Goal: Information Seeking & Learning: Learn about a topic

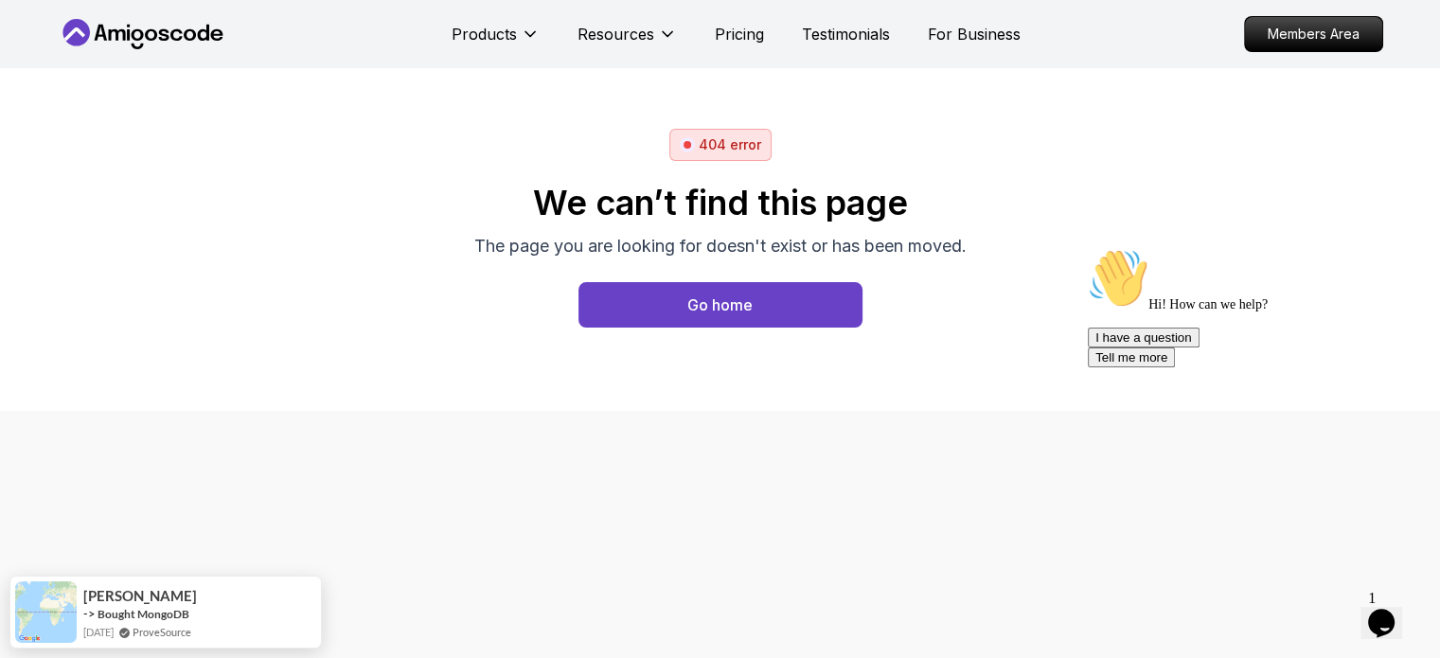
drag, startPoint x: 140, startPoint y: 33, endPoint x: 242, endPoint y: 38, distance: 102.3
click at [140, 33] on icon at bounding box center [137, 34] width 12 height 11
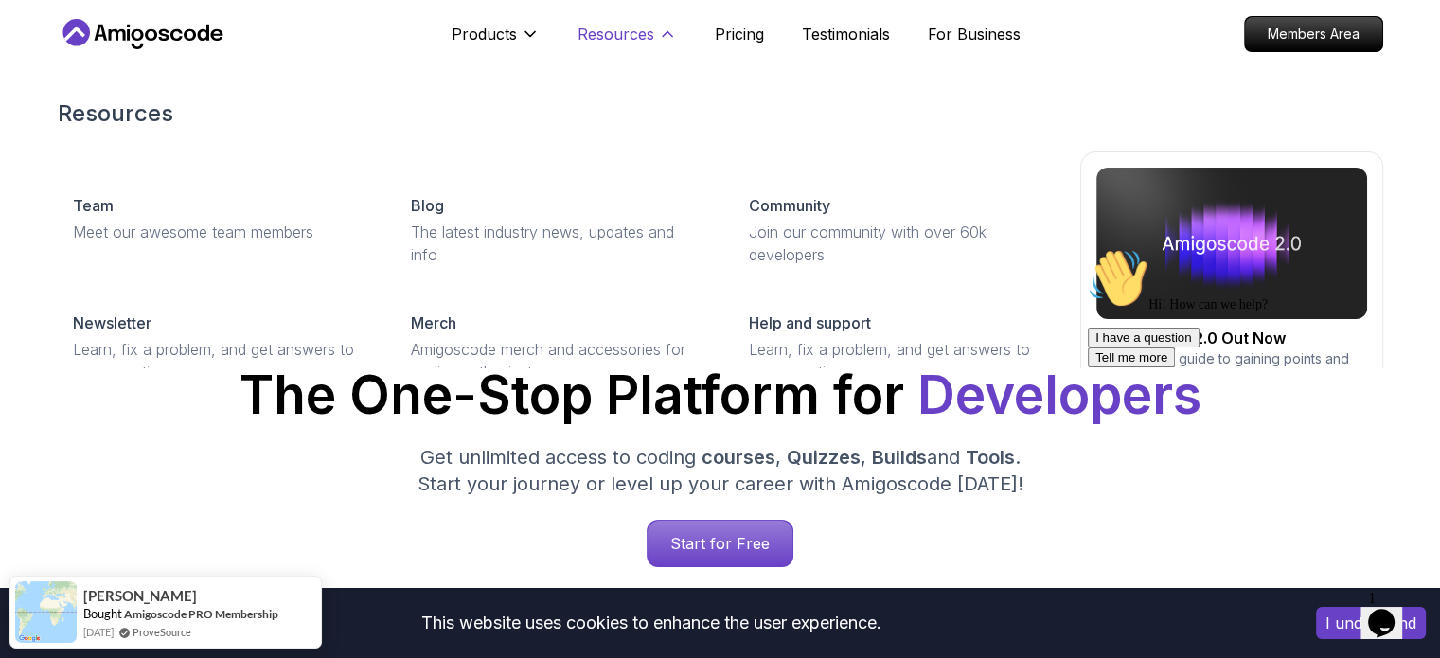
click at [617, 33] on p "Resources" at bounding box center [615, 34] width 77 height 23
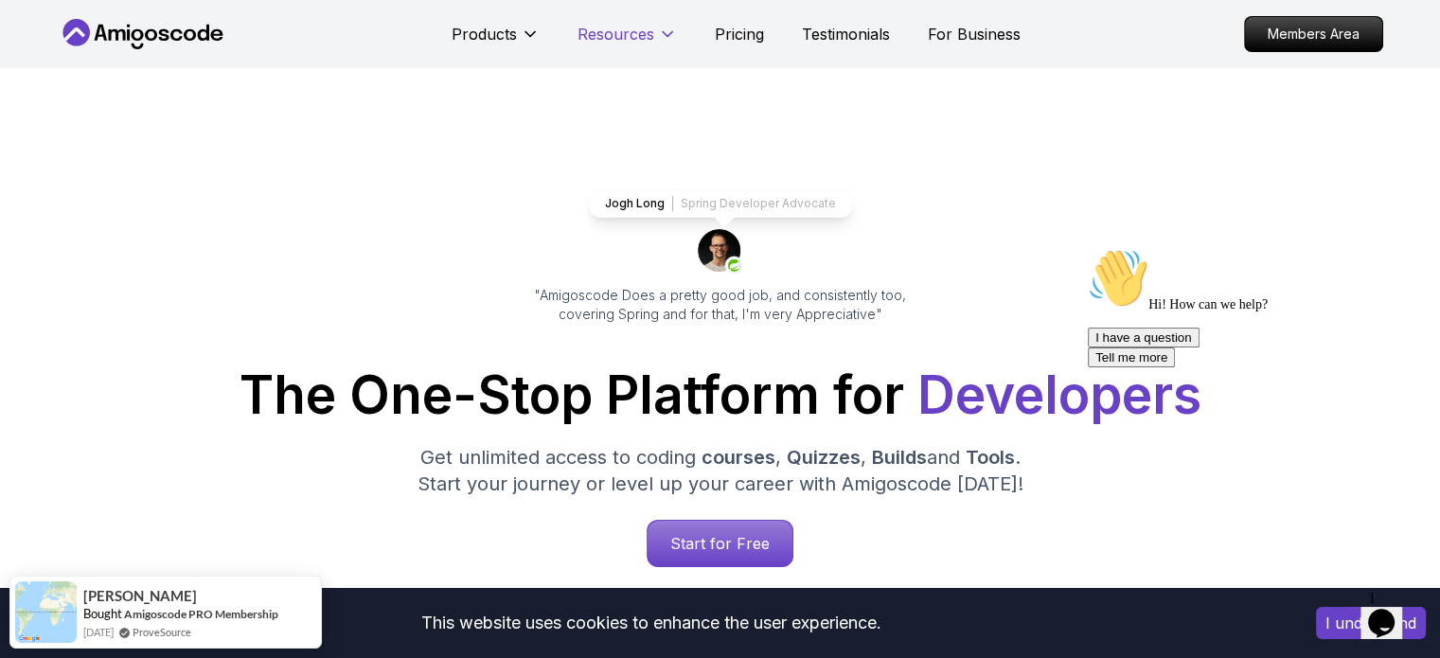
click at [677, 38] on div "Products Resources Pricing Testimonials For Business" at bounding box center [735, 34] width 569 height 38
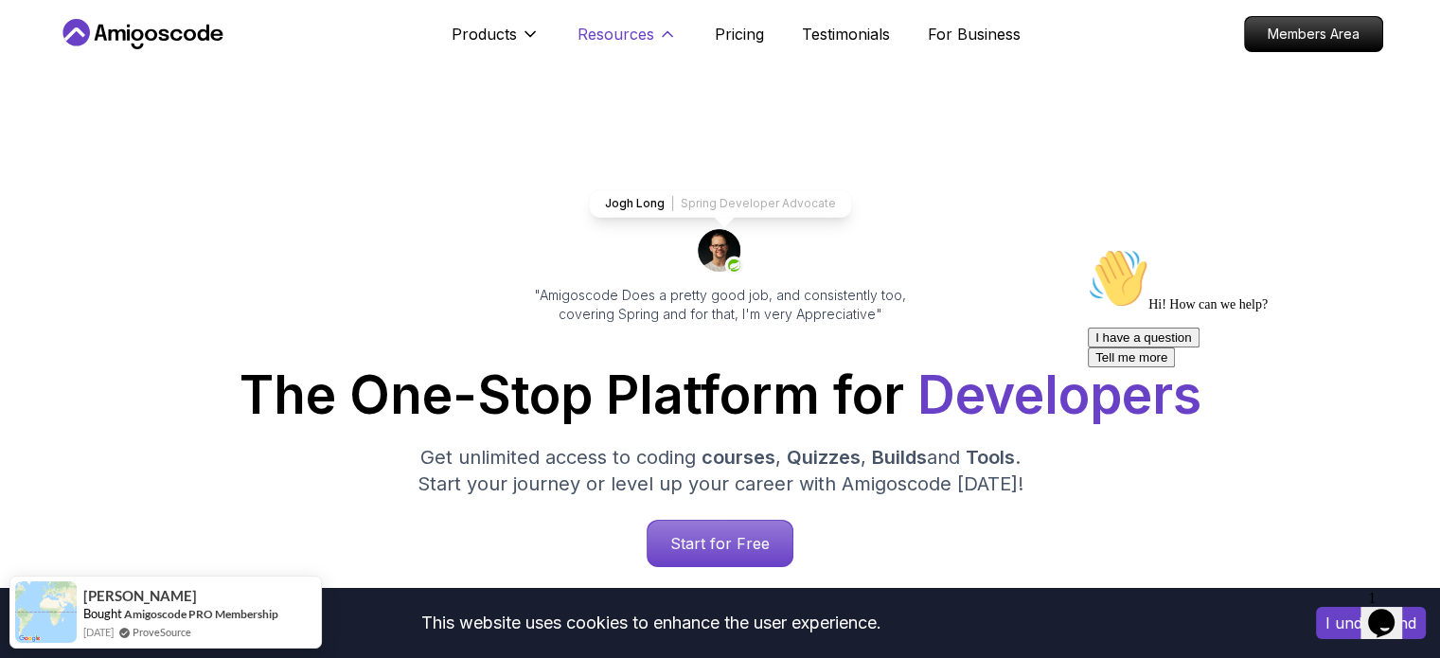
click at [664, 30] on icon at bounding box center [667, 34] width 19 height 19
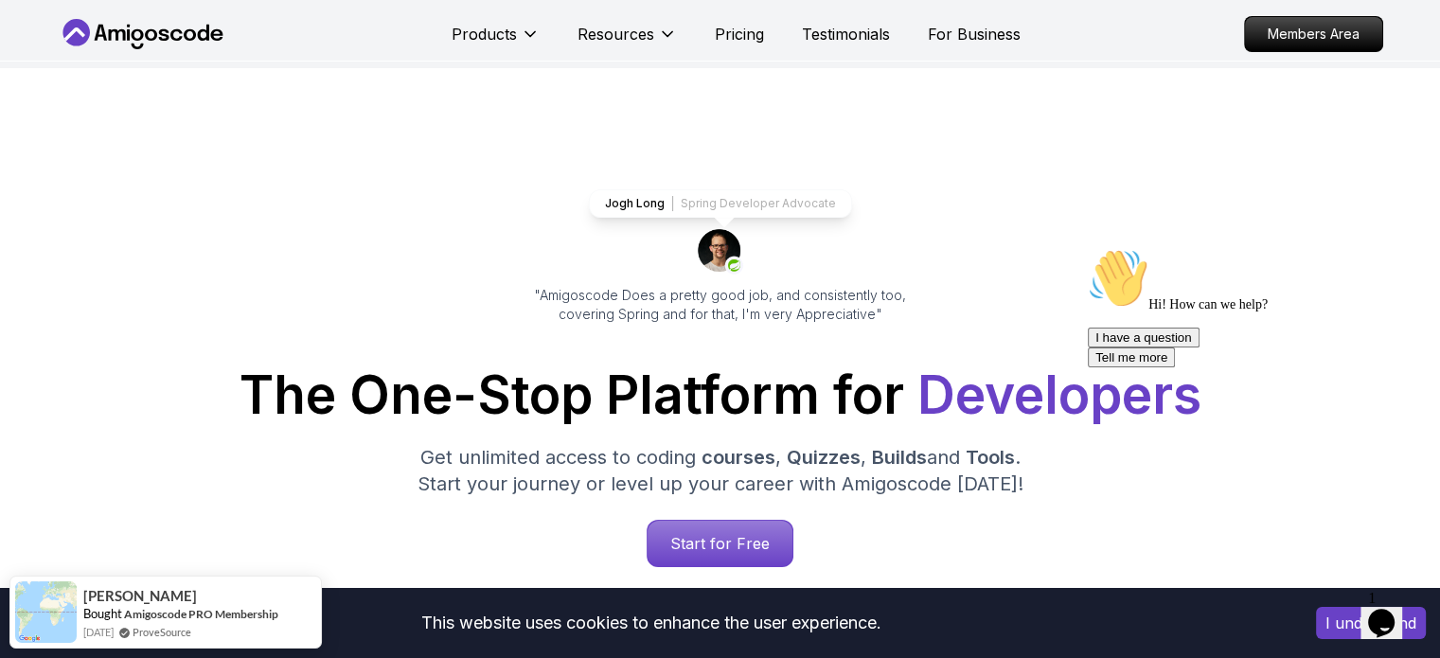
click at [153, 45] on icon at bounding box center [143, 34] width 170 height 30
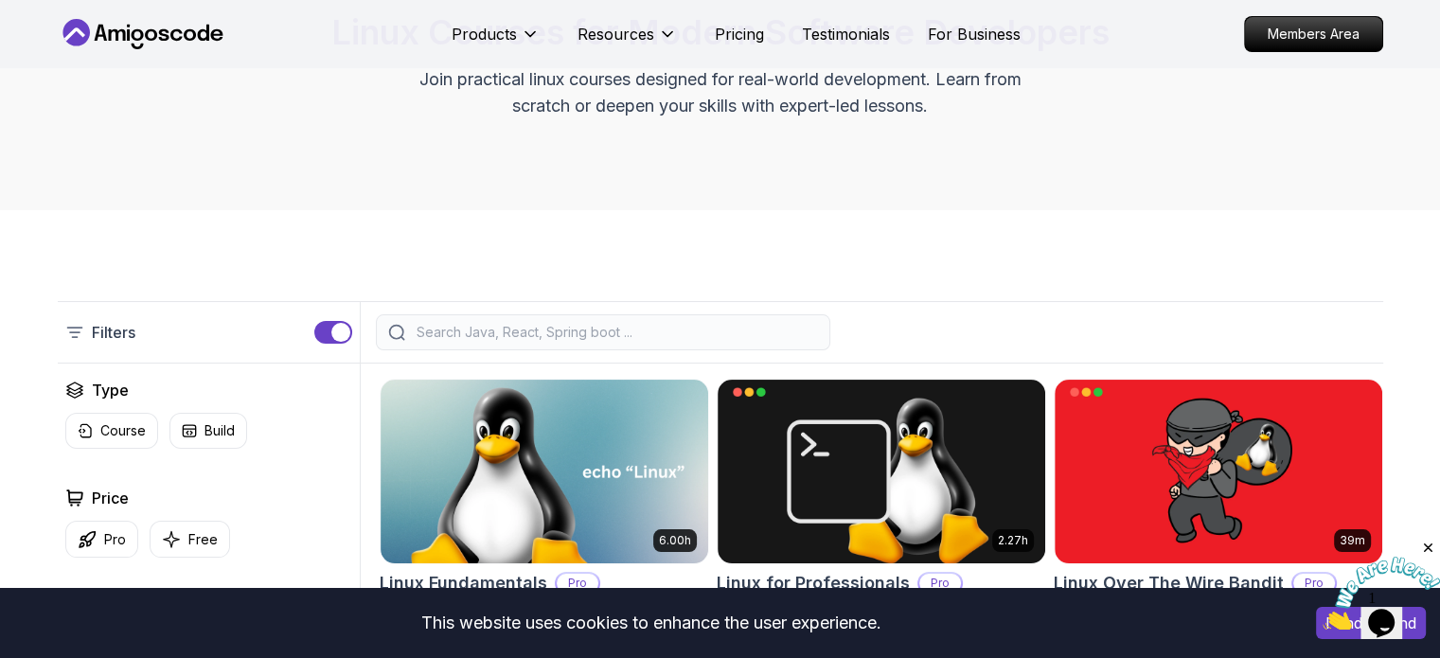
scroll to position [284, 0]
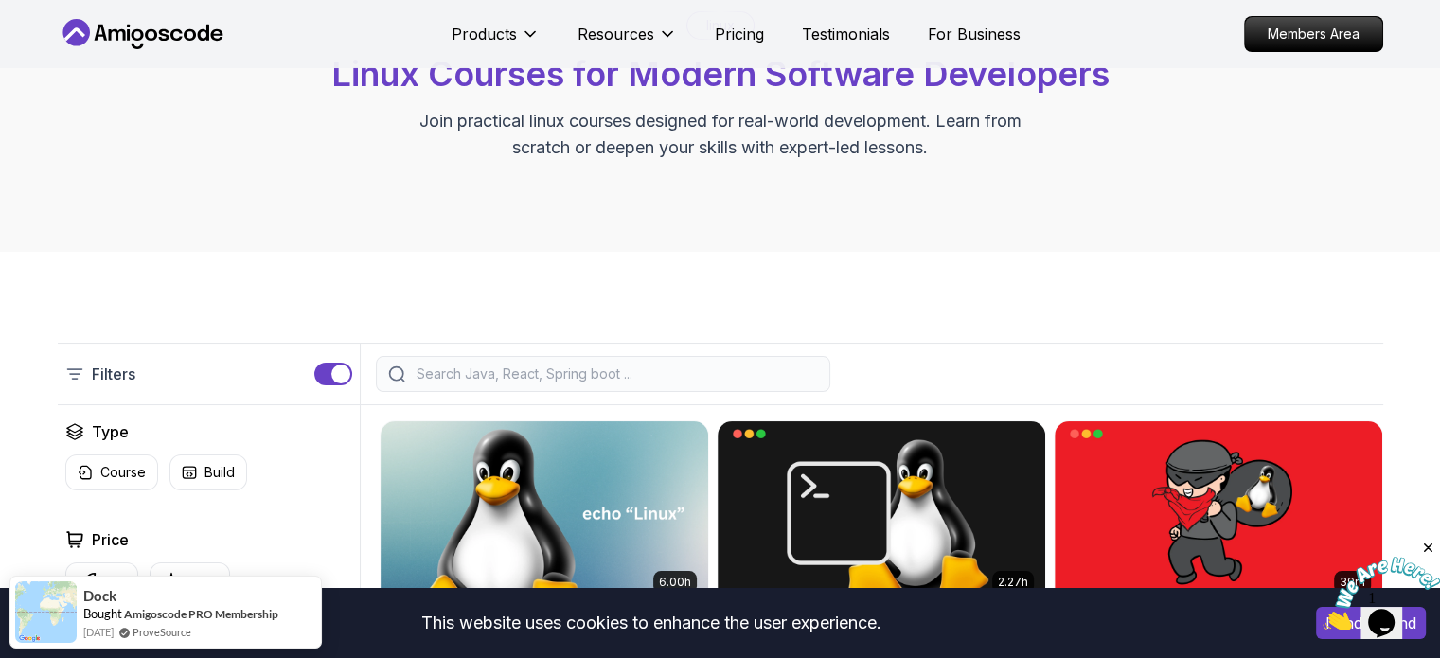
scroll to position [0, 0]
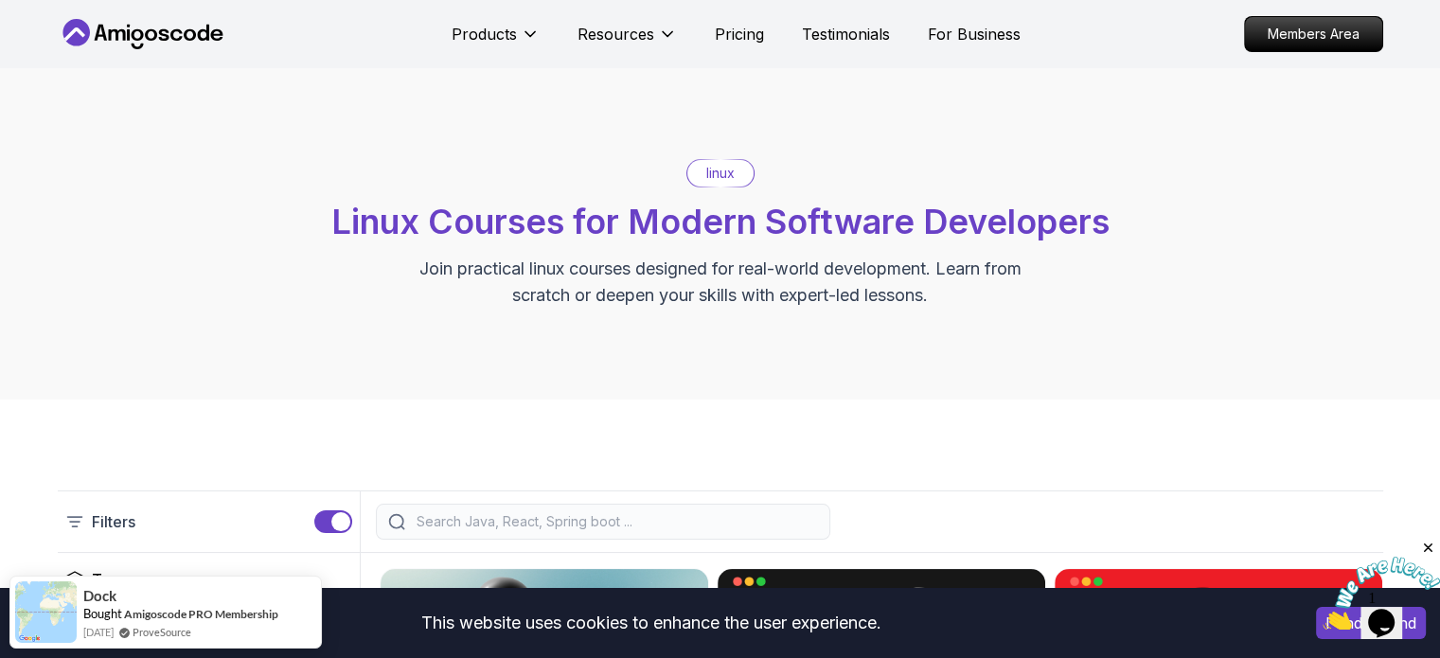
click at [118, 26] on icon at bounding box center [143, 34] width 170 height 30
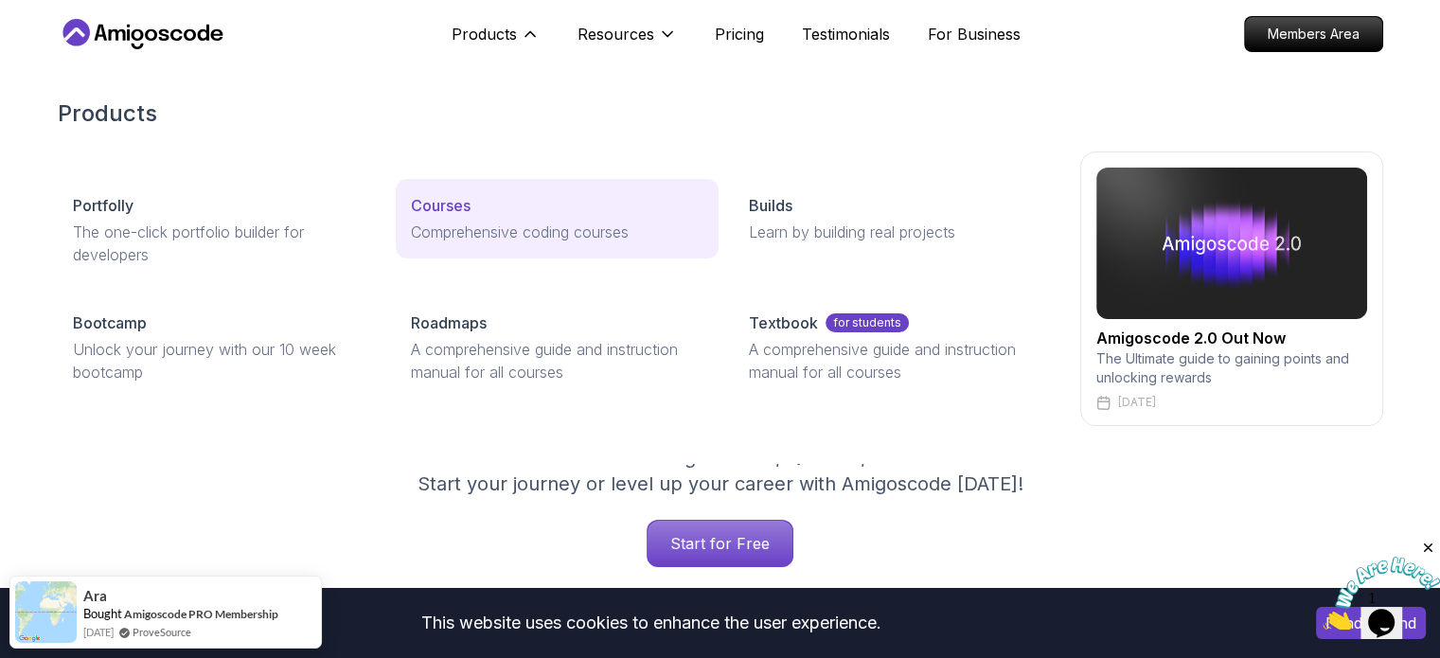
click at [443, 202] on p "Courses" at bounding box center [441, 205] width 60 height 23
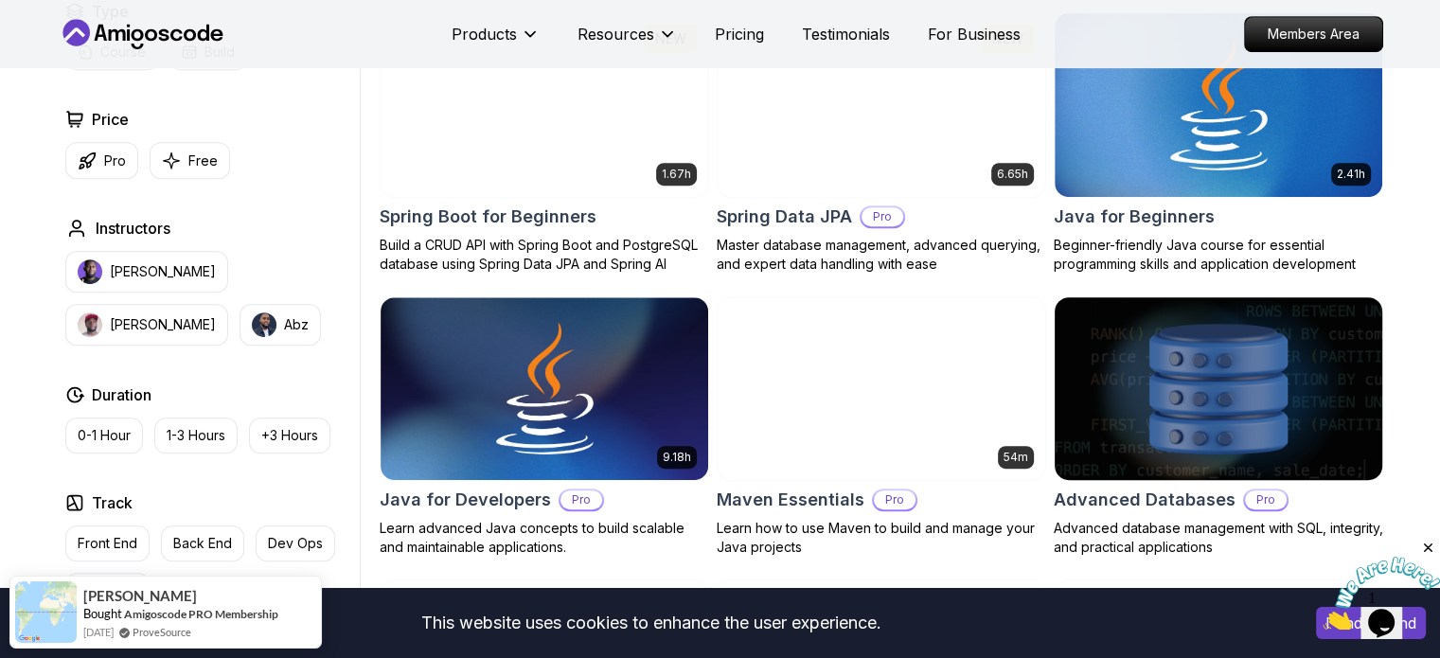
scroll to position [852, 0]
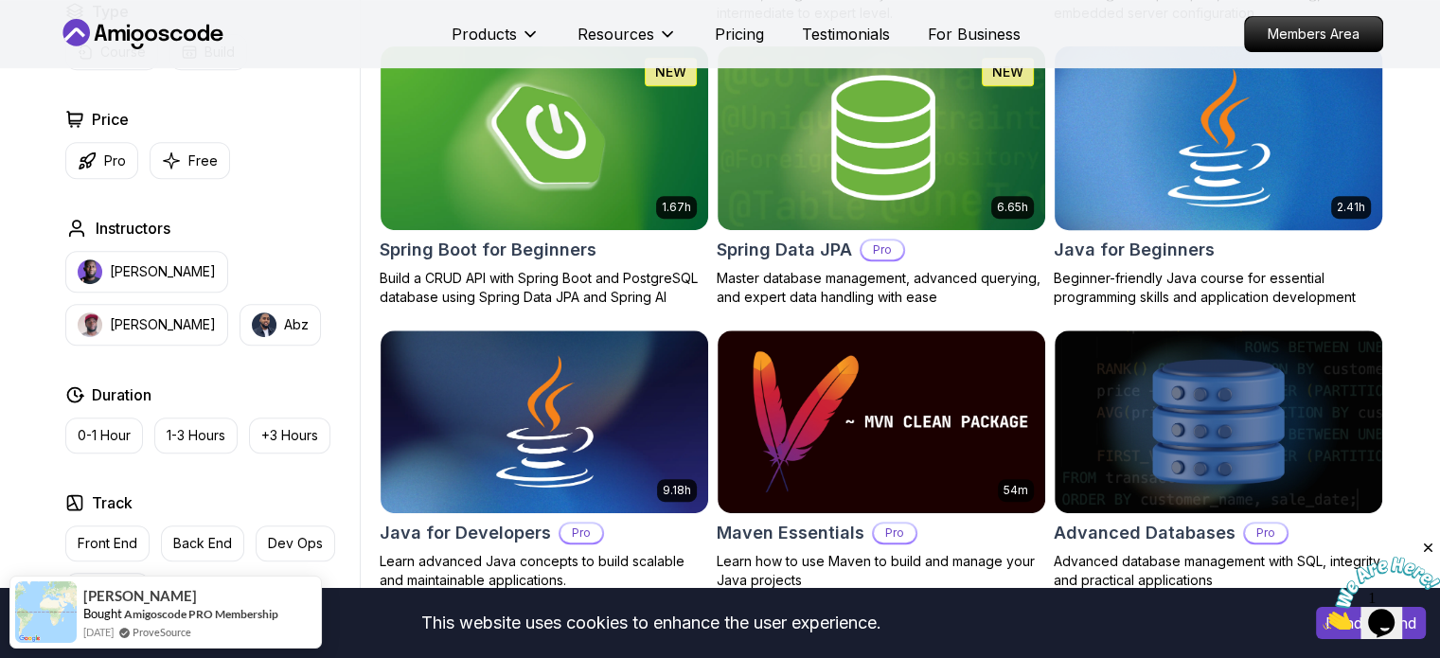
click at [1190, 154] on img at bounding box center [1218, 138] width 344 height 192
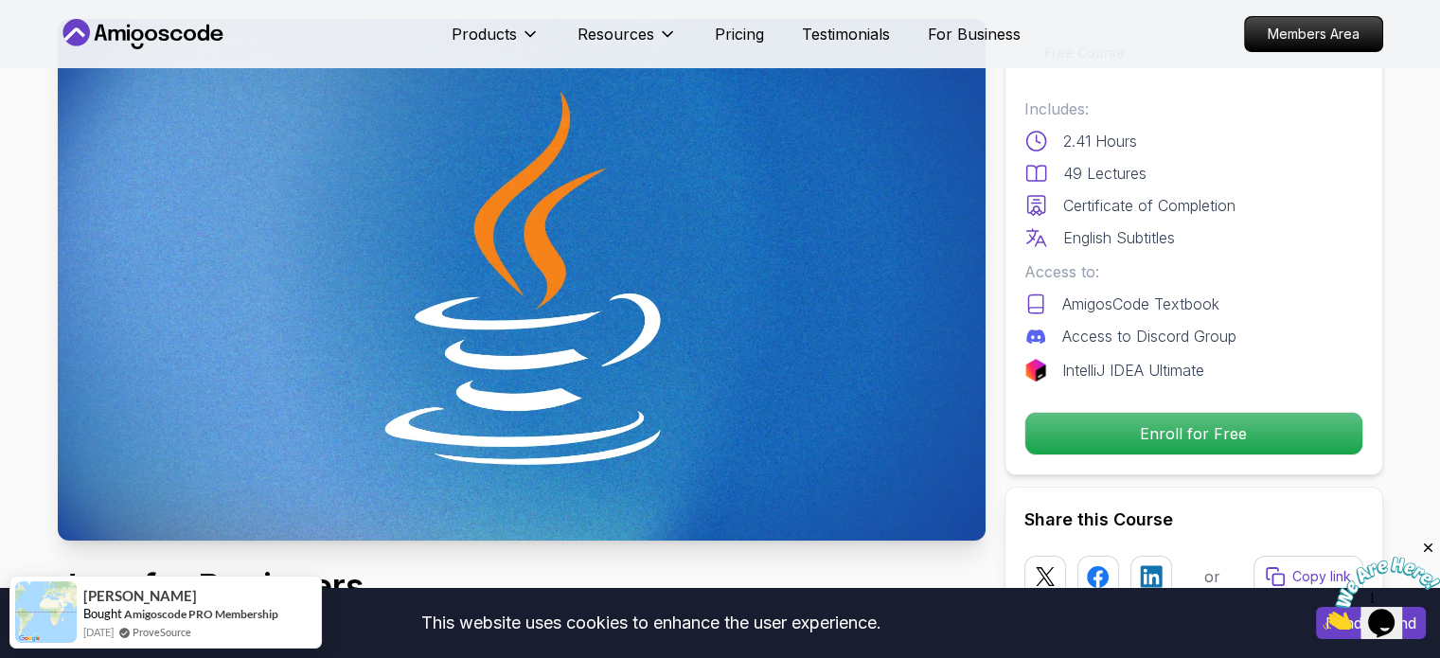
click at [1151, 467] on div "Free Course Includes: 2.41 Hours 49 Lectures Certificate of Completion English …" at bounding box center [1193, 247] width 379 height 456
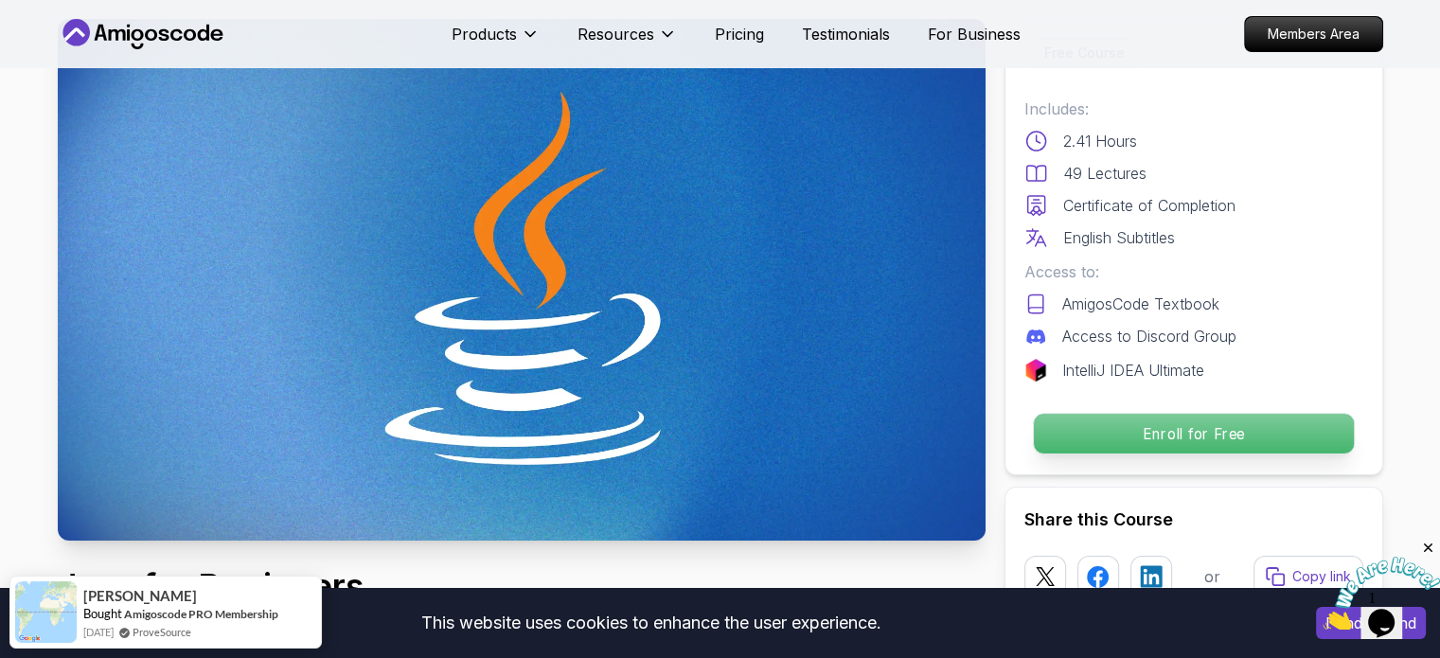
click at [1148, 429] on p "Enroll for Free" at bounding box center [1193, 434] width 320 height 40
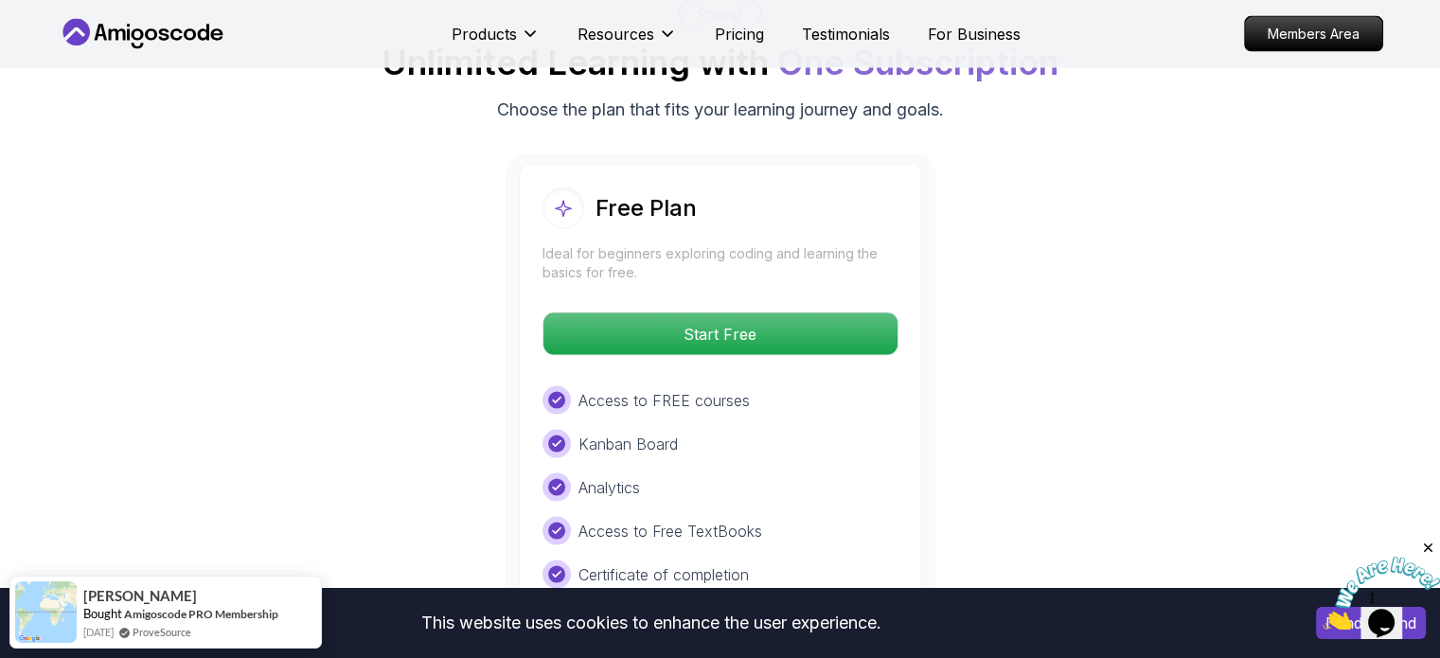
scroll to position [3826, 0]
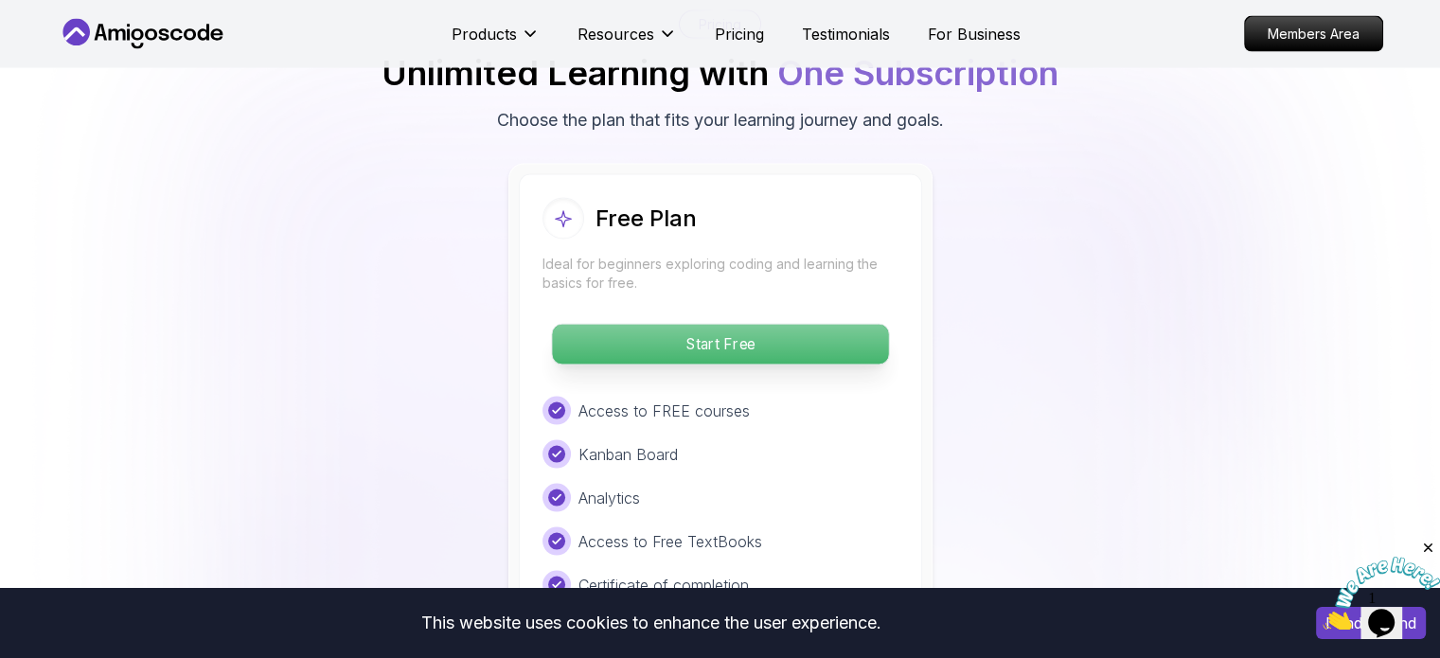
click at [795, 325] on p "Start Free" at bounding box center [720, 345] width 336 height 40
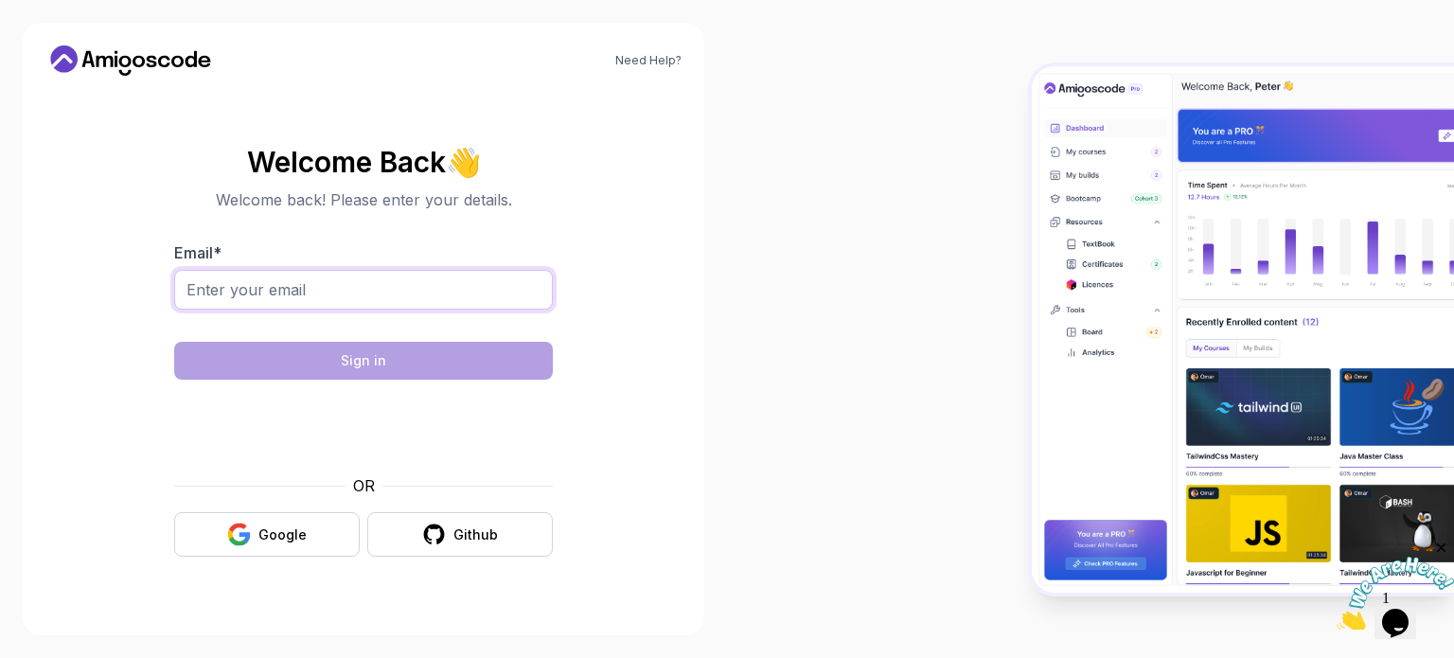
click at [368, 302] on input "Email *" at bounding box center [363, 290] width 379 height 40
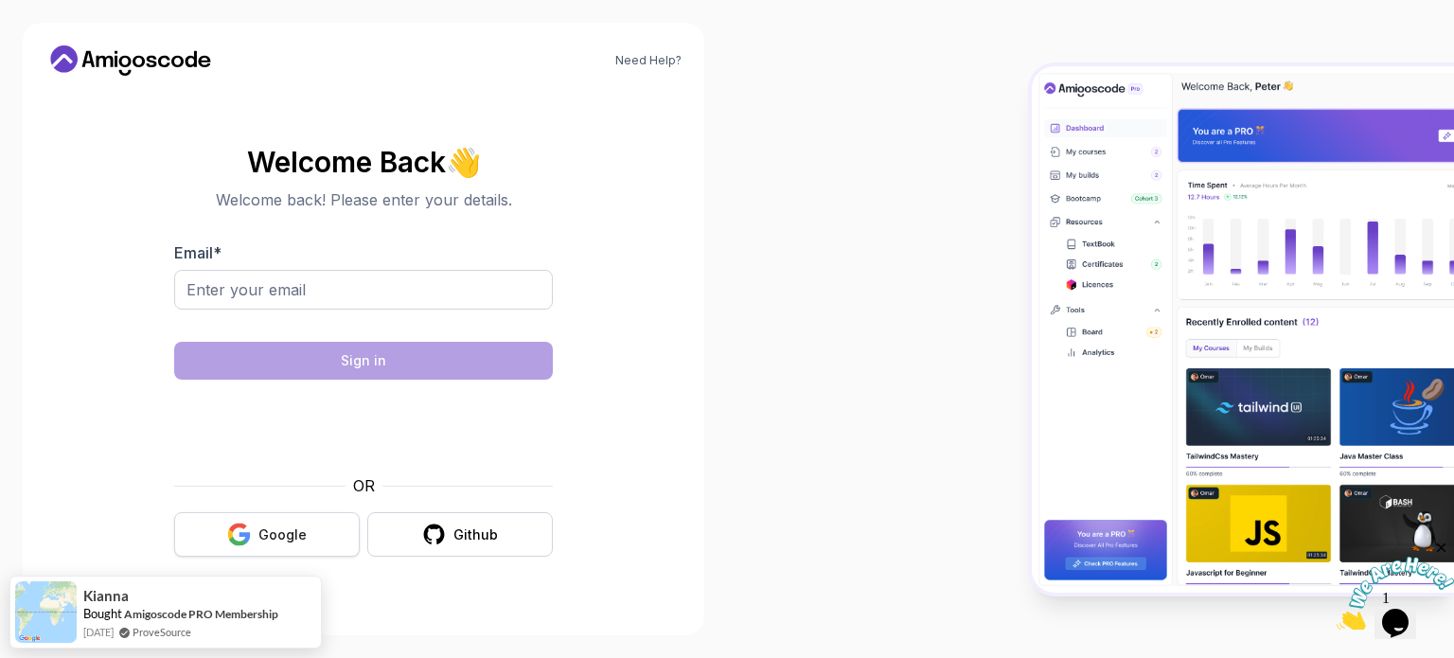
click at [253, 552] on button "Google" at bounding box center [267, 534] width 186 height 44
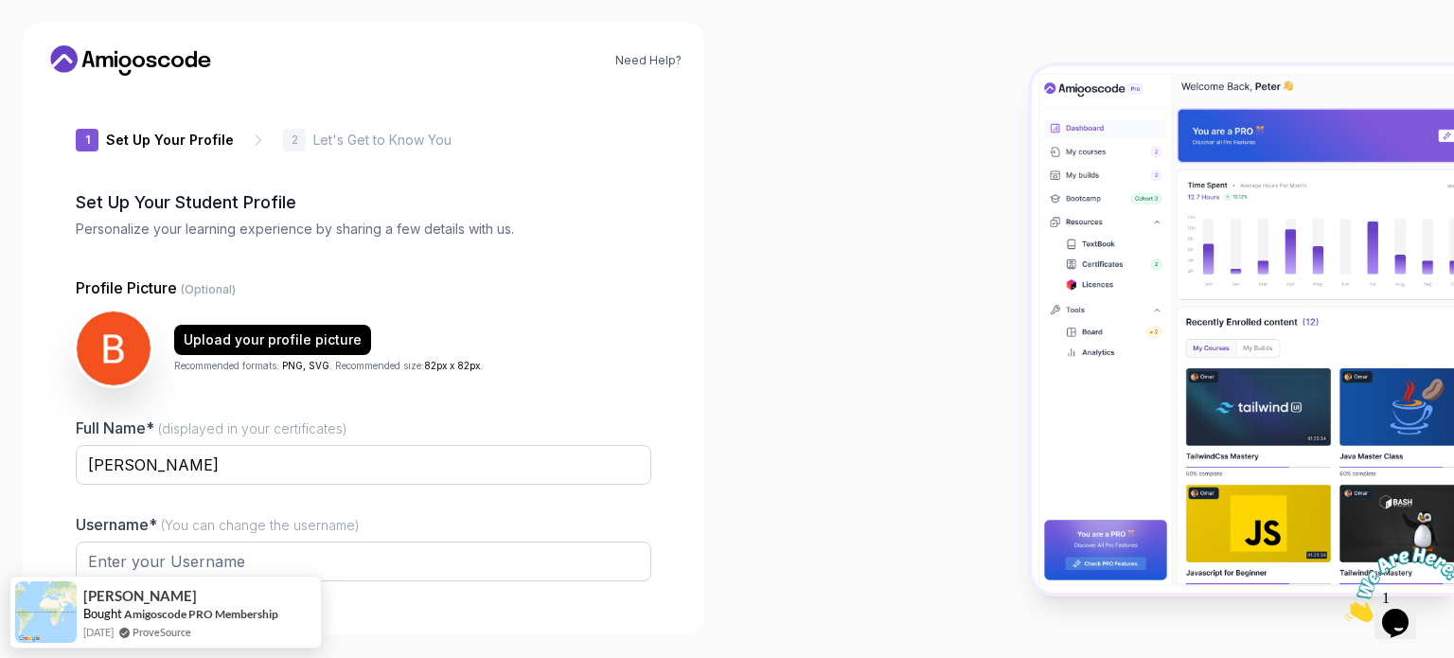
type input "spicybison74893"
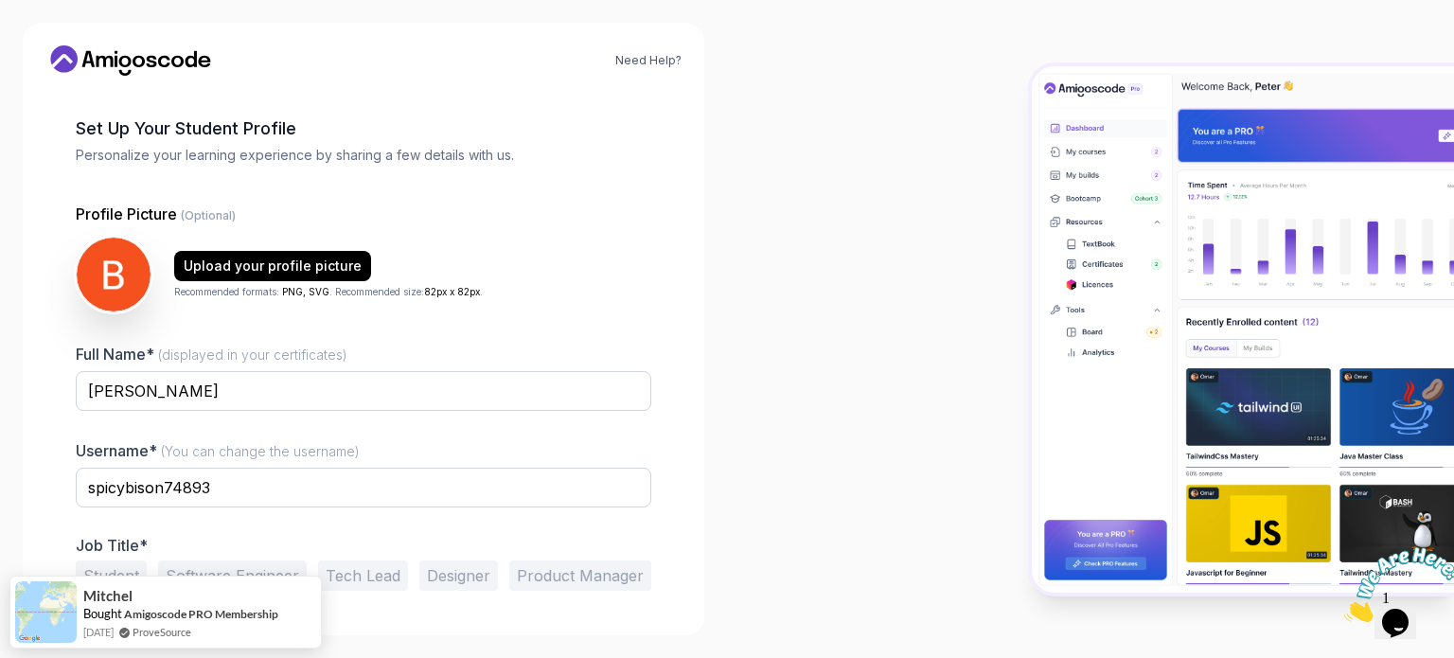
scroll to position [131, 0]
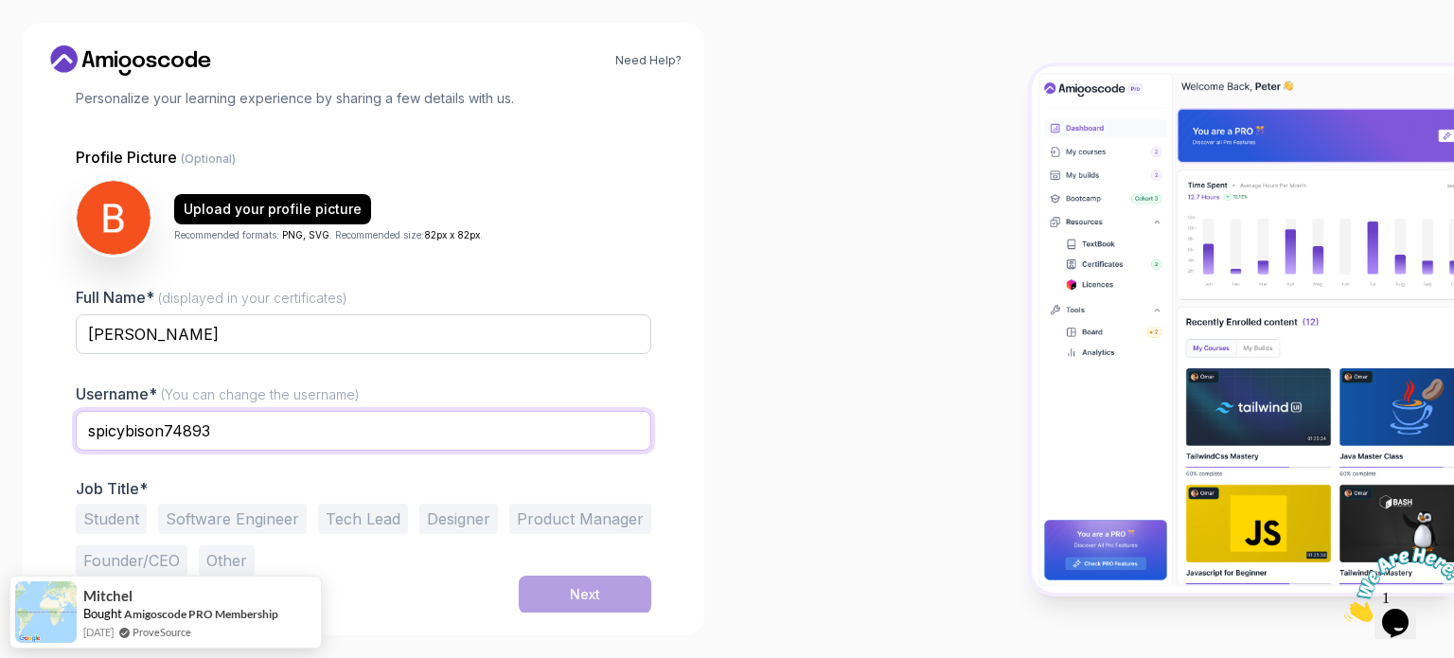
drag, startPoint x: 262, startPoint y: 438, endPoint x: 0, endPoint y: 438, distance: 262.2
click at [0, 437] on div "Need Help? 1 Set Up Your Profile 1 Set Up Your Profile 2 Let's Get to Know You …" at bounding box center [363, 329] width 727 height 658
click at [0, 438] on div "Need Help? 1 Set Up Your Profile 1 Set Up Your Profile 2 Let's Get to Know You …" at bounding box center [363, 329] width 727 height 658
drag, startPoint x: 265, startPoint y: 440, endPoint x: 0, endPoint y: 423, distance: 265.6
click at [0, 424] on div "Need Help? 1 Set Up Your Profile 1 Set Up Your Profile 2 Let's Get to Know You …" at bounding box center [363, 329] width 727 height 658
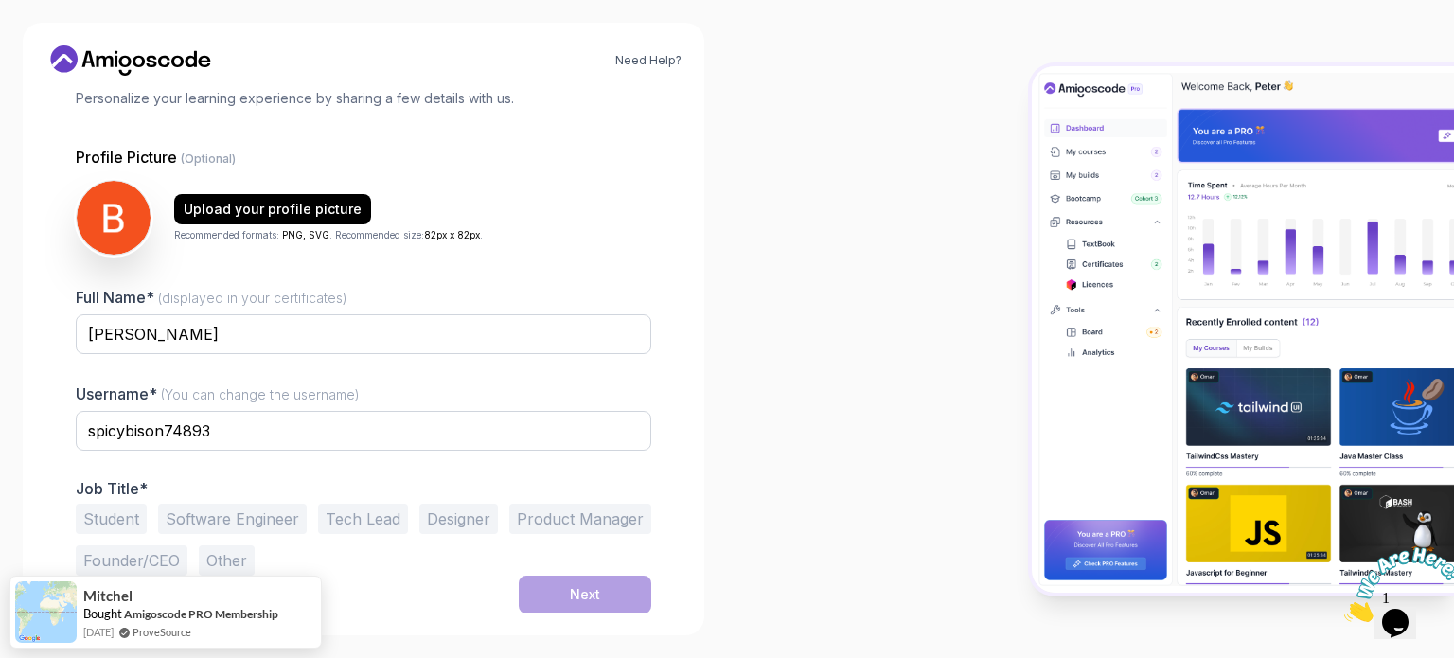
click at [0, 423] on div "Need Help? 1 Set Up Your Profile 1 Set Up Your Profile 2 Let's Get to Know You …" at bounding box center [363, 329] width 727 height 658
click at [248, 344] on input "Bao Minh Nguyen" at bounding box center [363, 334] width 575 height 40
click at [257, 400] on span "(You can change the username)" at bounding box center [260, 394] width 199 height 16
click at [257, 354] on input "Bao Minh Nguyen" at bounding box center [363, 334] width 575 height 40
type input "Bao Minh Nguyen"
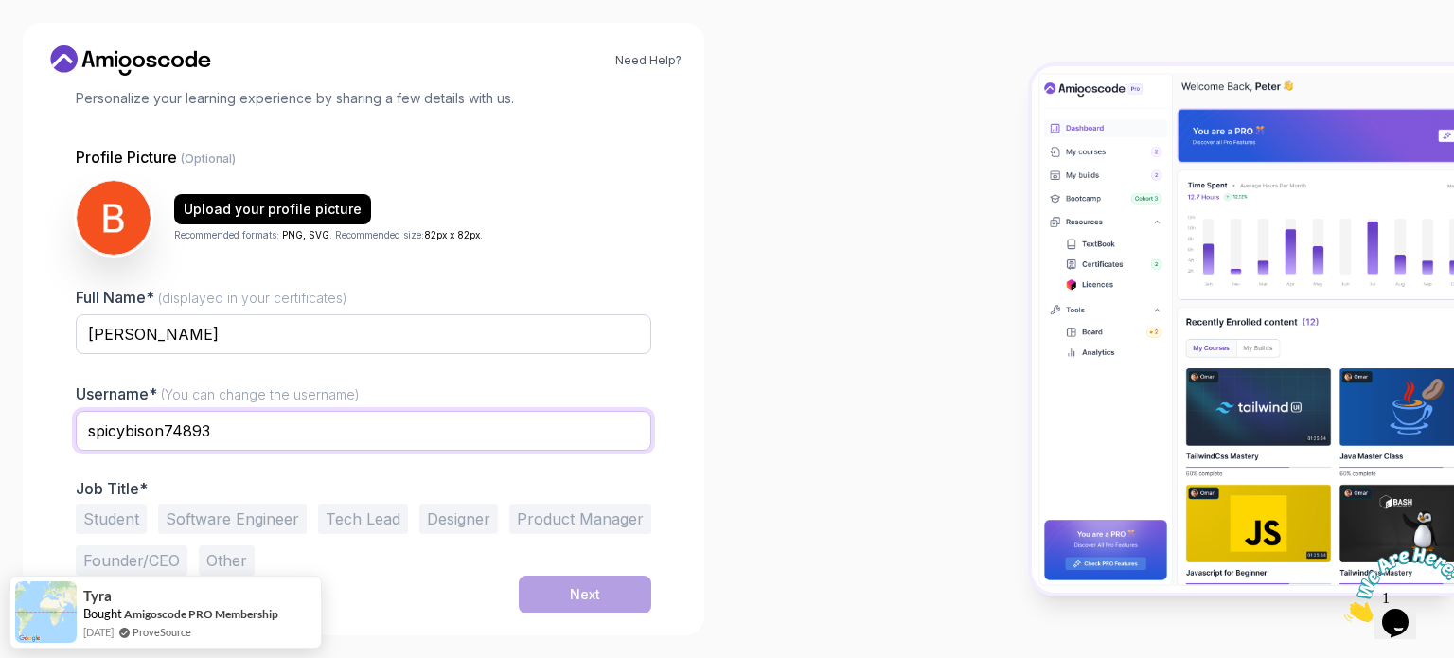
click at [240, 434] on input "spicybison74893" at bounding box center [363, 431] width 575 height 40
type input "s"
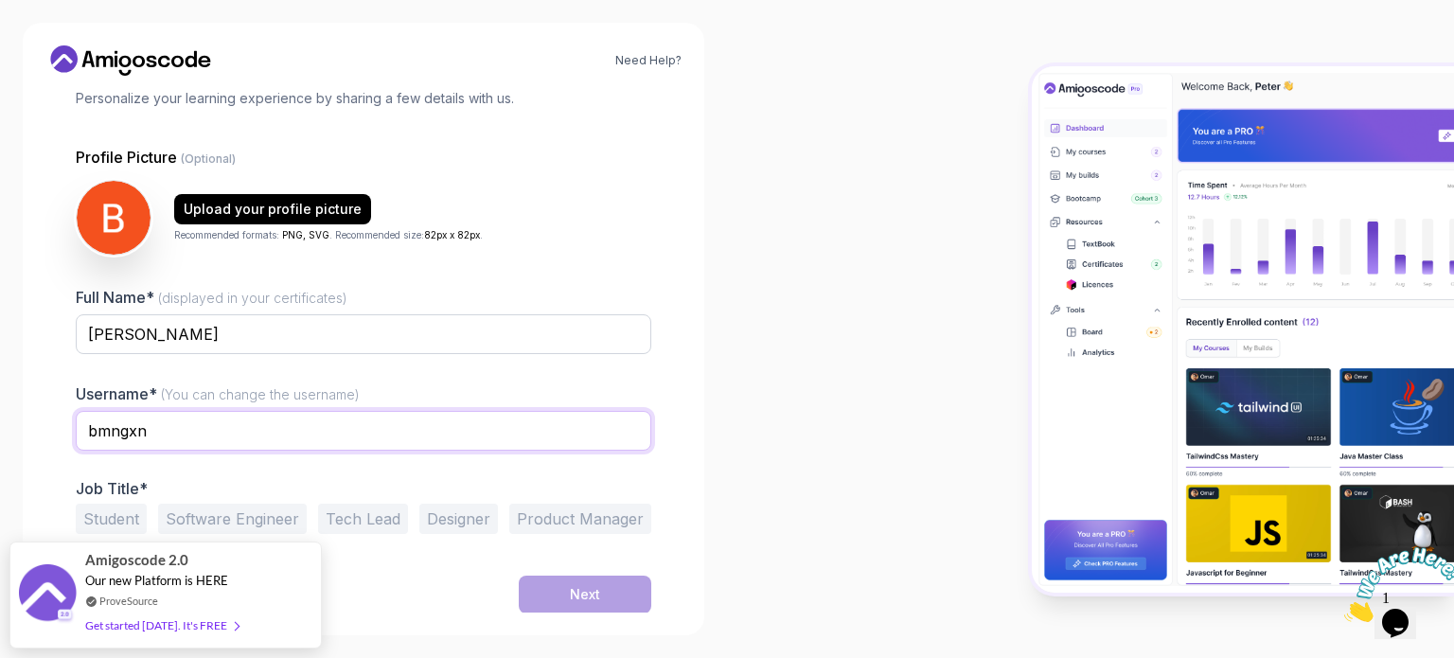
type input "bmngxn"
drag, startPoint x: 114, startPoint y: 524, endPoint x: 159, endPoint y: 518, distance: 45.9
click at [114, 523] on button "Student" at bounding box center [111, 519] width 71 height 30
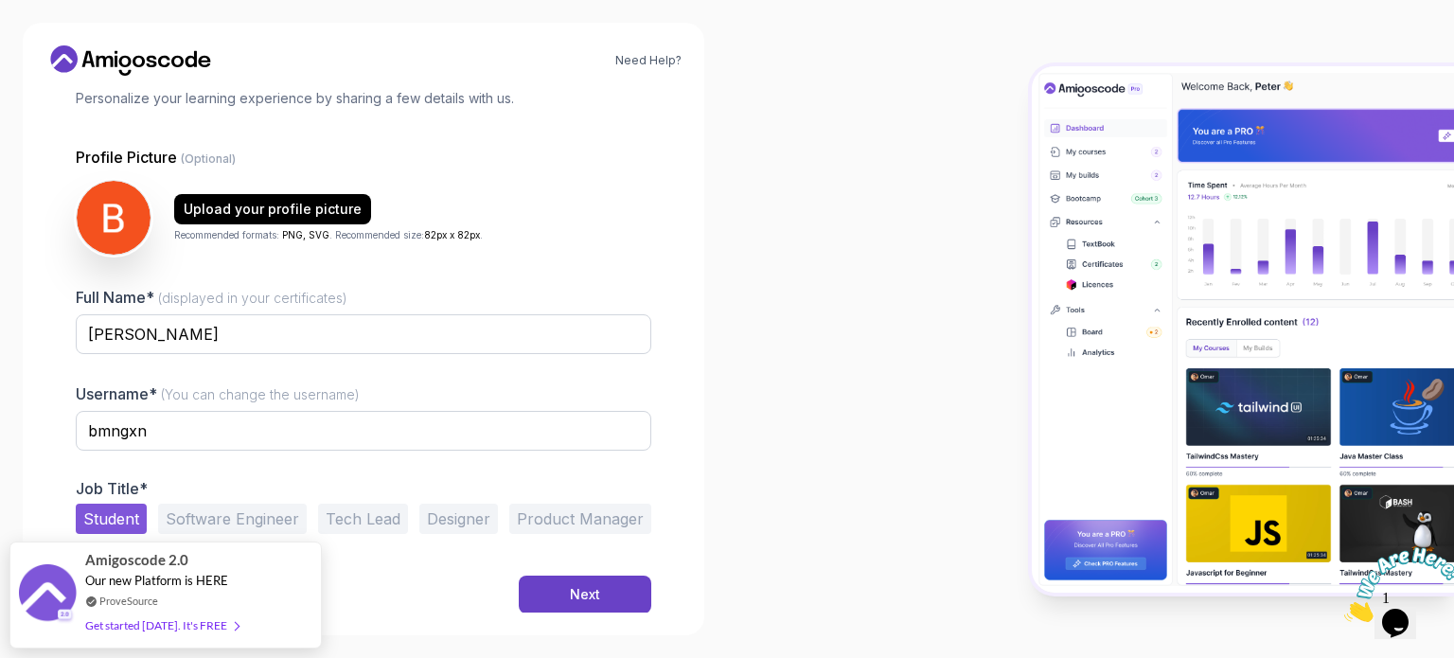
click at [706, 621] on div "Need Help? 1 Set Up Your Profile 1 Set Up Your Profile 2 Let's Get to Know You …" at bounding box center [363, 329] width 727 height 658
click at [613, 586] on button "Next" at bounding box center [585, 594] width 133 height 38
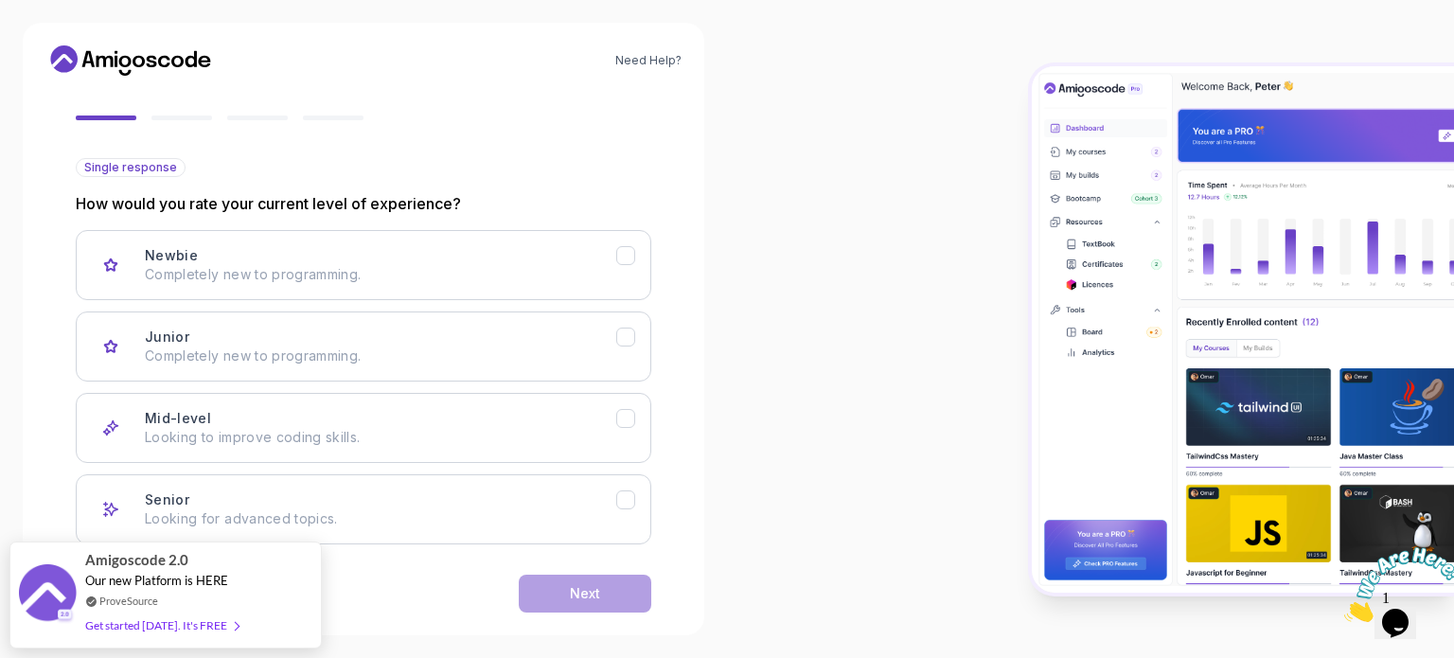
scroll to position [189, 0]
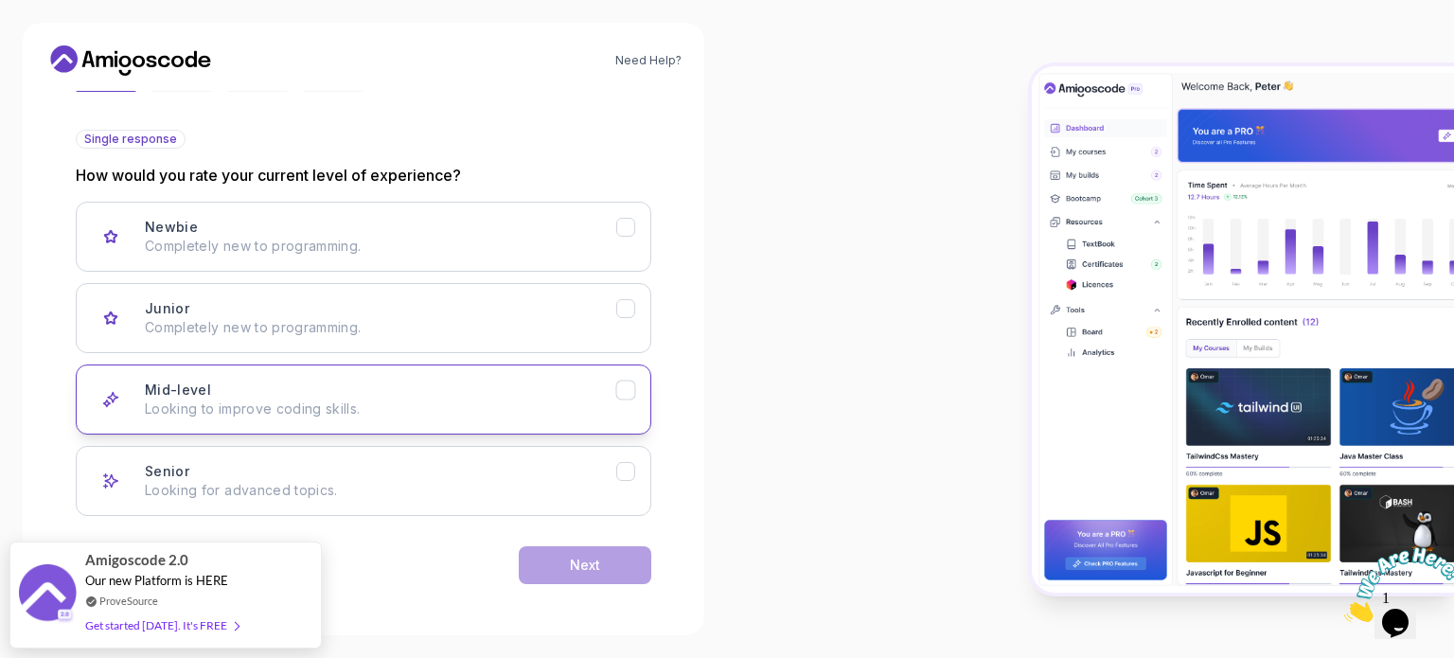
click at [557, 395] on div "Mid-level Looking to improve coding skills." at bounding box center [380, 399] width 471 height 38
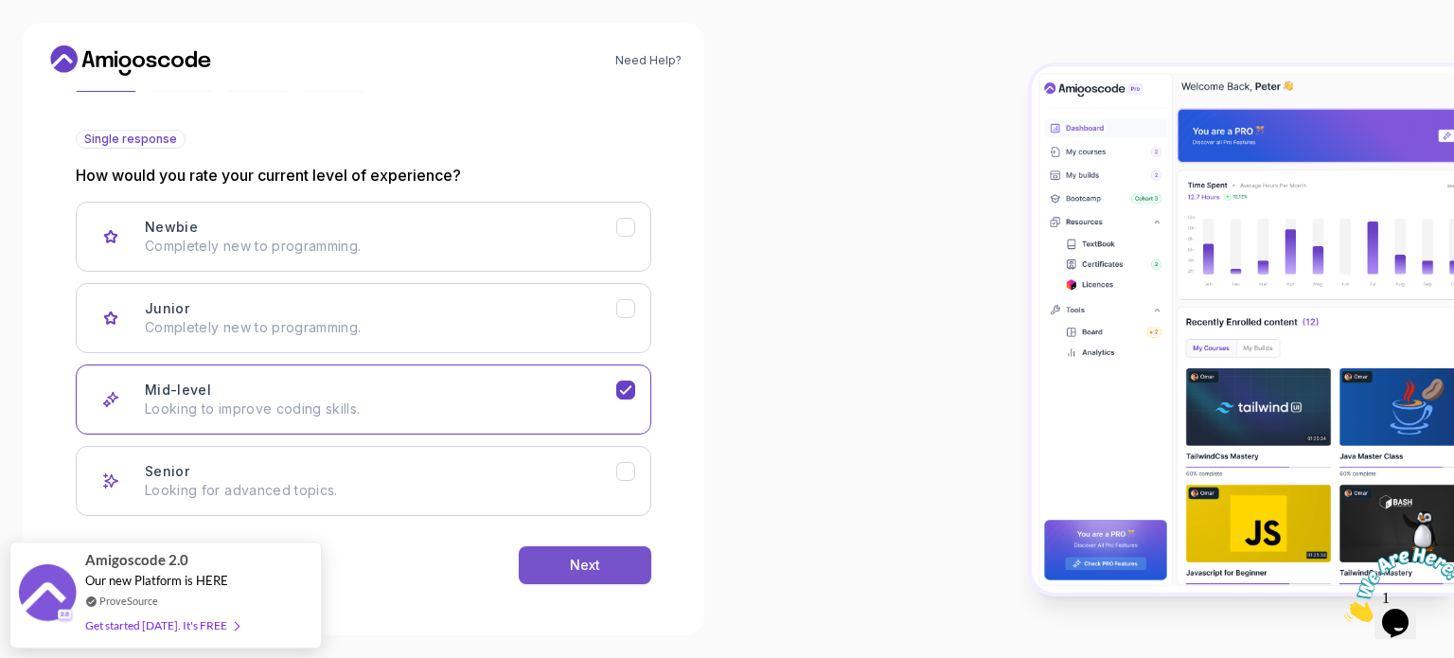
click at [587, 567] on div "Next" at bounding box center [585, 565] width 30 height 19
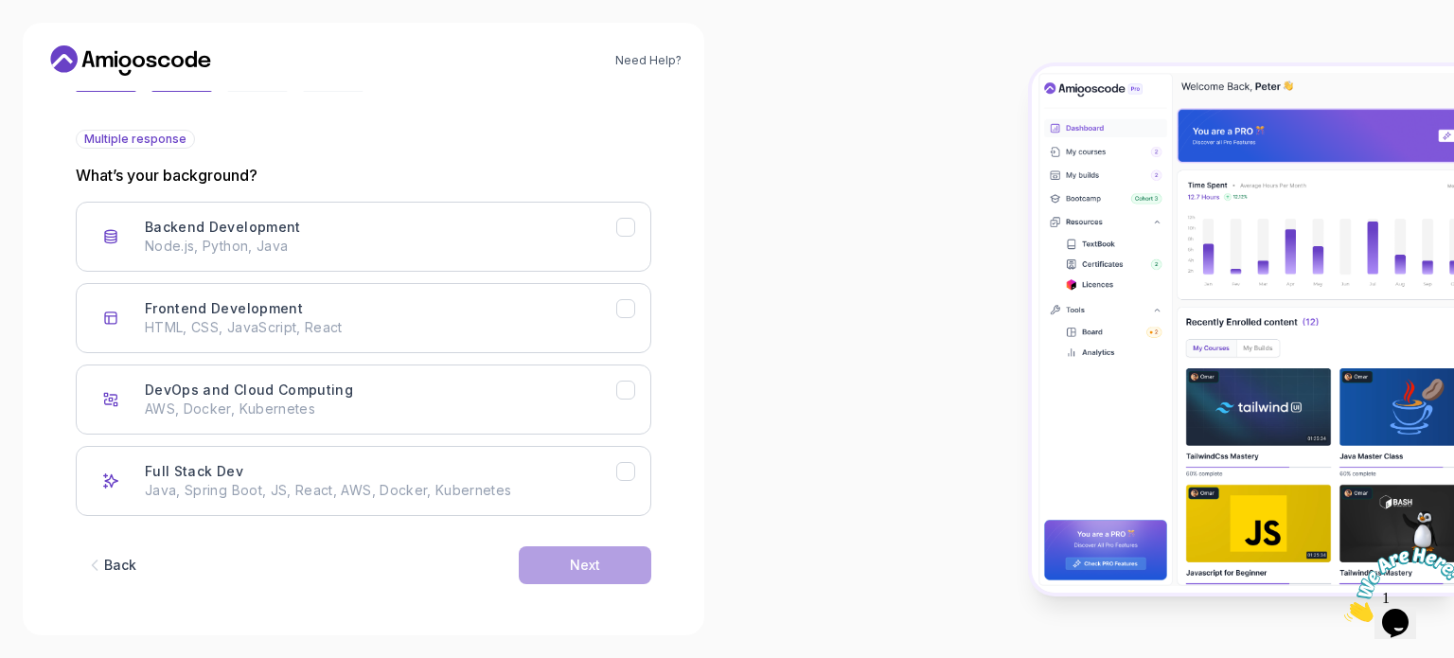
click at [104, 559] on button "Back" at bounding box center [111, 565] width 70 height 38
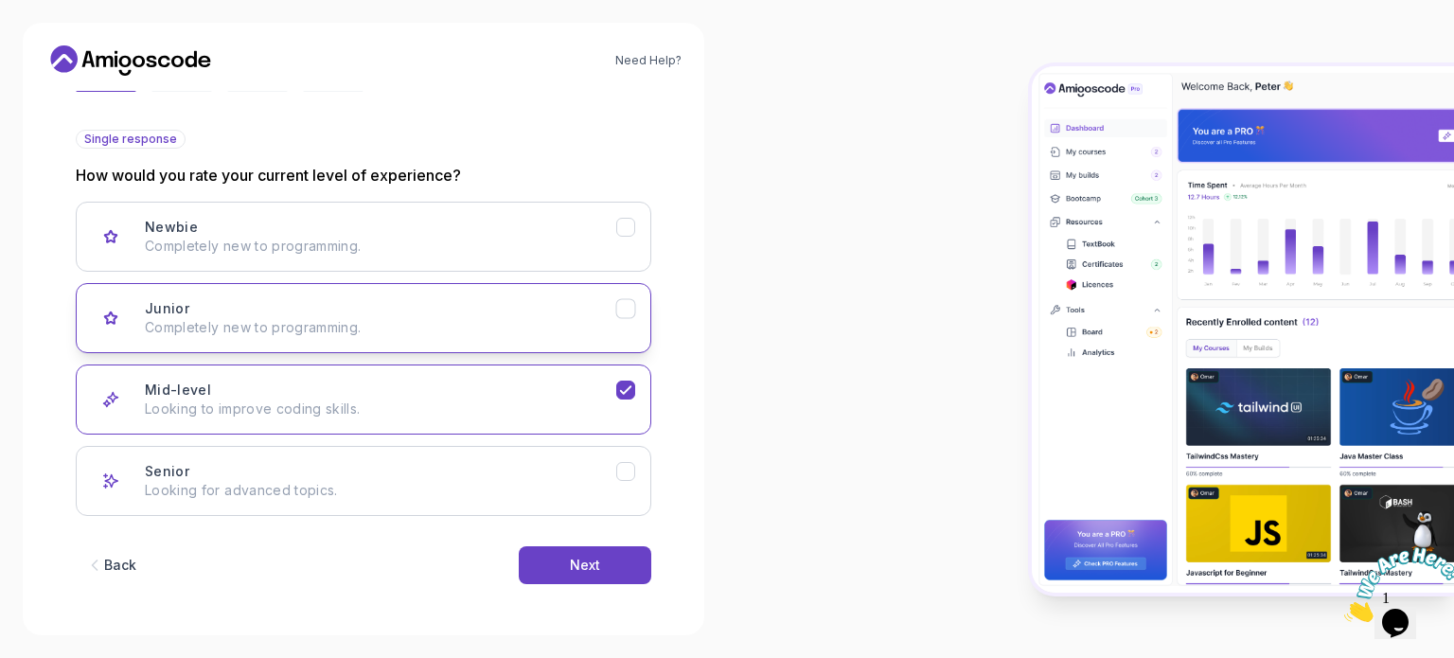
click at [468, 299] on div "Junior Completely new to programming." at bounding box center [380, 318] width 471 height 38
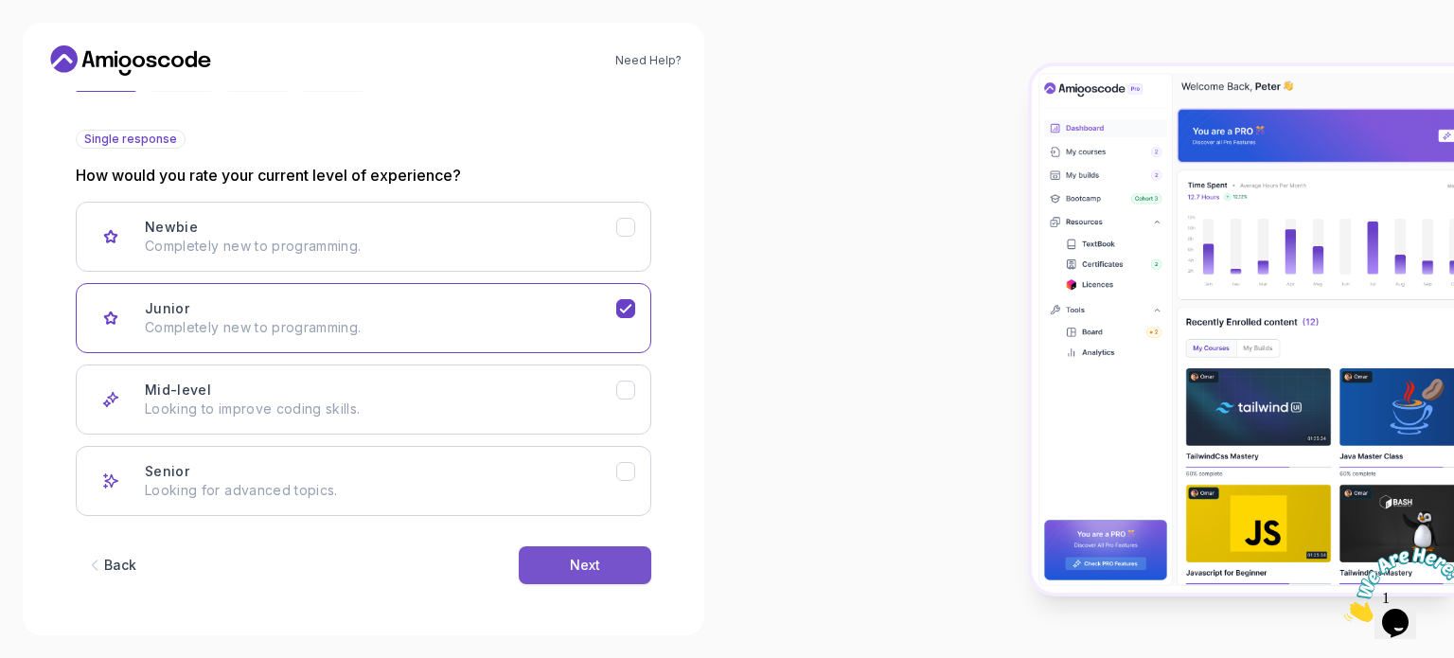
click at [554, 562] on button "Next" at bounding box center [585, 565] width 133 height 38
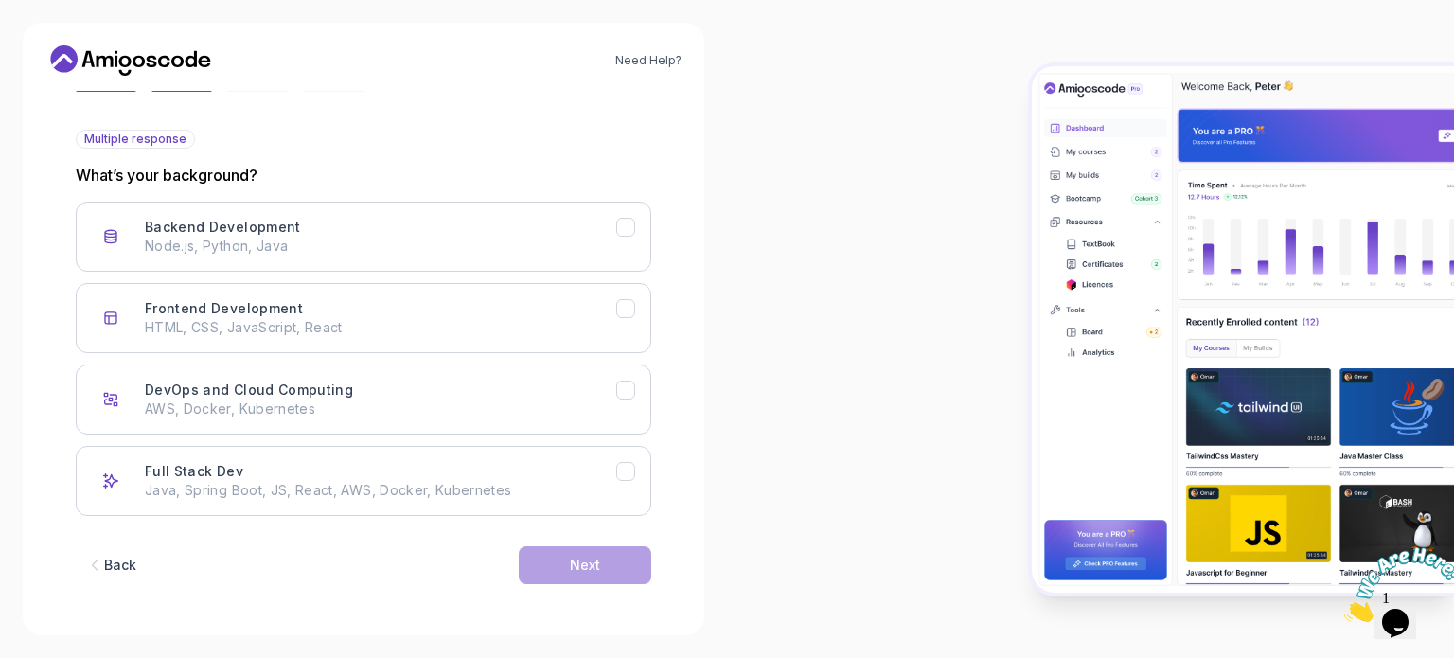
click at [111, 573] on button "Back" at bounding box center [111, 565] width 70 height 38
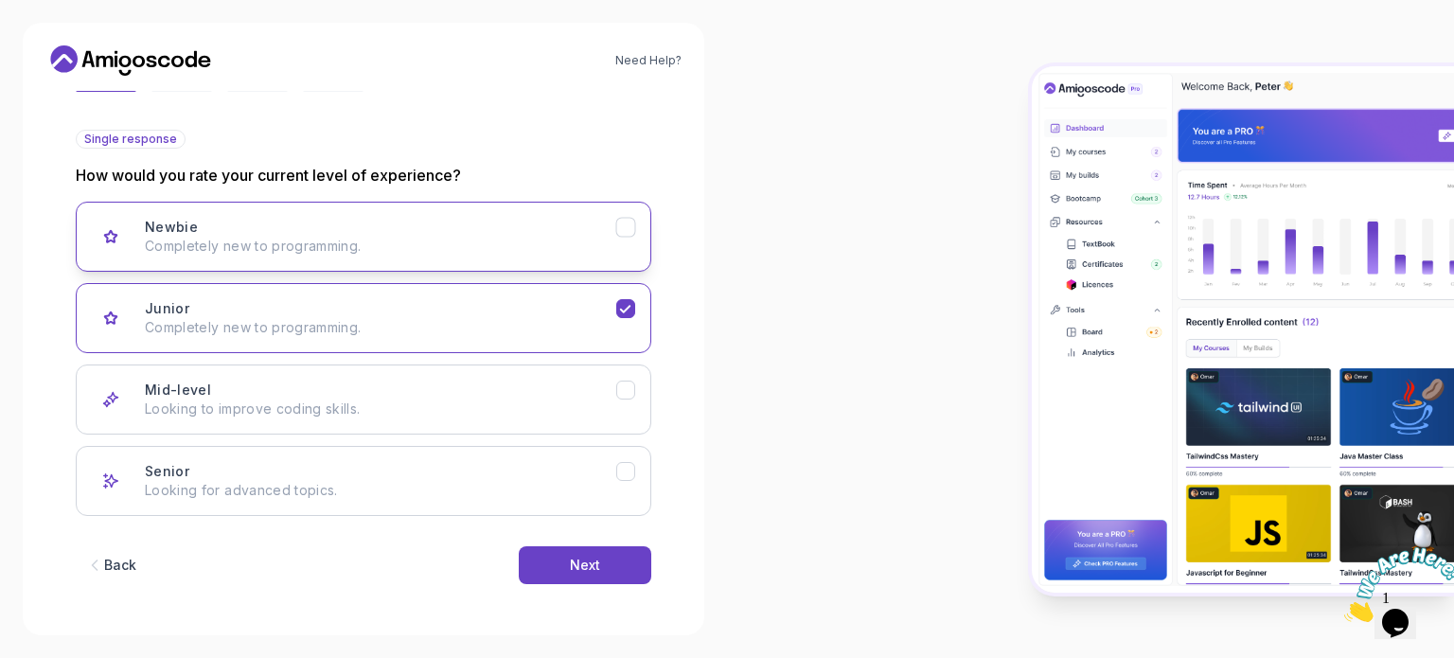
click at [299, 264] on button "Newbie Completely new to programming." at bounding box center [363, 237] width 575 height 70
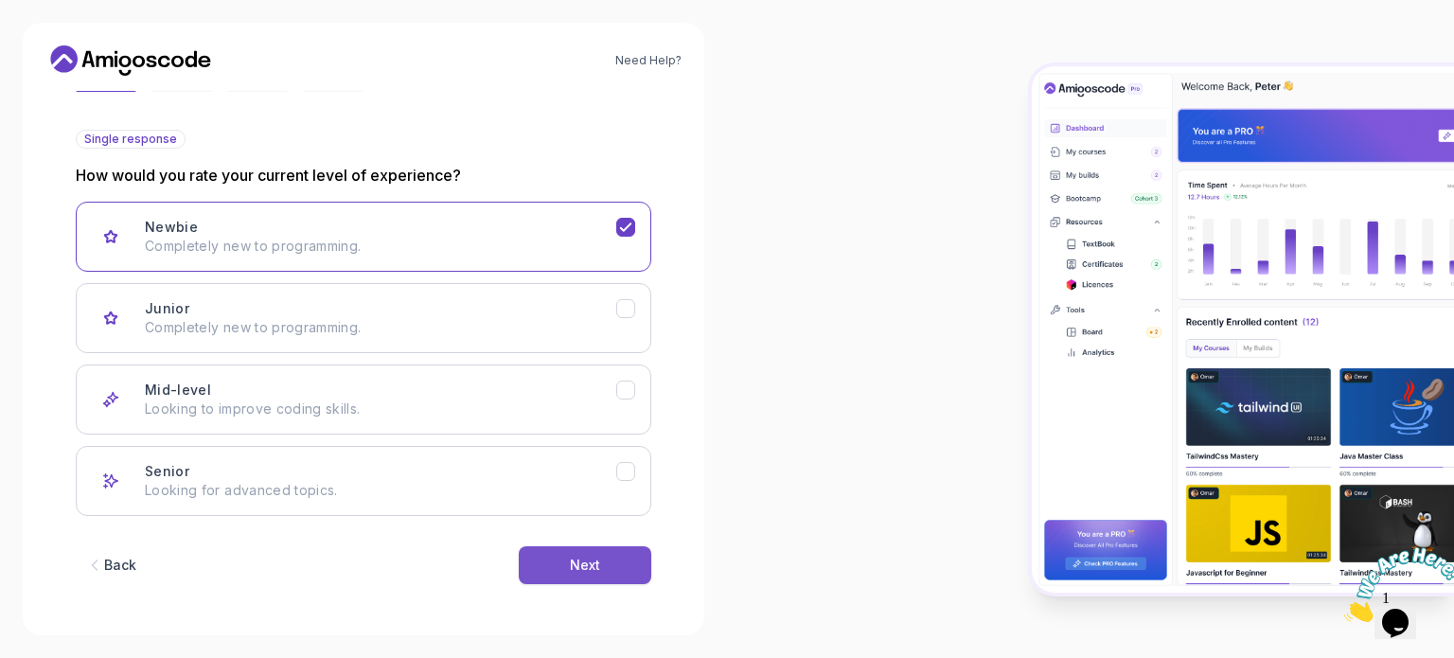
click at [547, 570] on button "Next" at bounding box center [585, 565] width 133 height 38
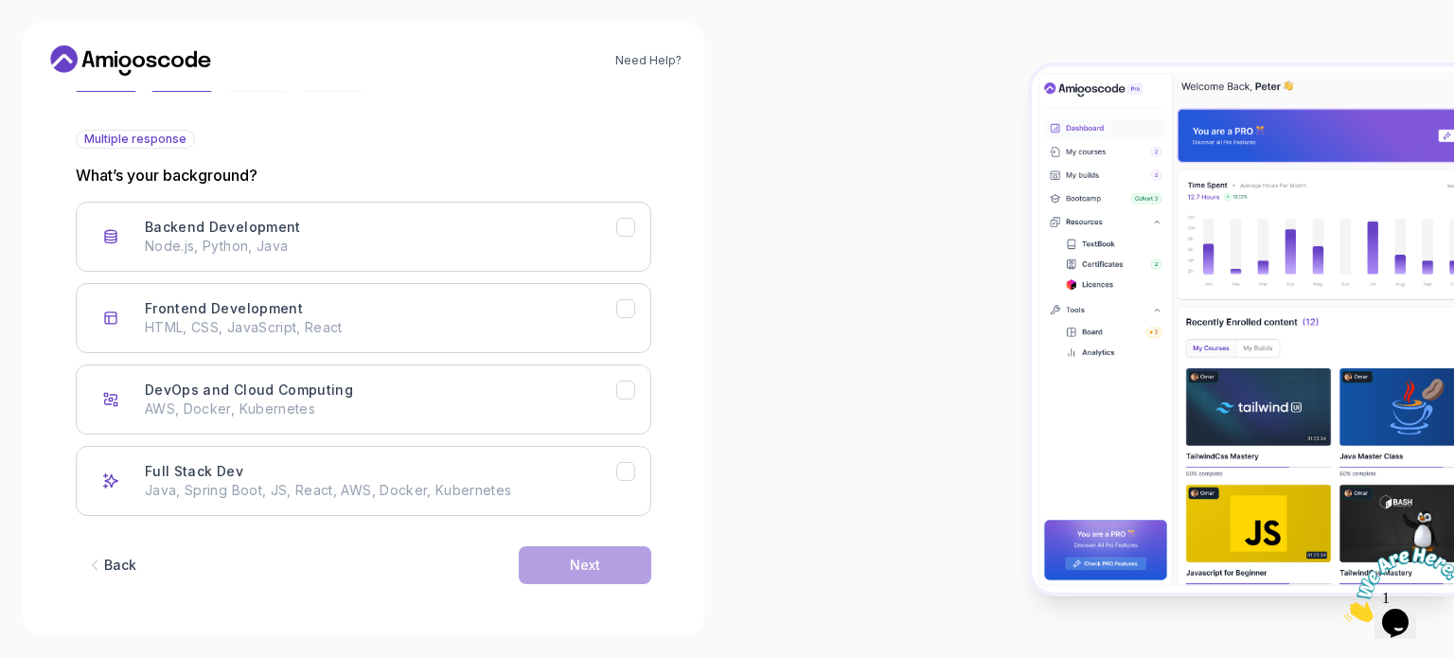
click at [85, 571] on icon "button" at bounding box center [94, 565] width 19 height 19
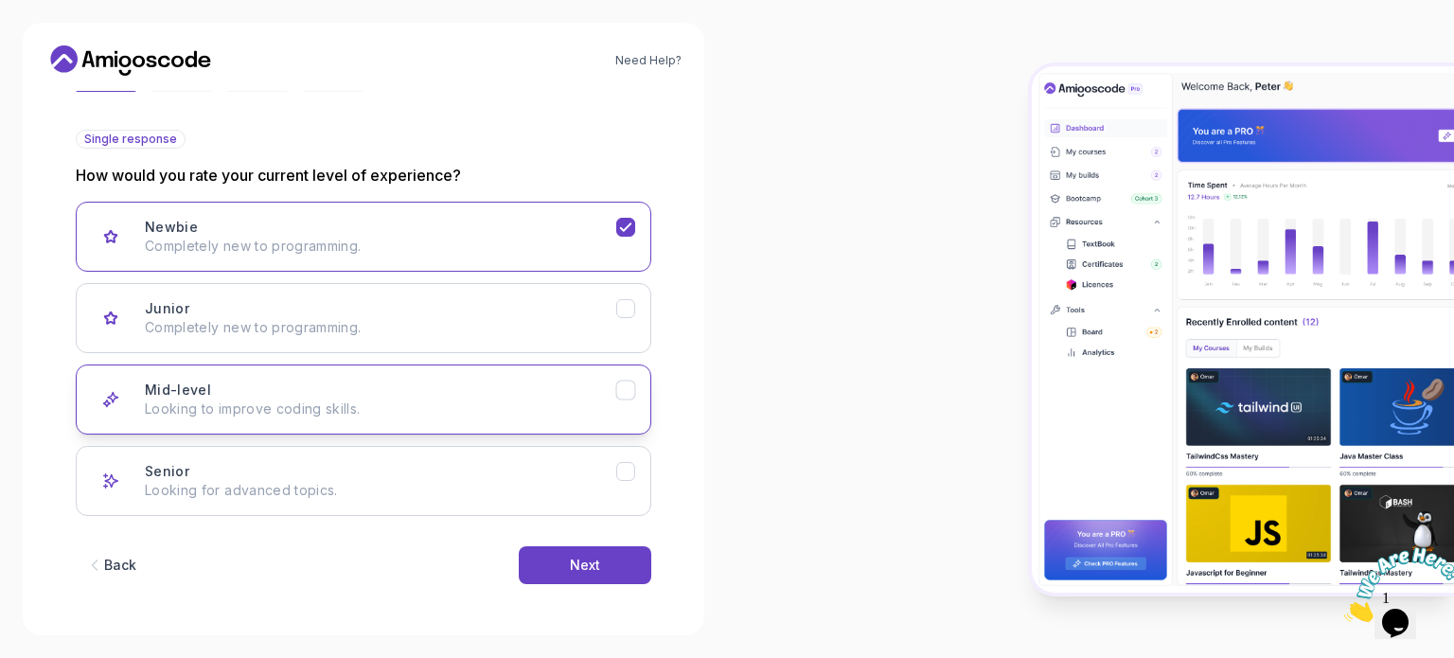
click at [315, 417] on button "Mid-level Looking to improve coding skills." at bounding box center [363, 399] width 575 height 70
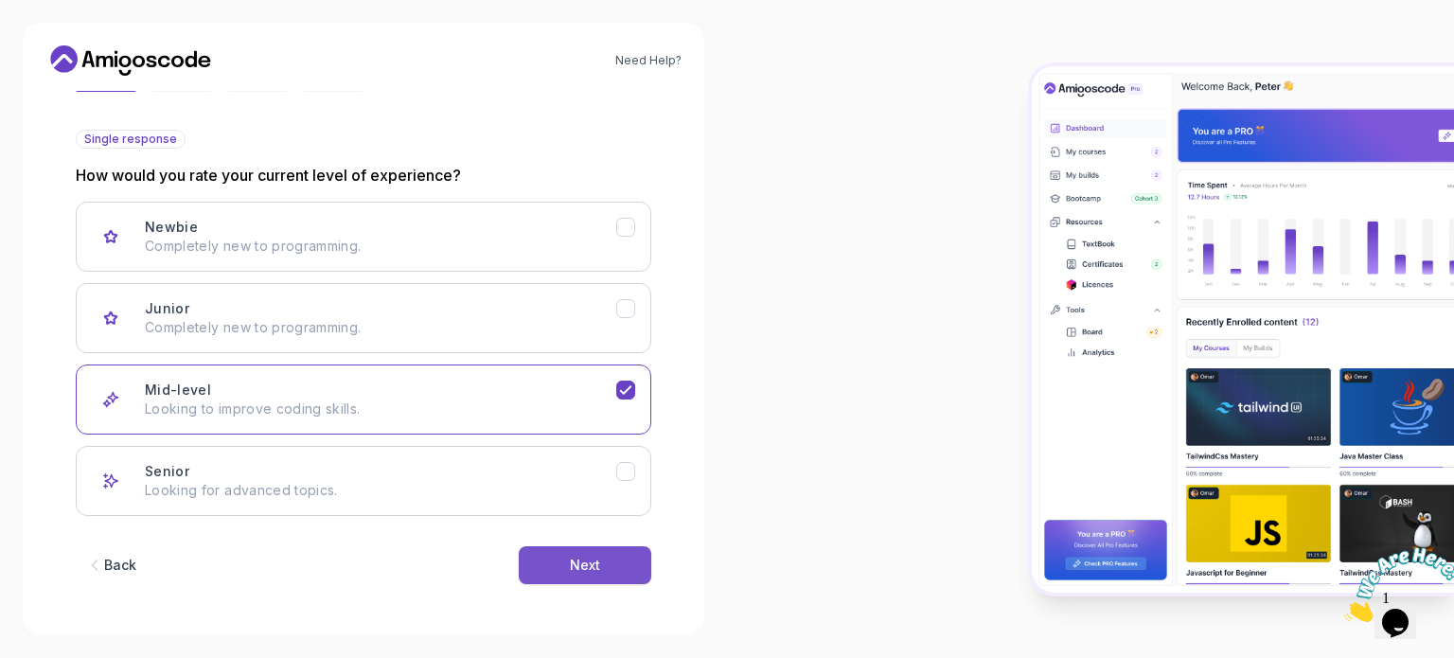
click at [599, 571] on div "Next" at bounding box center [585, 565] width 30 height 19
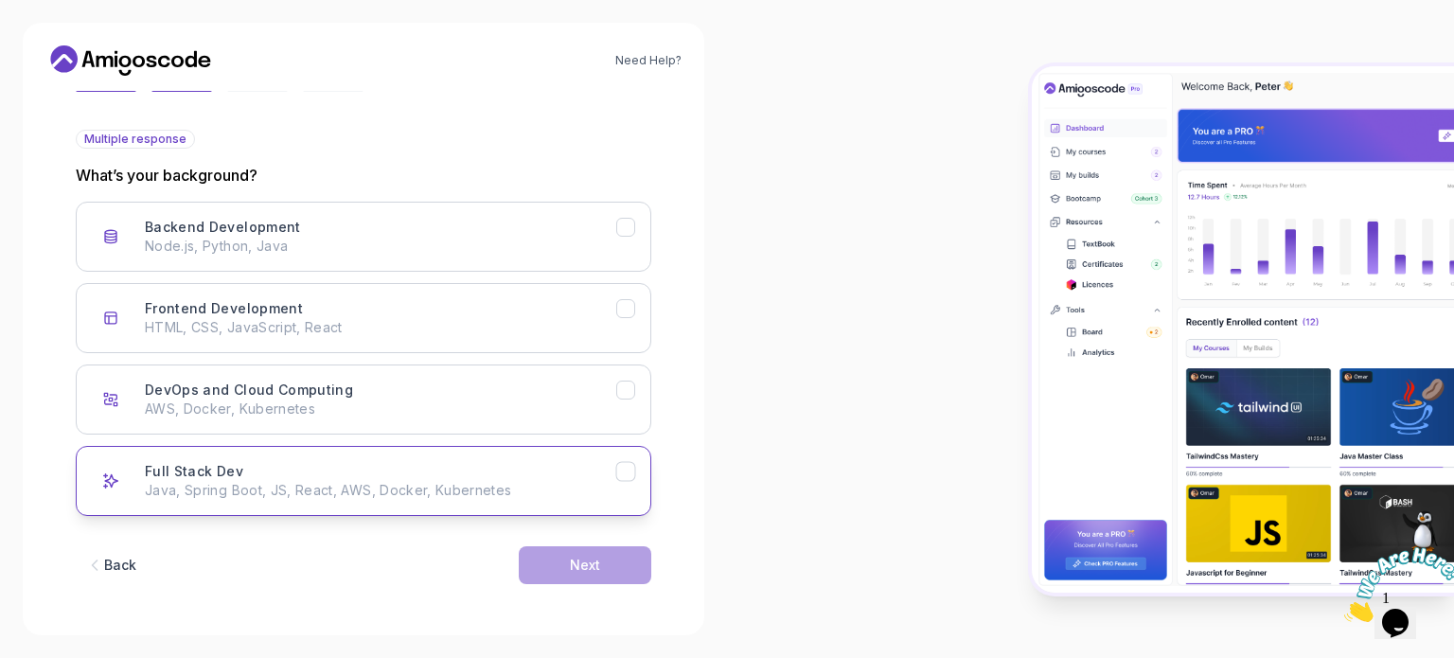
click at [439, 484] on p "Java, Spring Boot, JS, React, AWS, Docker, Kubernetes" at bounding box center [380, 490] width 471 height 19
click at [579, 593] on div "Back Next" at bounding box center [363, 565] width 575 height 98
click at [572, 567] on div "Next" at bounding box center [585, 565] width 30 height 19
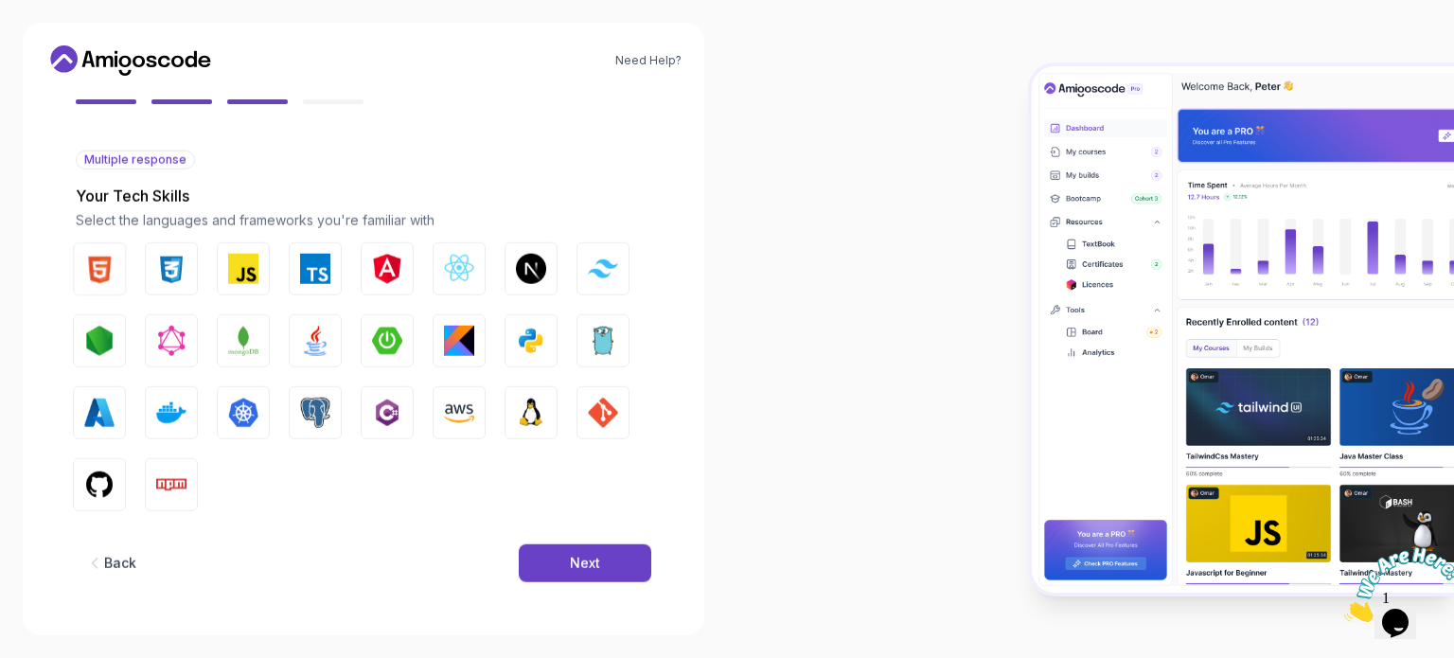
scroll to position [168, 0]
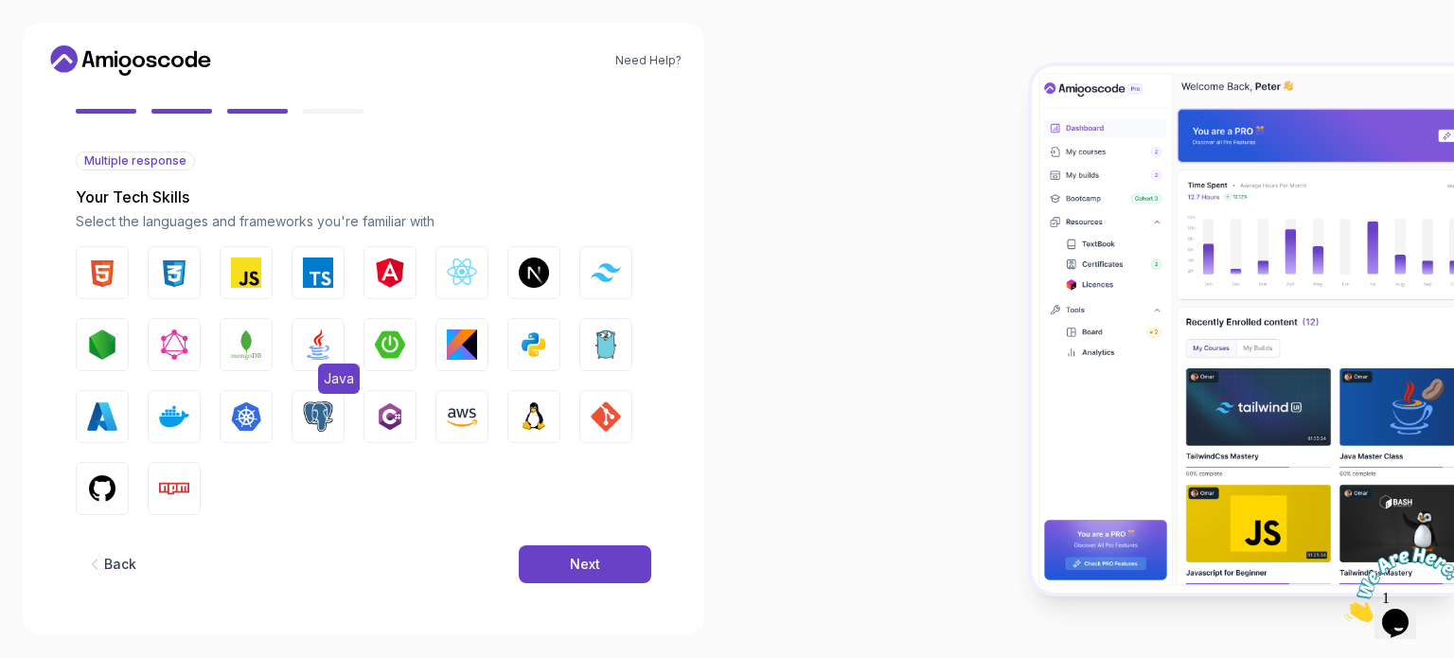
click at [328, 345] on img "button" at bounding box center [318, 344] width 30 height 30
click at [524, 344] on img "button" at bounding box center [534, 344] width 30 height 30
click at [396, 351] on img "button" at bounding box center [390, 344] width 30 height 30
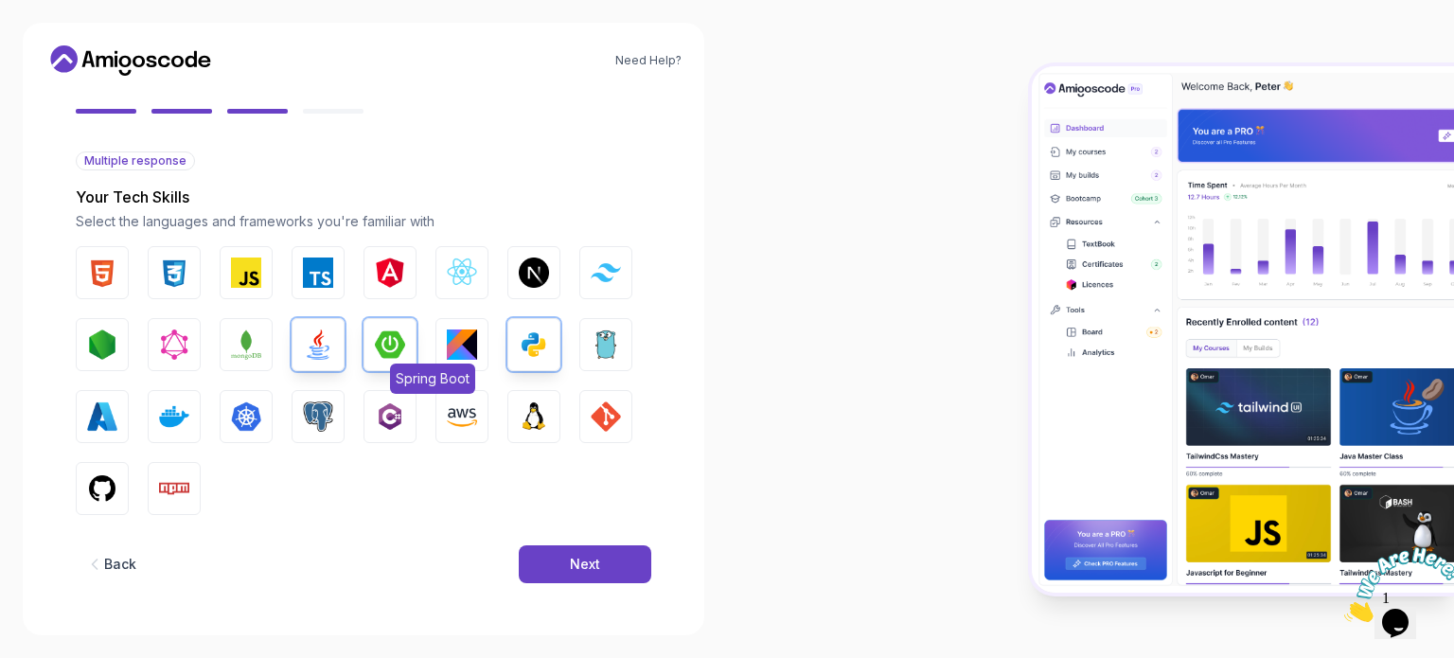
click at [395, 349] on img "button" at bounding box center [390, 344] width 30 height 30
click at [618, 540] on div "Back Next" at bounding box center [363, 564] width 575 height 98
click at [622, 552] on button "Next" at bounding box center [585, 564] width 133 height 38
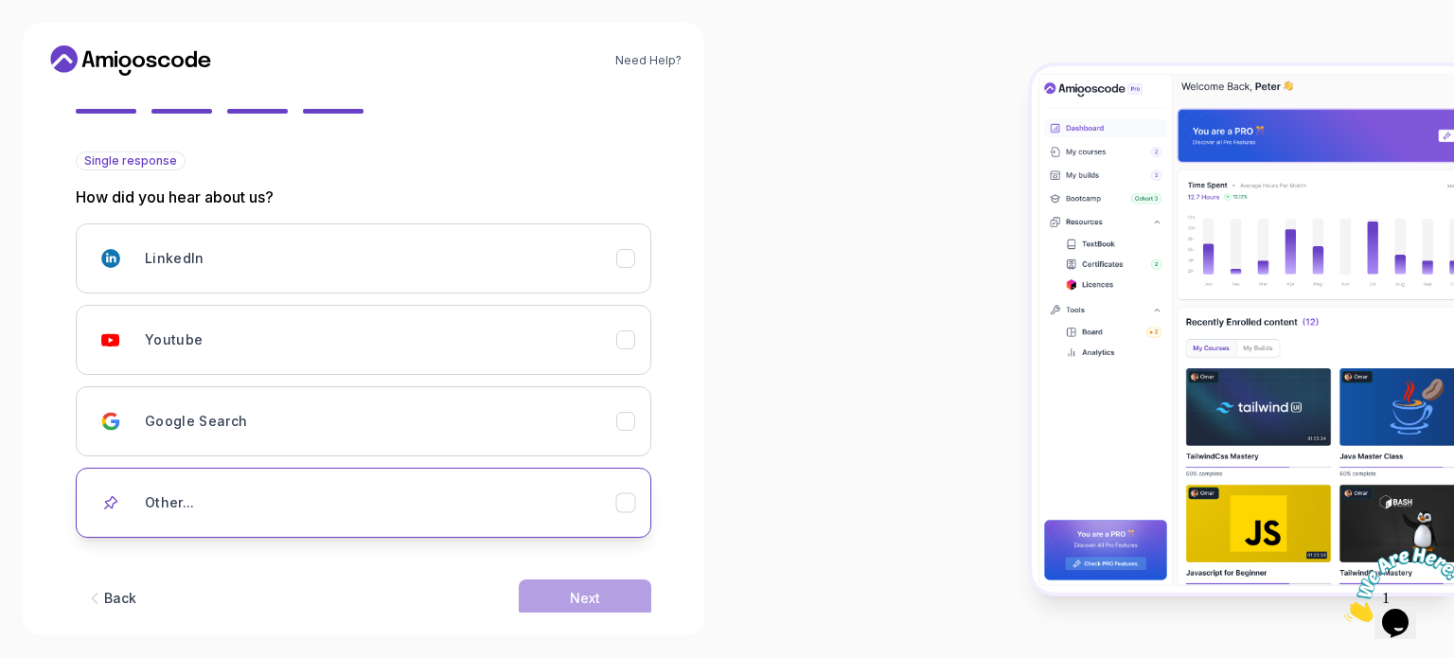
click at [549, 504] on div "Other..." at bounding box center [380, 503] width 471 height 38
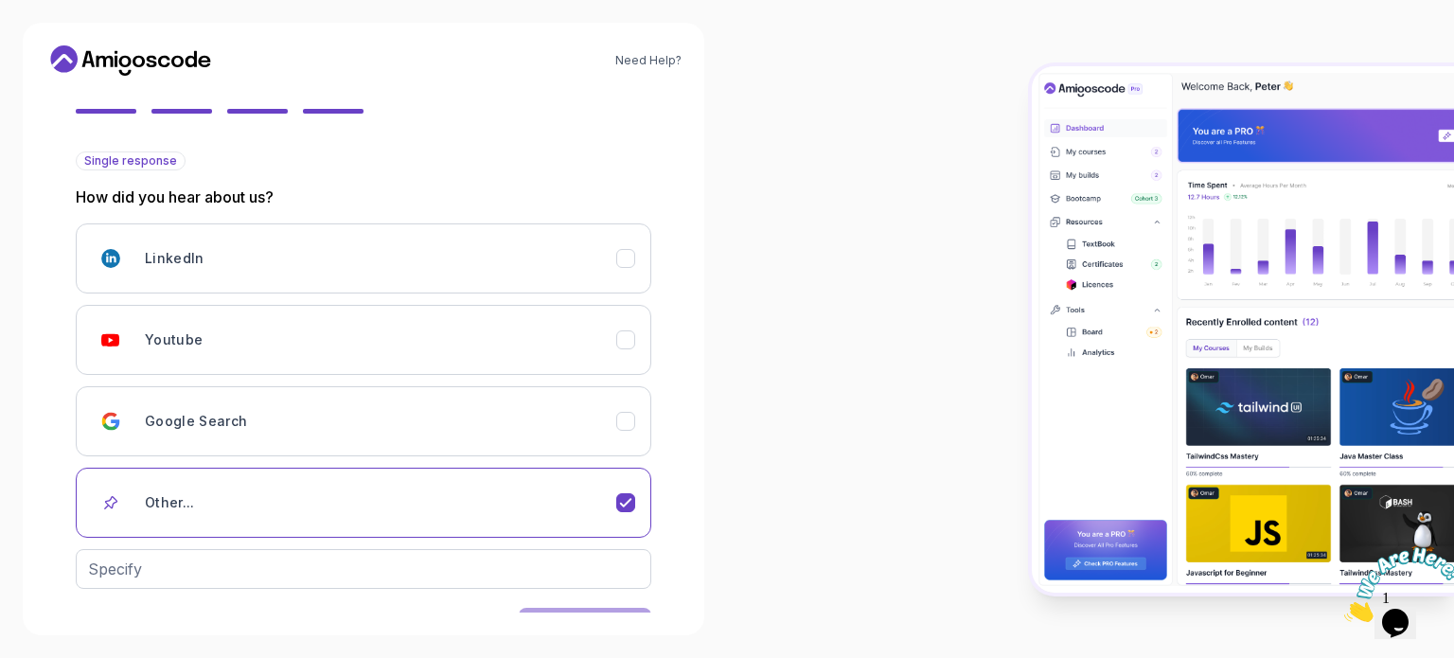
click at [583, 599] on div "Back Next" at bounding box center [363, 626] width 575 height 98
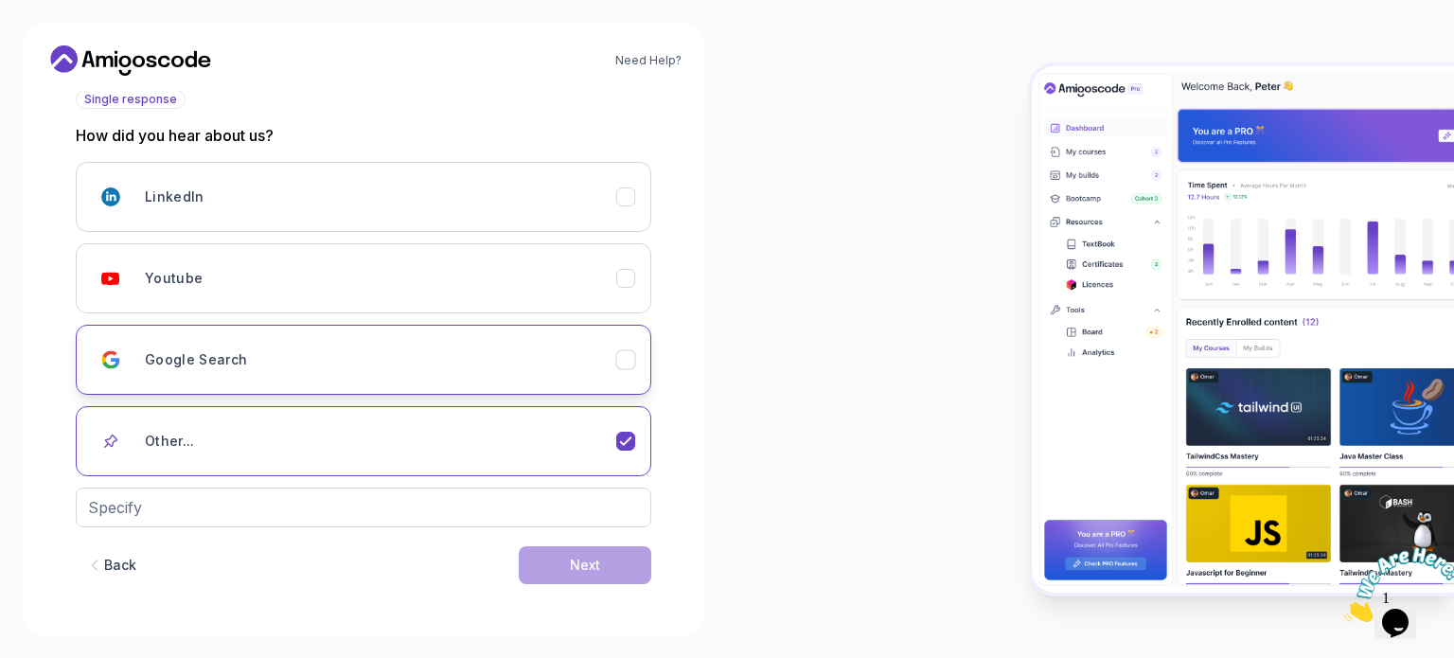
click at [500, 381] on button "Google Search" at bounding box center [363, 360] width 575 height 70
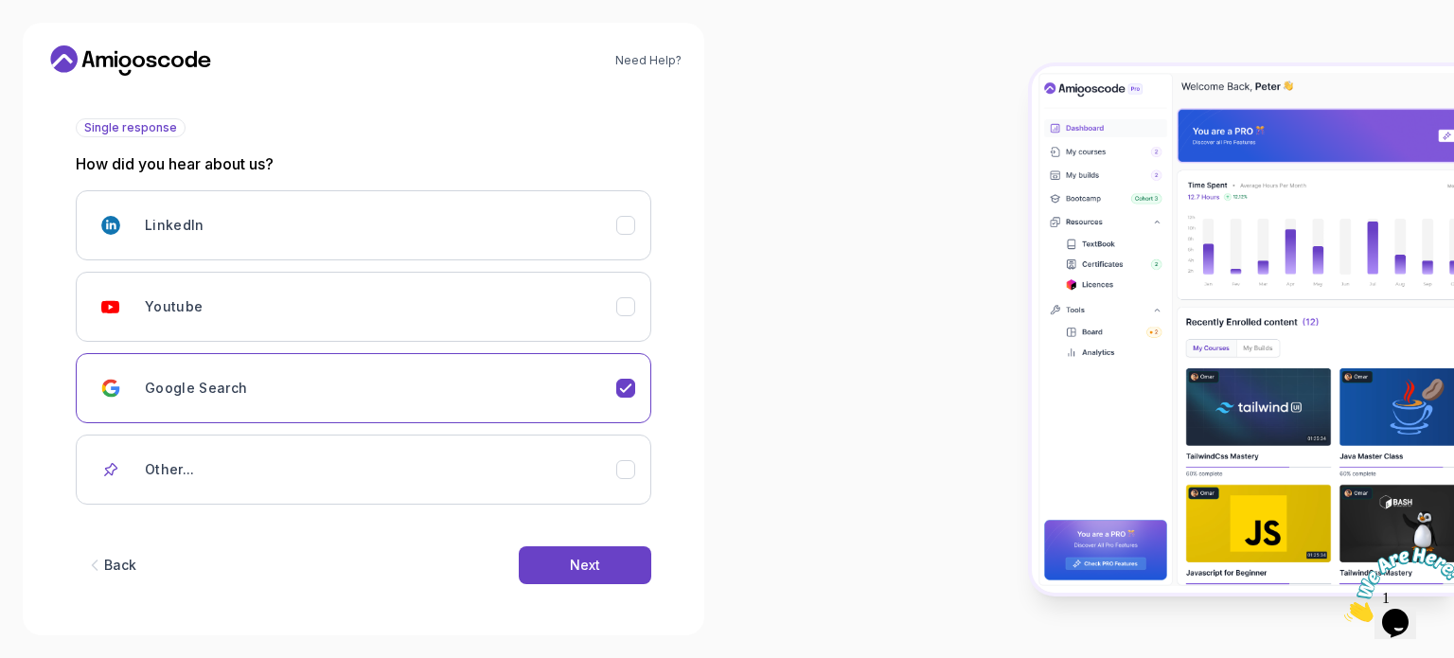
scroll to position [201, 0]
click at [507, 306] on div "Youtube" at bounding box center [380, 307] width 471 height 38
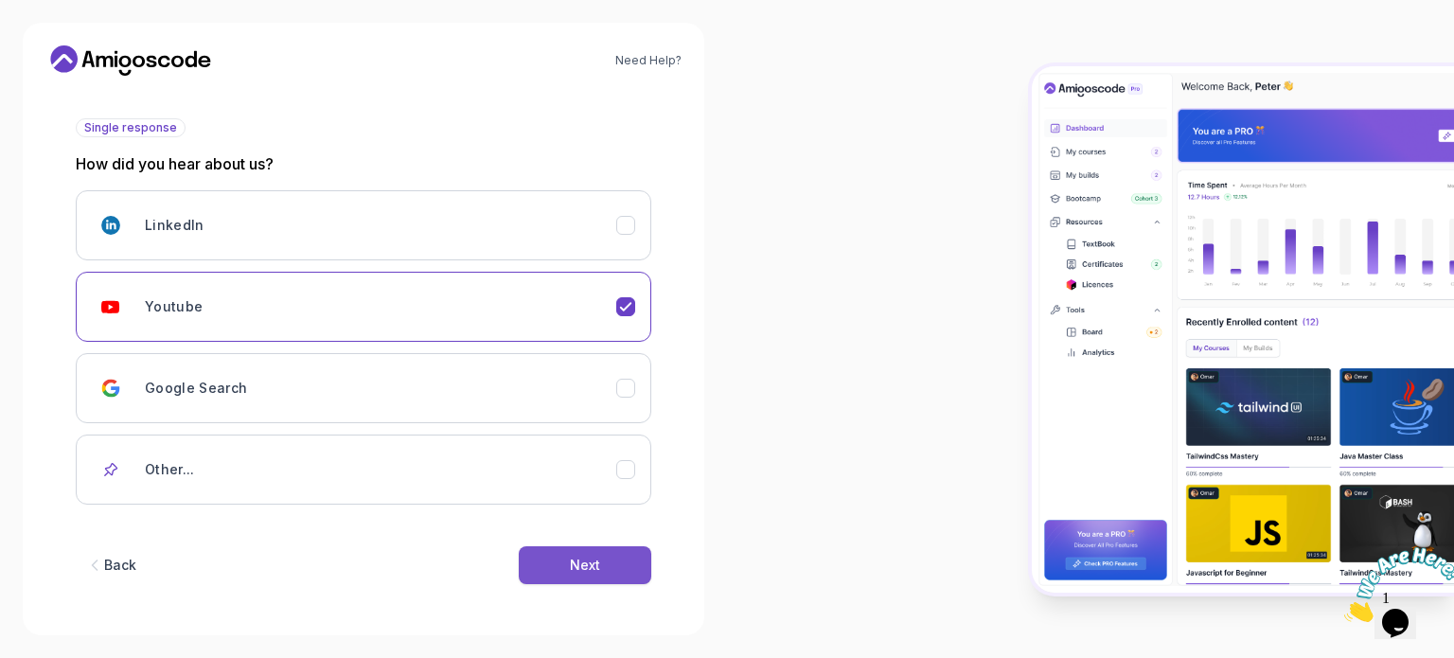
click at [580, 559] on div "Next" at bounding box center [585, 565] width 30 height 19
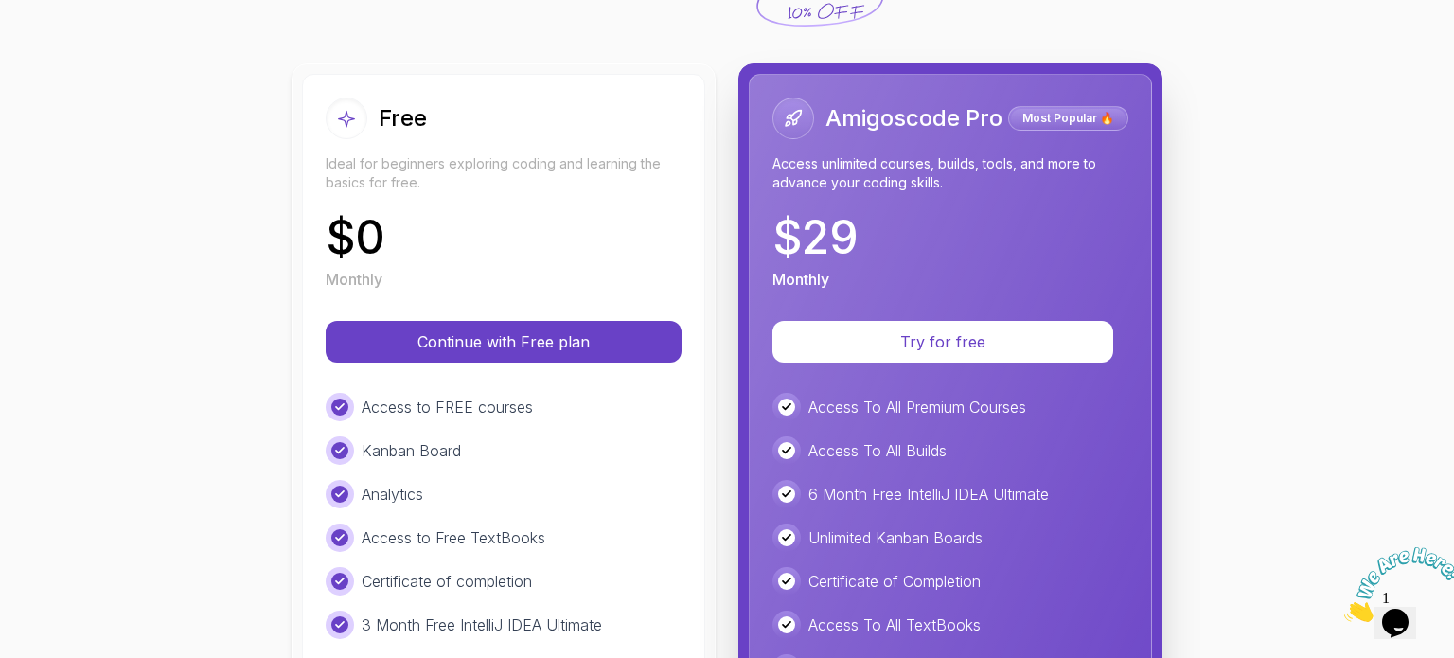
scroll to position [189, 0]
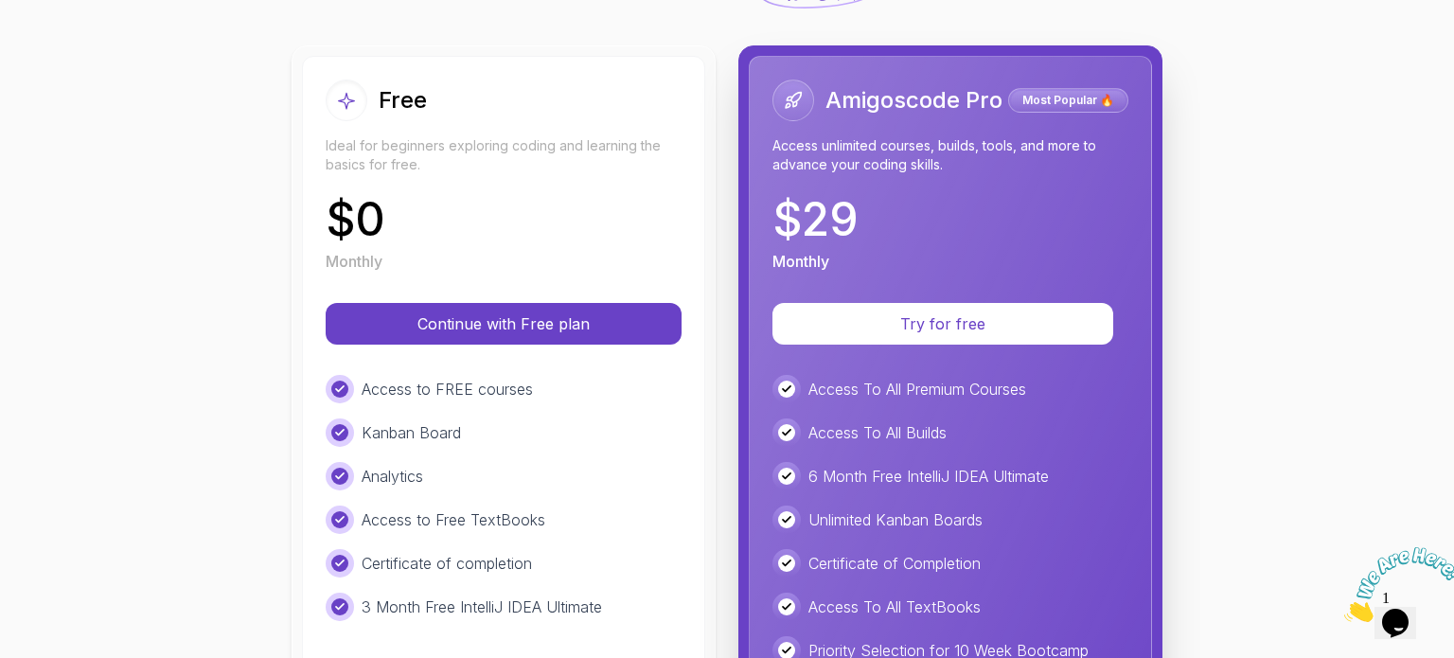
click at [469, 345] on div "Free Ideal for beginners exploring coding and learning the basics for free. $ 0…" at bounding box center [503, 503] width 403 height 894
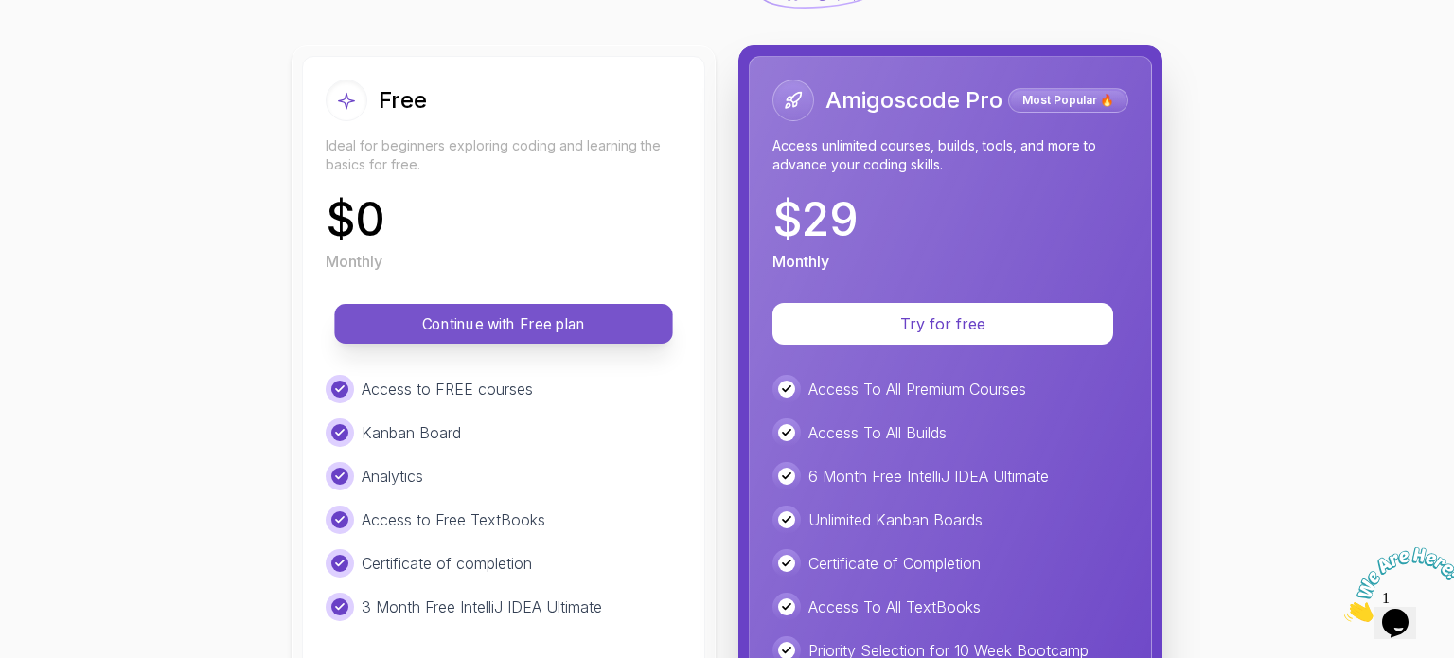
click at [471, 318] on p "Continue with Free plan" at bounding box center [503, 324] width 295 height 22
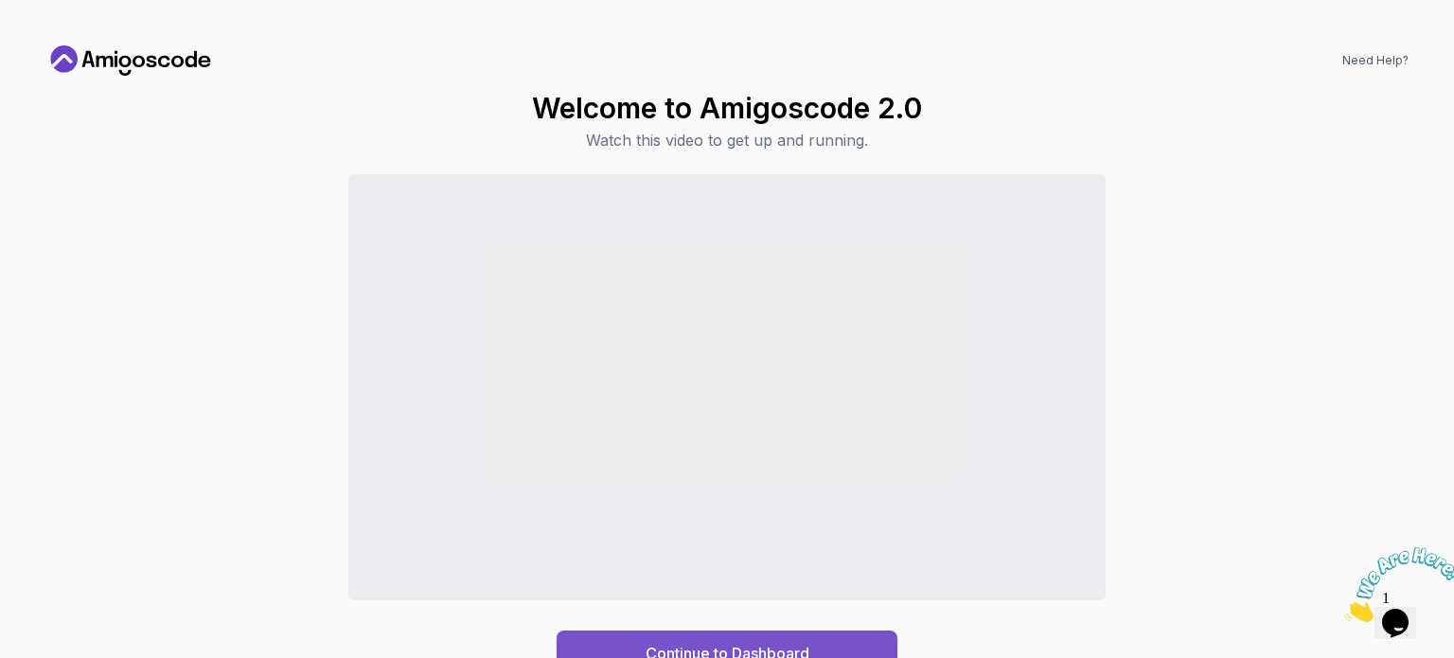
click at [780, 646] on div "Continue to Dashboard" at bounding box center [728, 653] width 164 height 23
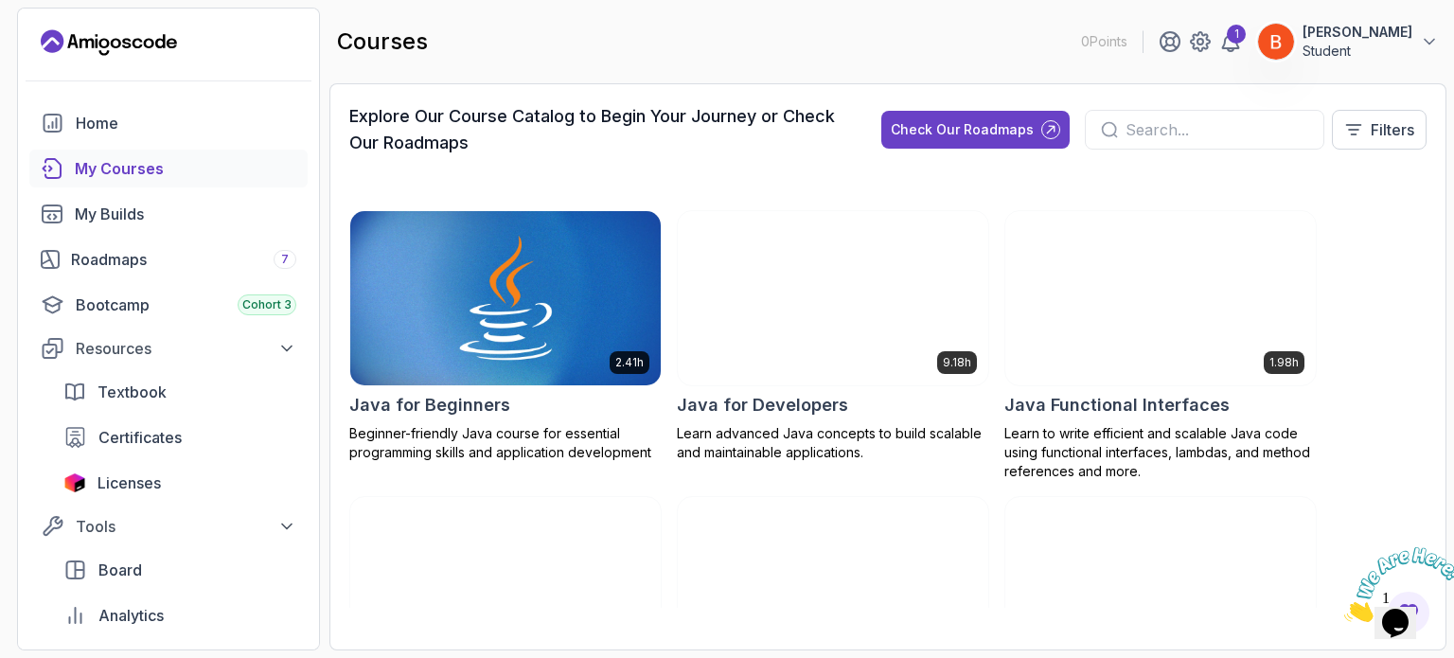
scroll to position [1325, 0]
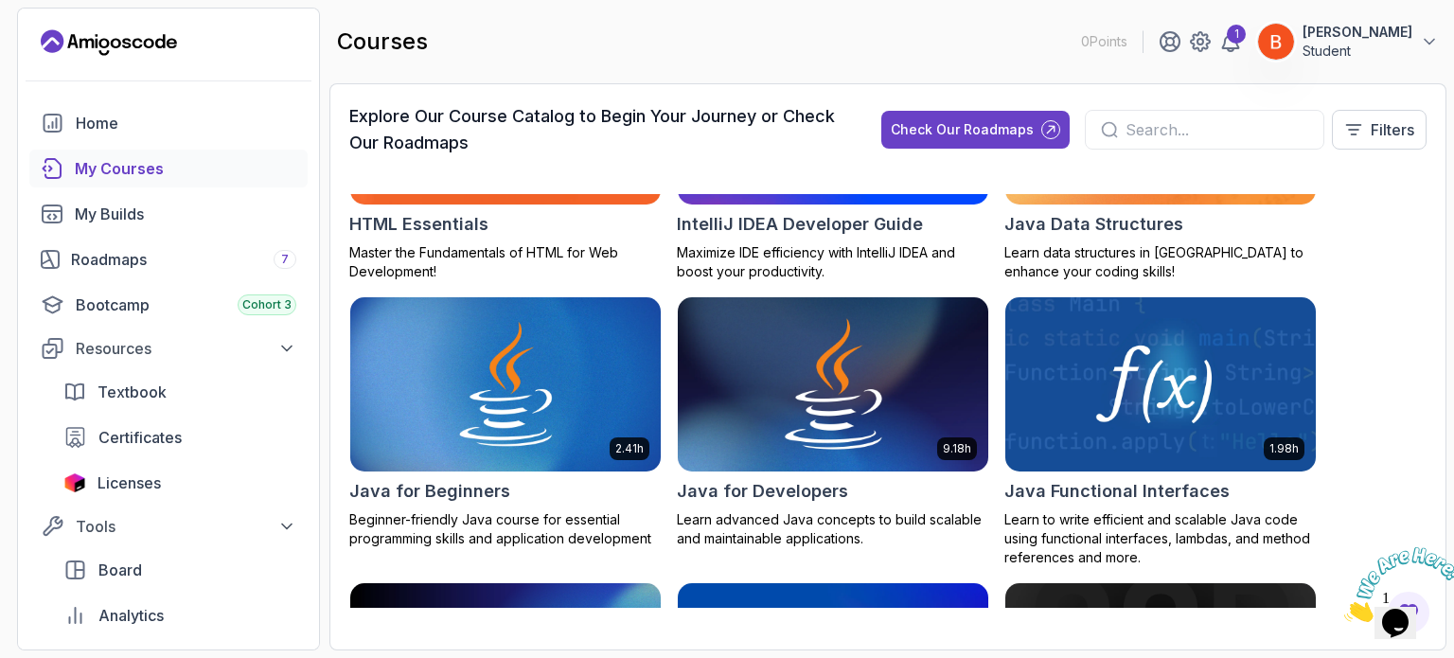
click at [800, 338] on img at bounding box center [833, 384] width 326 height 183
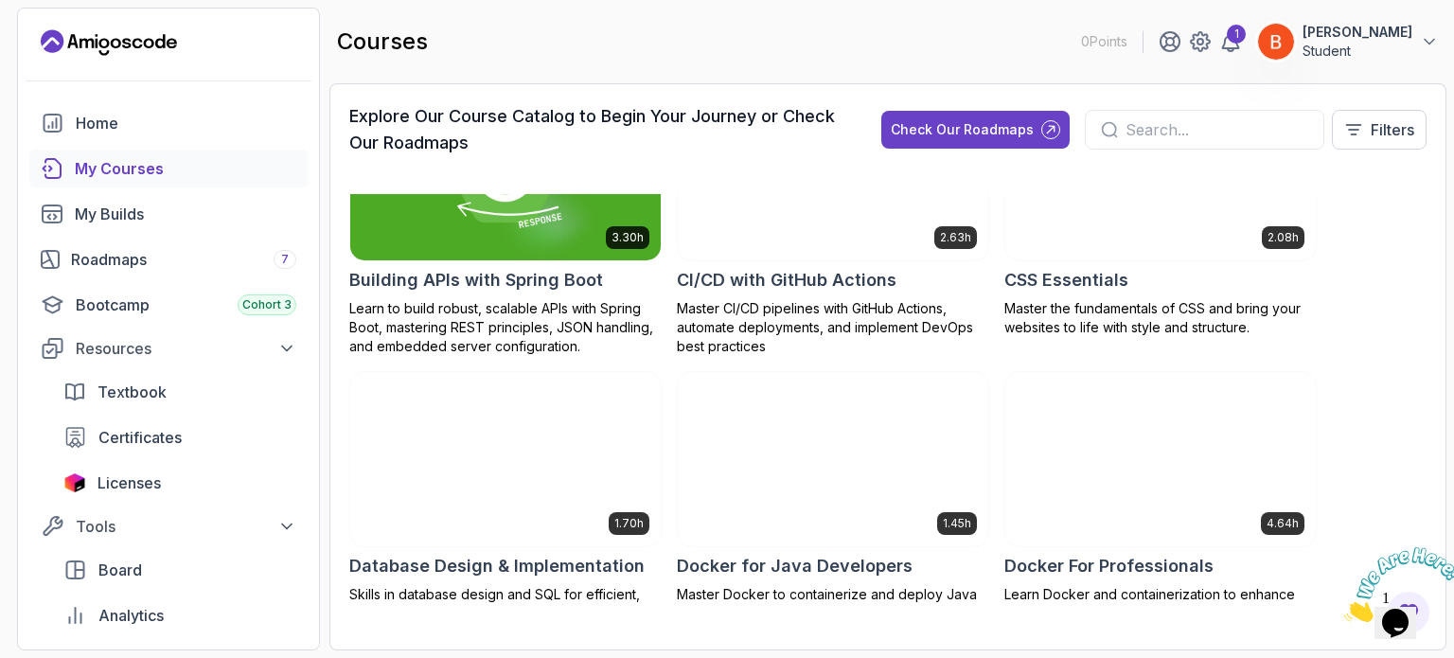
scroll to position [284, 0]
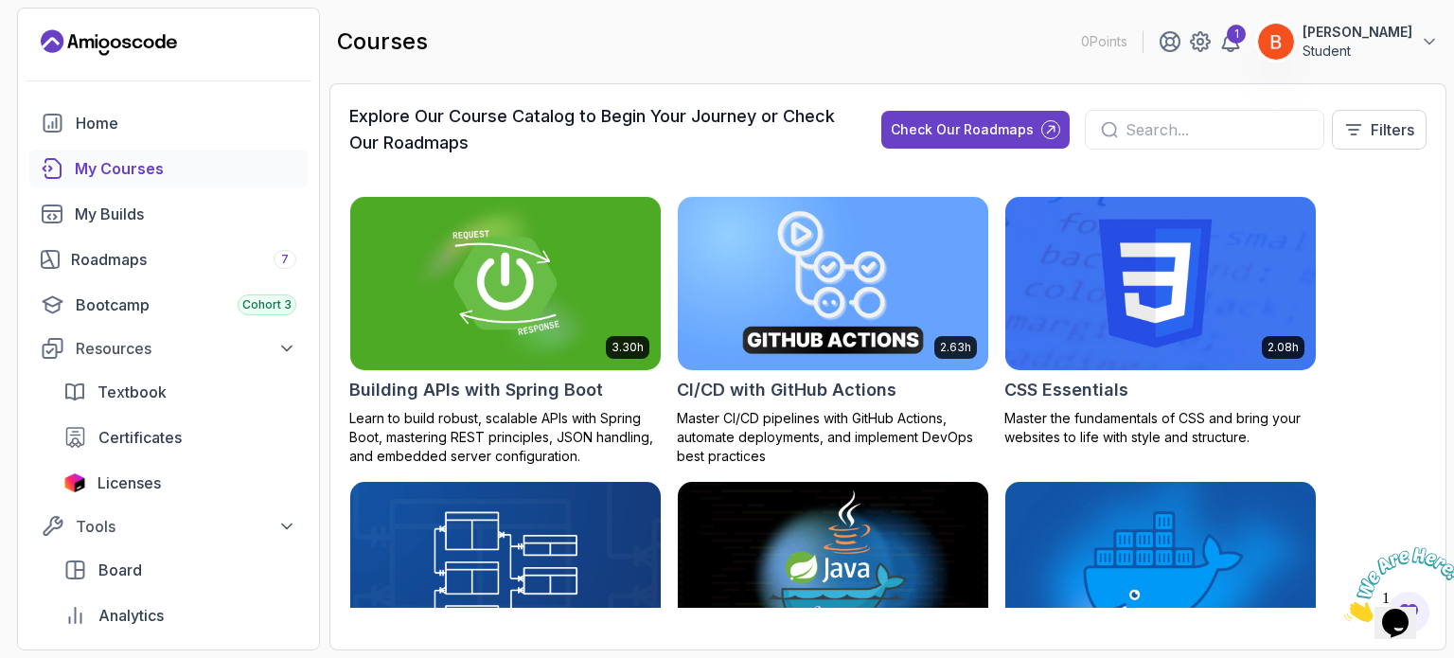
click at [797, 306] on img at bounding box center [833, 283] width 326 height 183
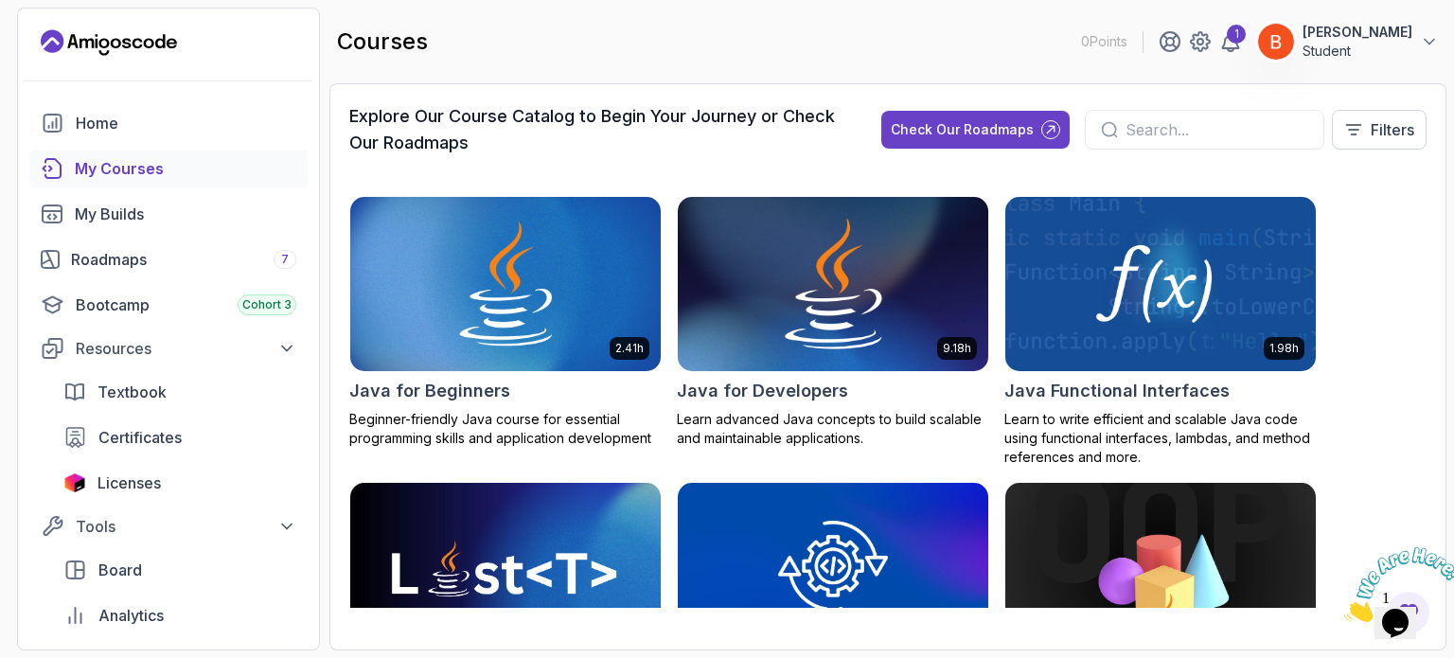
scroll to position [1420, 0]
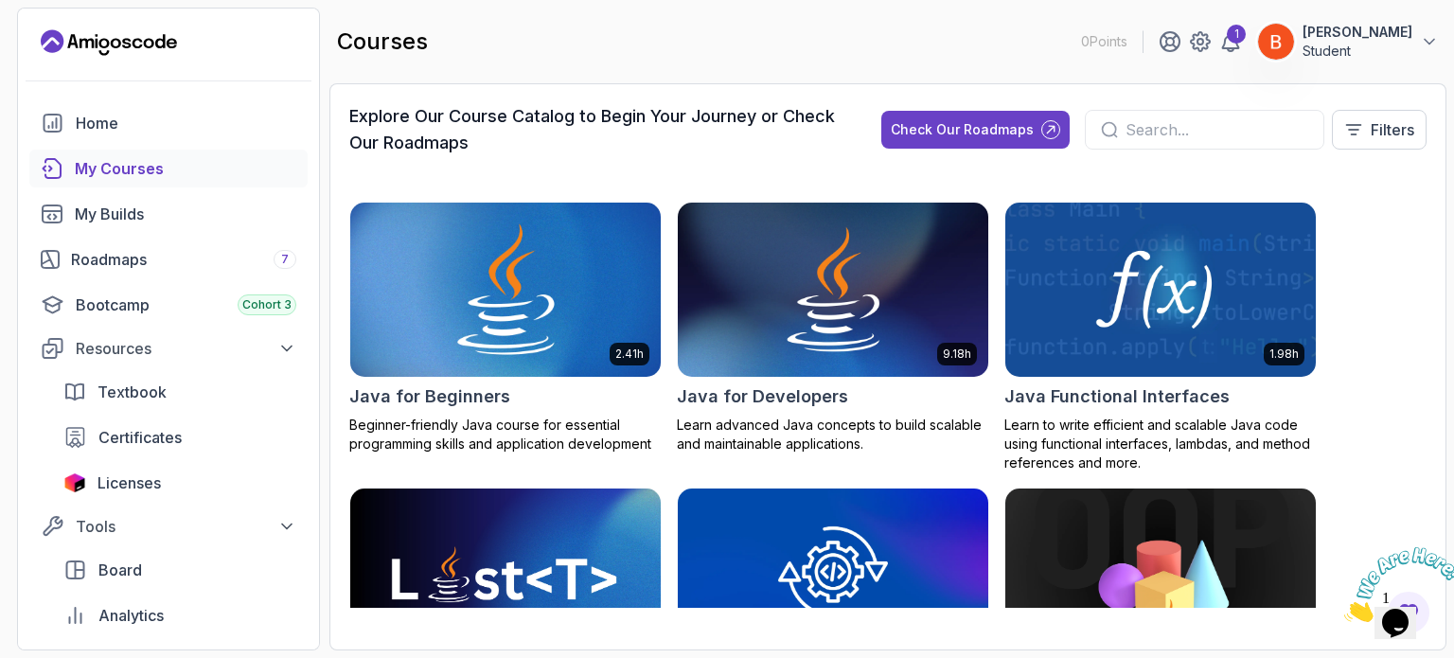
click at [484, 340] on img at bounding box center [506, 290] width 326 height 183
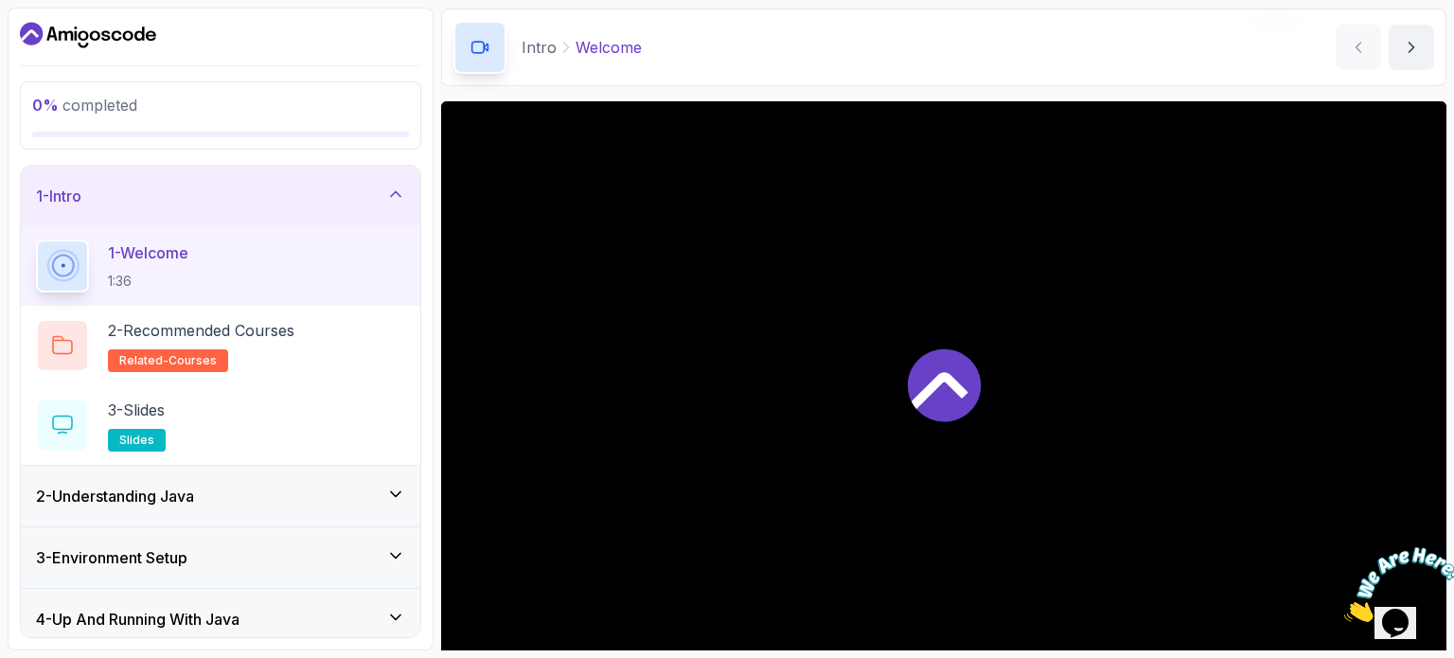
scroll to position [189, 0]
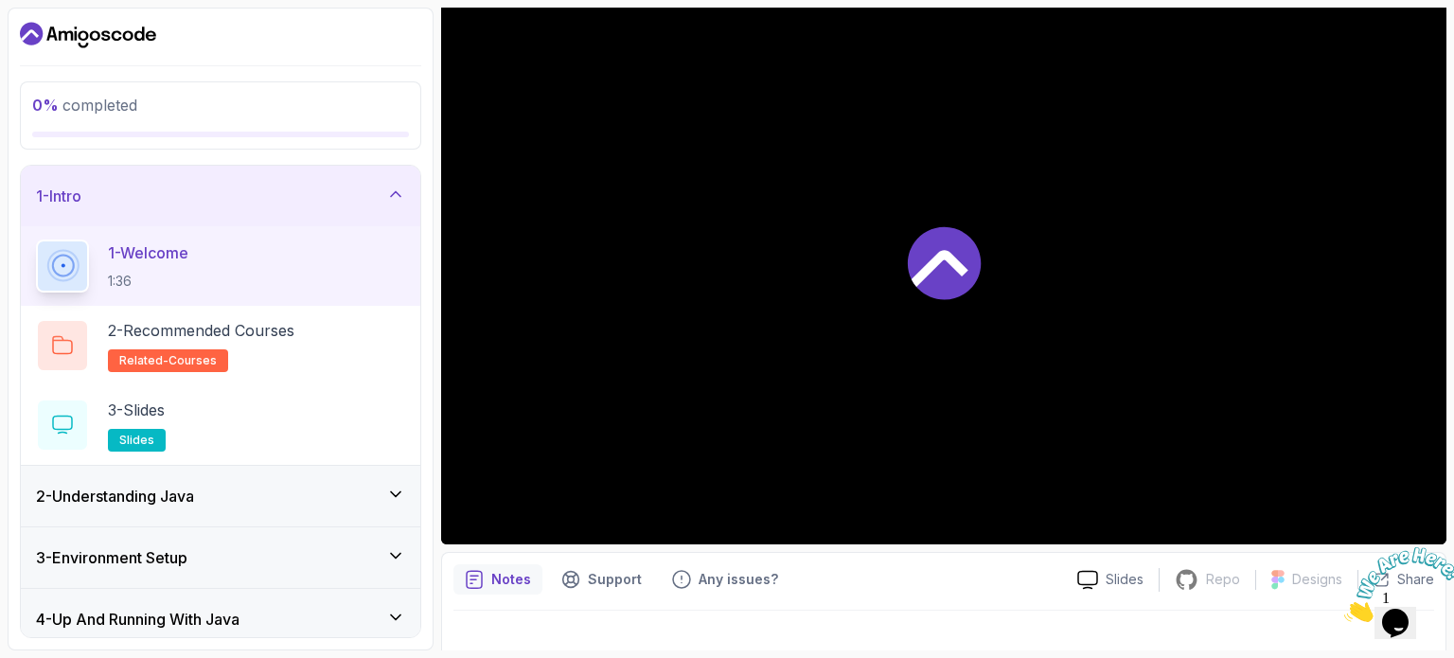
click at [936, 255] on icon at bounding box center [939, 268] width 57 height 37
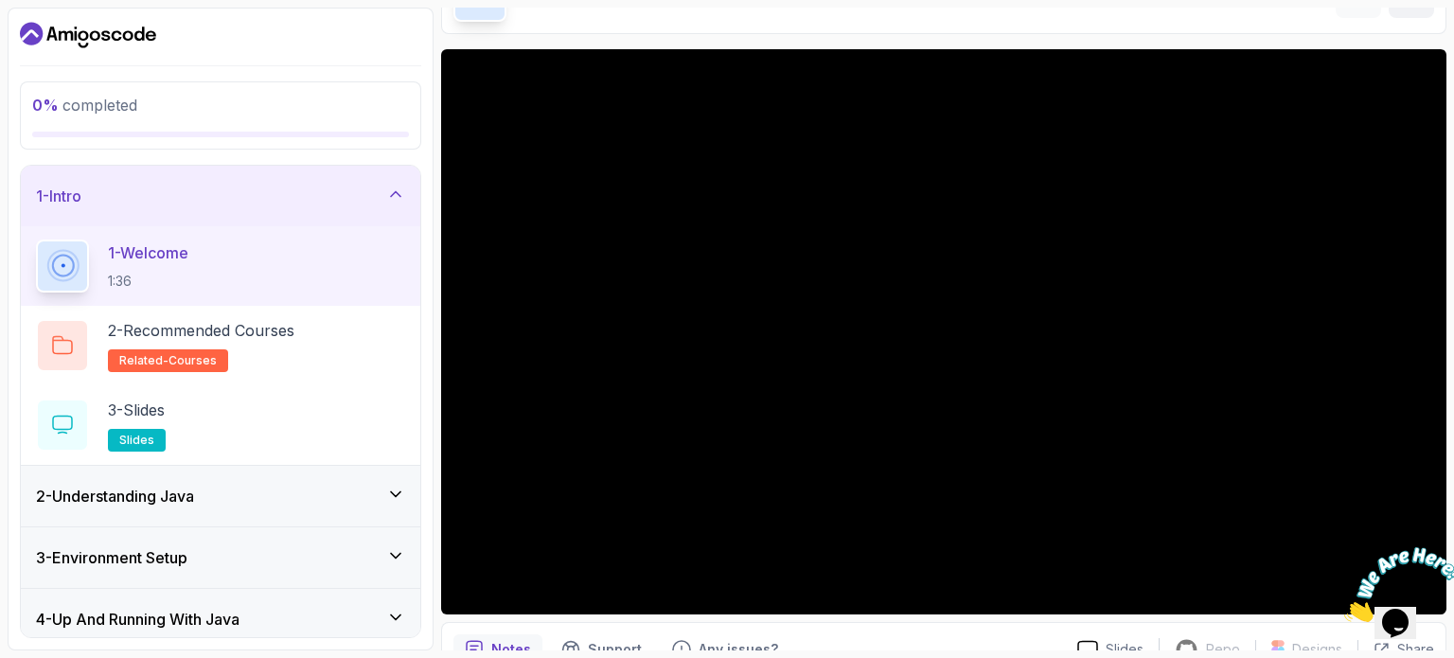
scroll to position [214, 0]
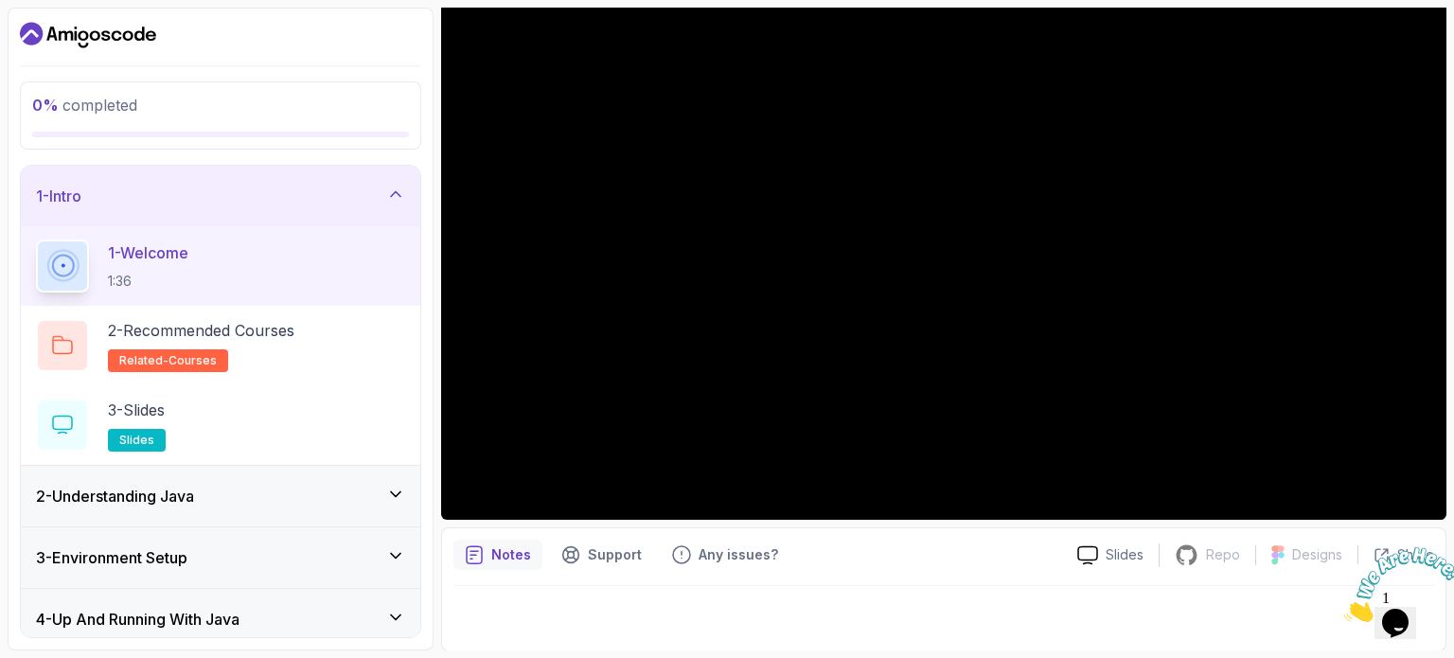
click at [946, 554] on div "Notes Support Any issues?" at bounding box center [757, 555] width 609 height 30
click at [981, 535] on div "Notes Support Any issues? Slides Repo Repository not available Designs Design n…" at bounding box center [943, 589] width 1005 height 124
click at [293, 361] on h2 "2 - Recommended Courses related-courses" at bounding box center [201, 345] width 186 height 53
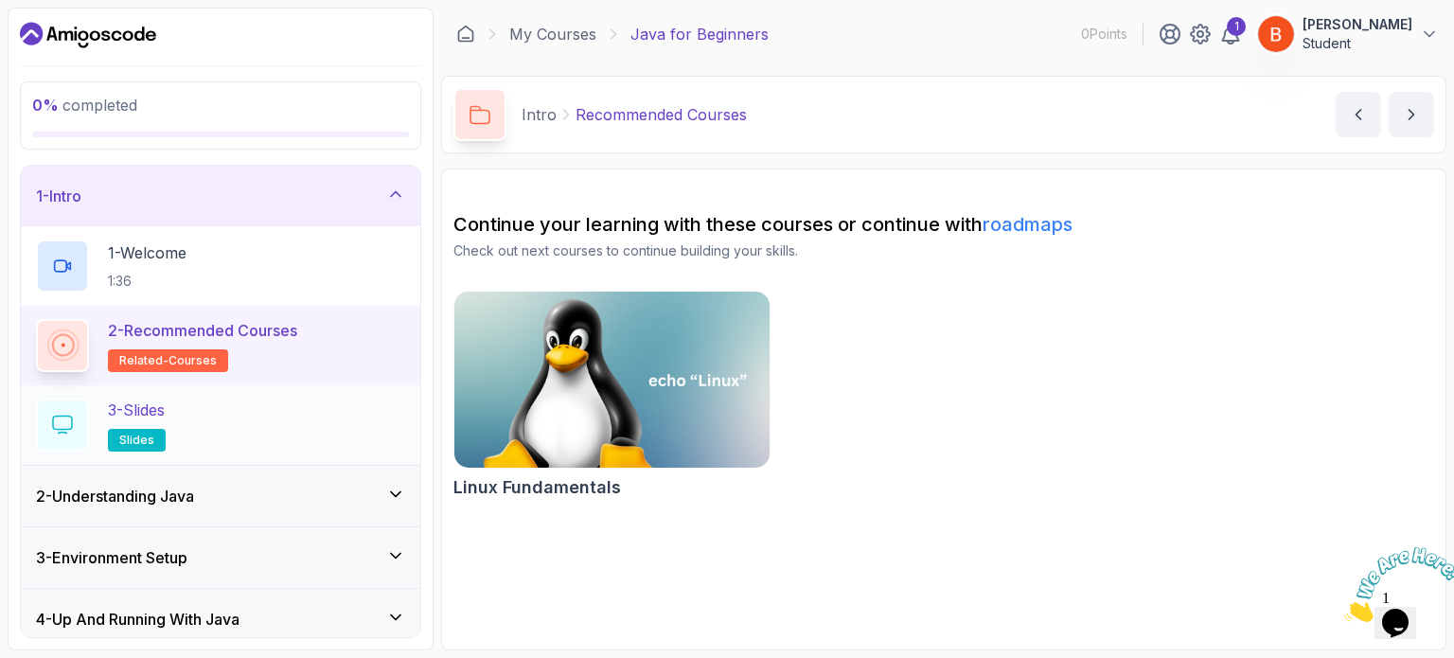
click at [166, 434] on h2 "3 - Slides slides" at bounding box center [137, 424] width 58 height 53
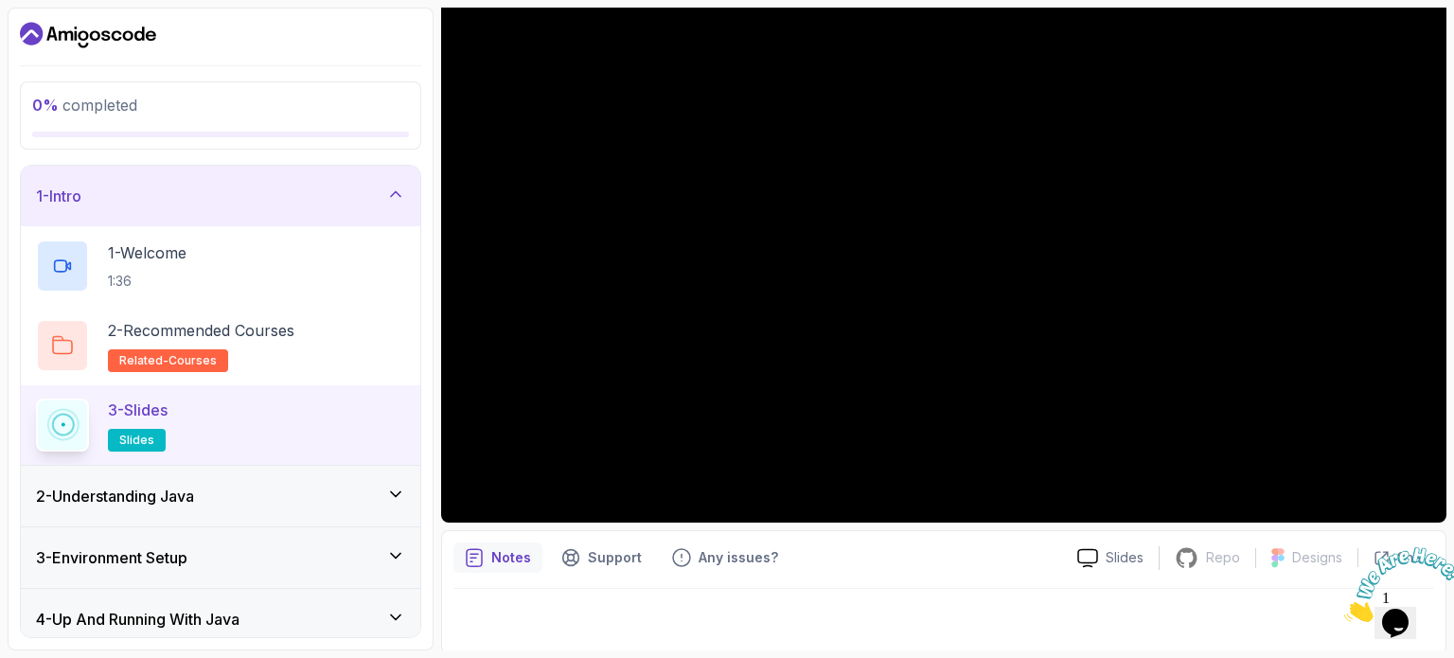
scroll to position [214, 0]
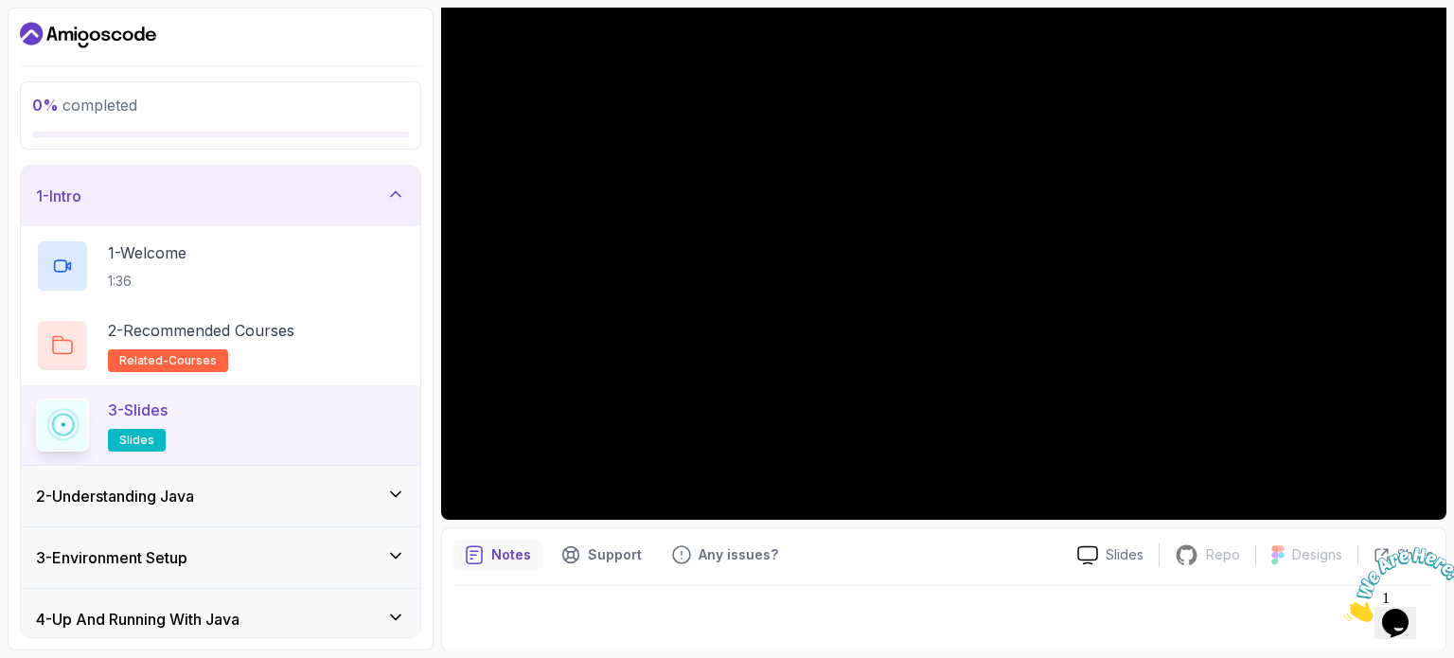
click at [199, 474] on div "2 - Understanding Java" at bounding box center [220, 496] width 399 height 61
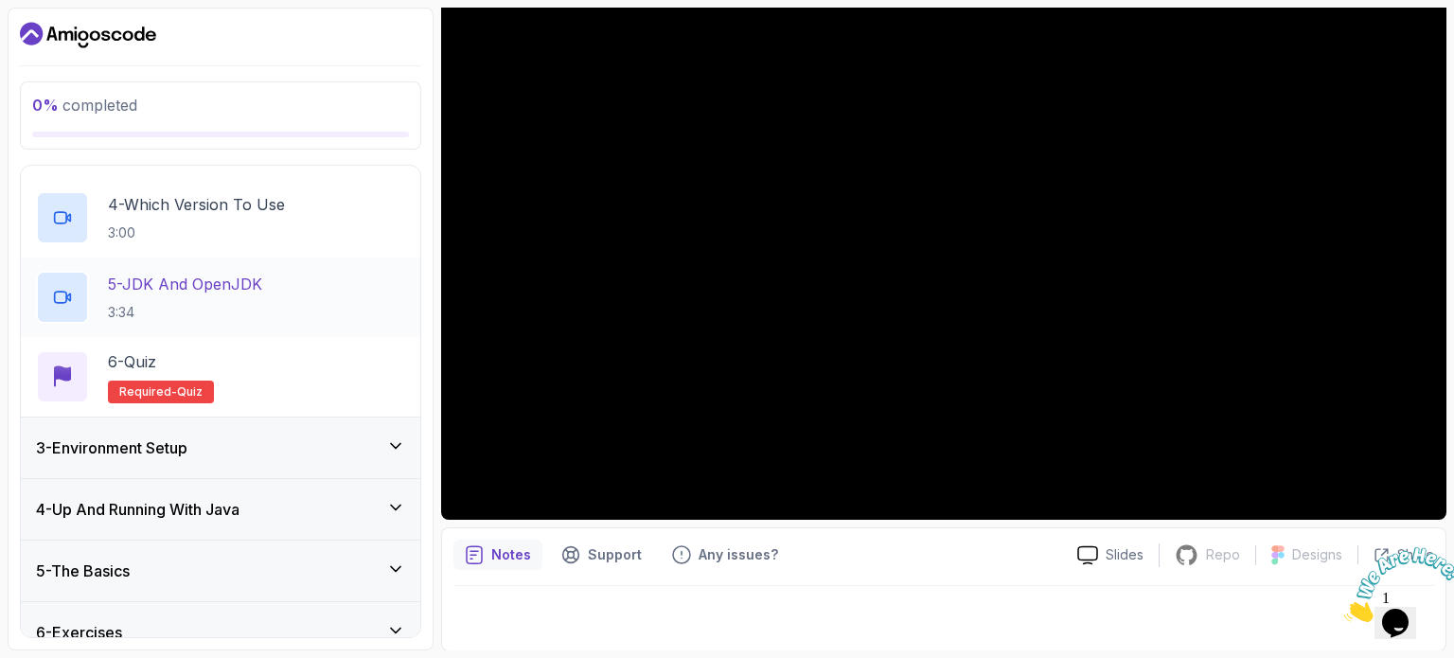
scroll to position [379, 0]
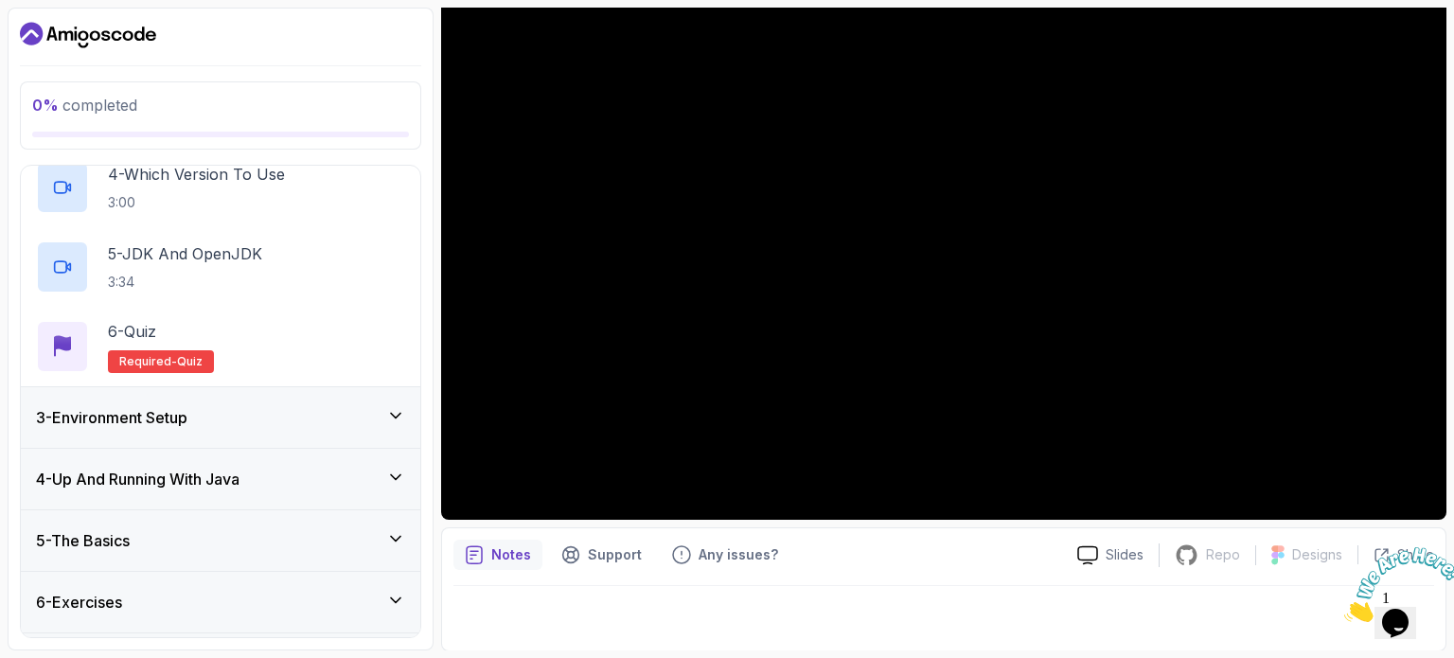
click at [276, 396] on div "3 - Environment Setup" at bounding box center [220, 417] width 399 height 61
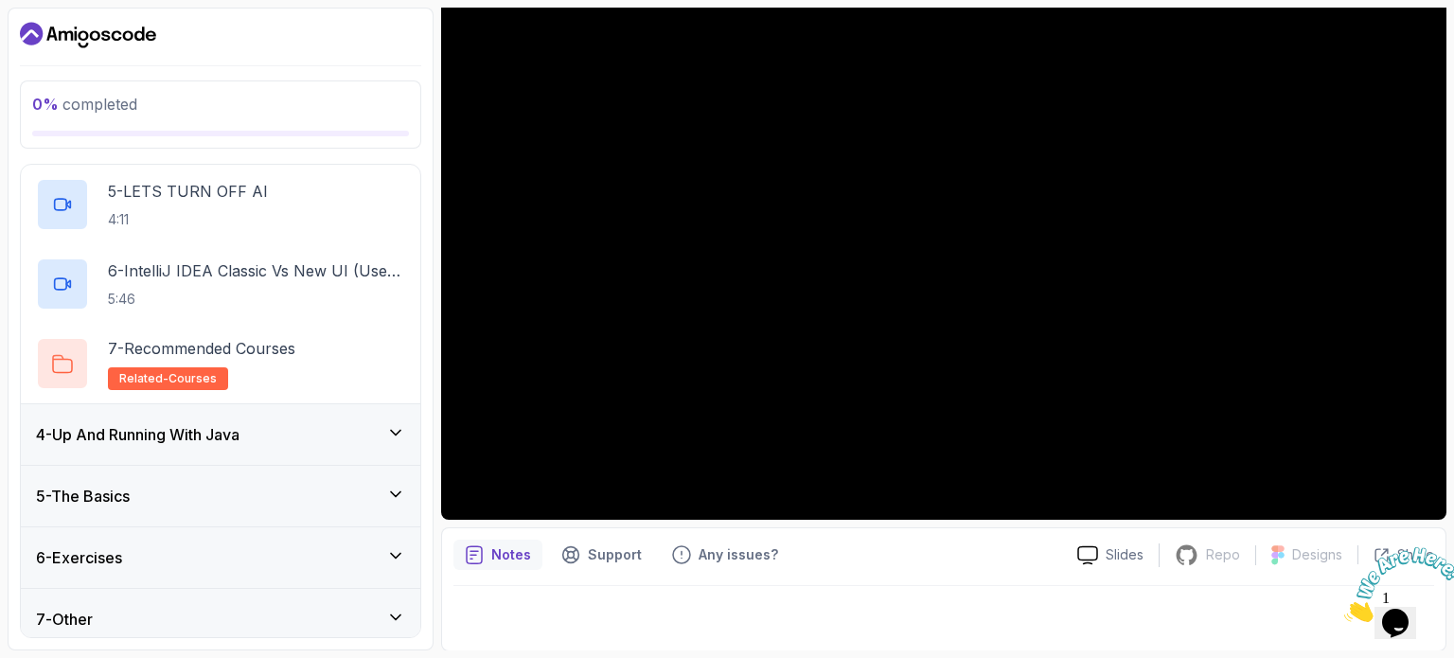
scroll to position [511, 0]
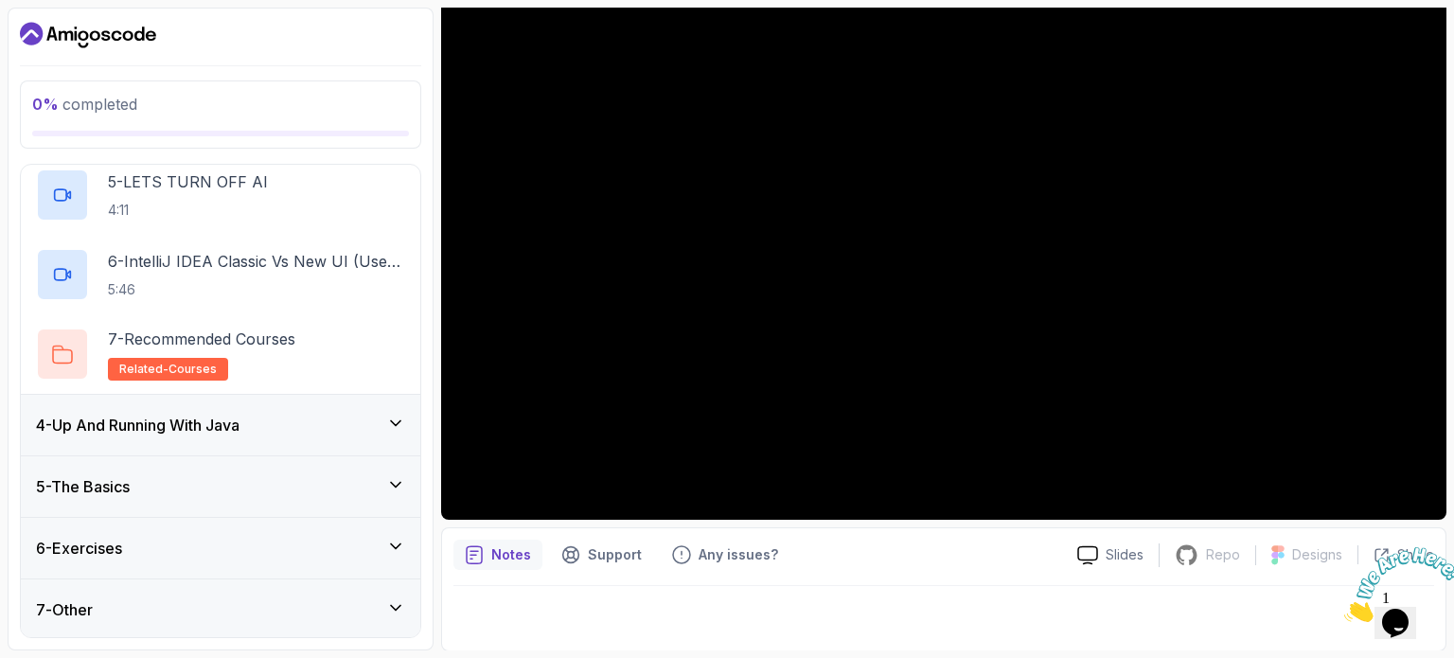
click at [242, 438] on div "4 - Up And Running With Java" at bounding box center [220, 425] width 399 height 61
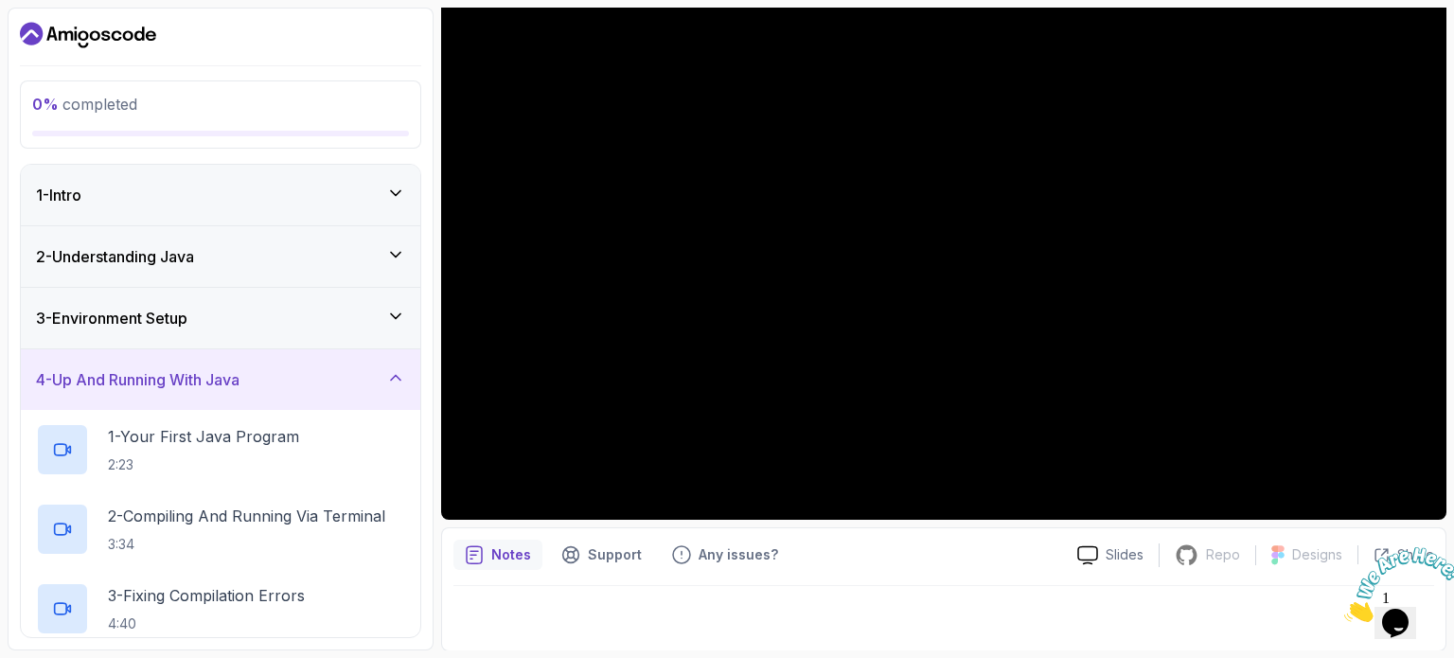
scroll to position [95, 0]
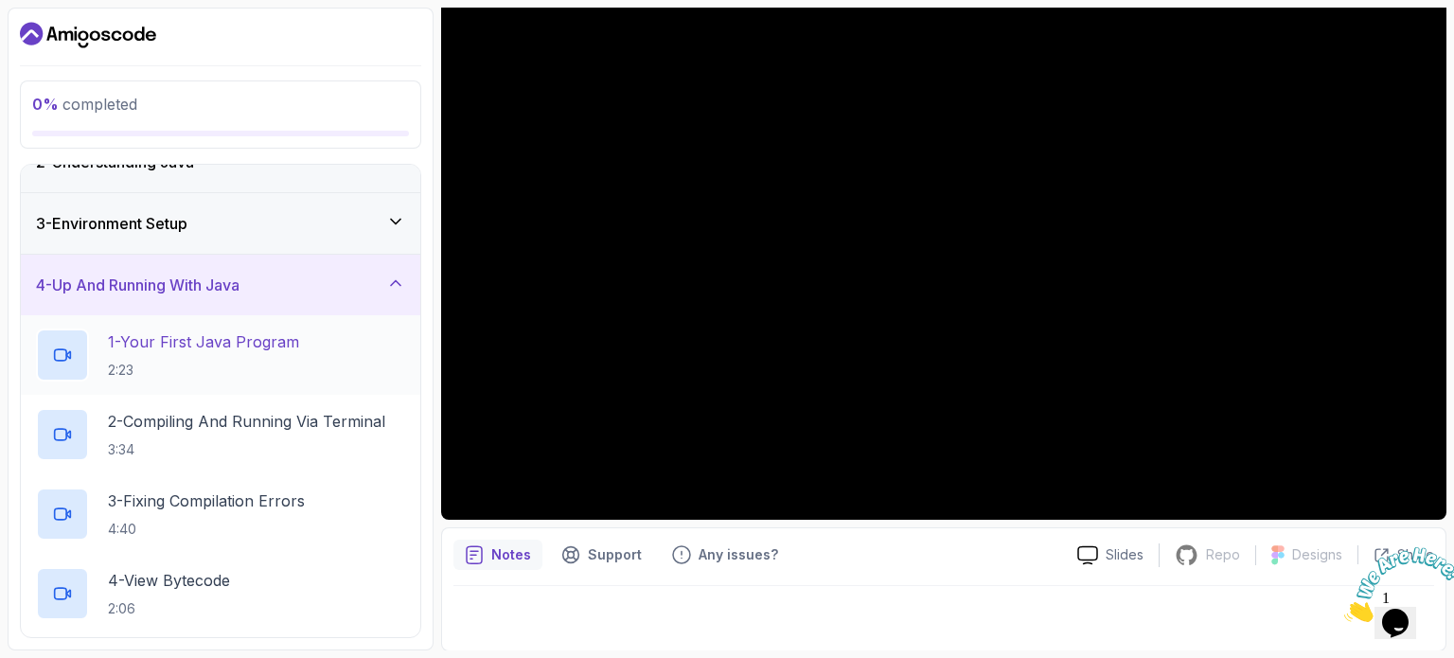
click at [244, 353] on h2 "1 - Your First Java Program 2:23" at bounding box center [203, 354] width 191 height 49
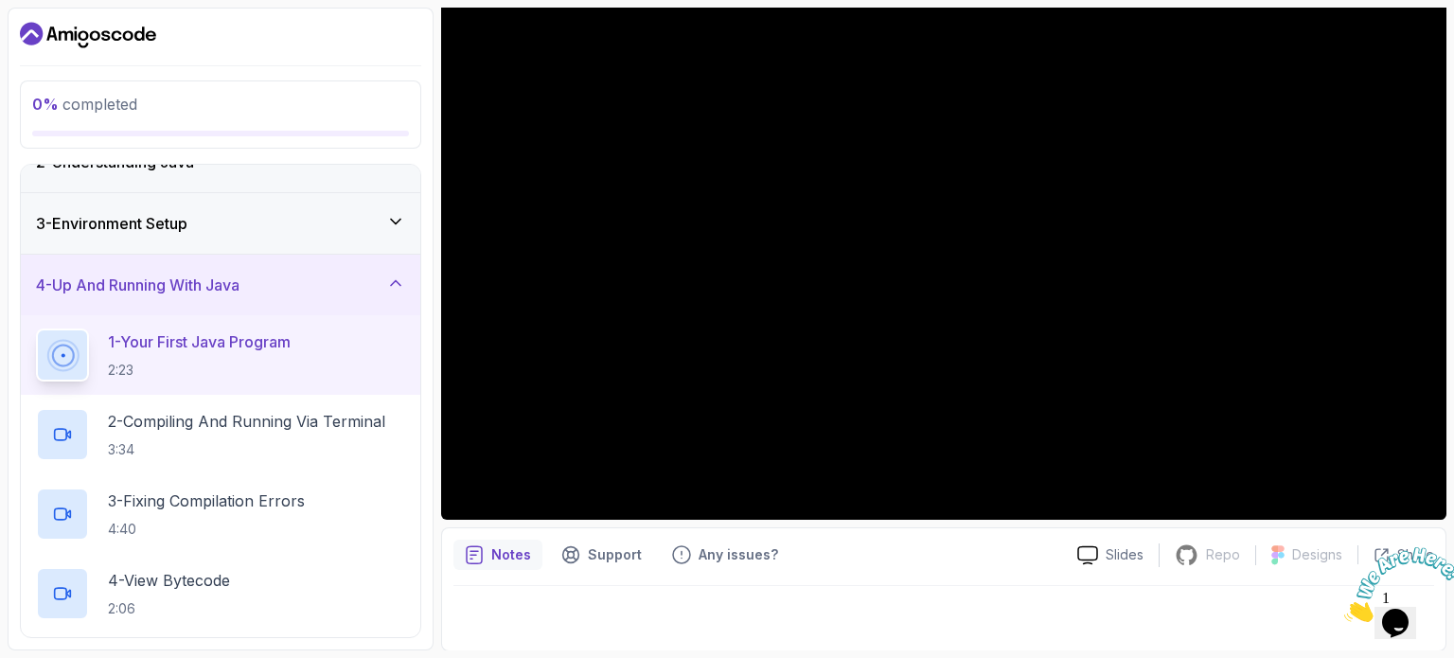
click at [971, 540] on div "Notes Support Any issues?" at bounding box center [757, 555] width 609 height 30
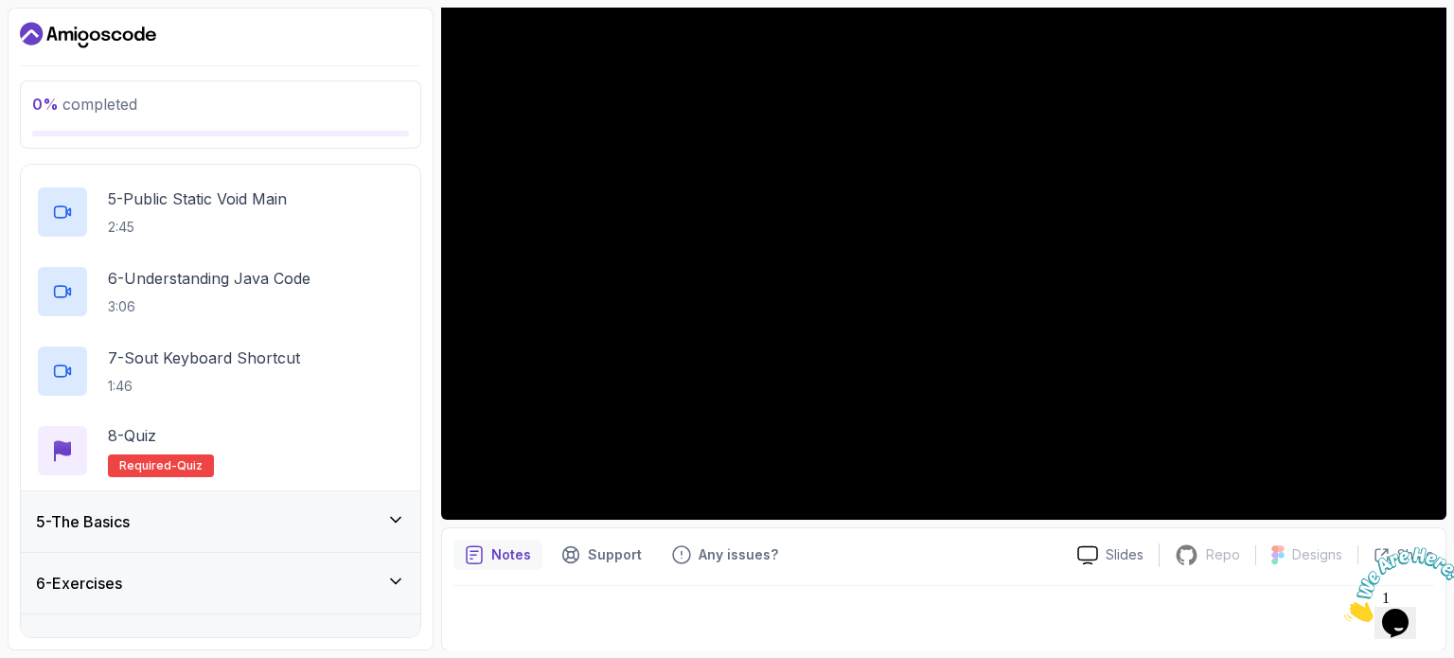
scroll to position [591, 0]
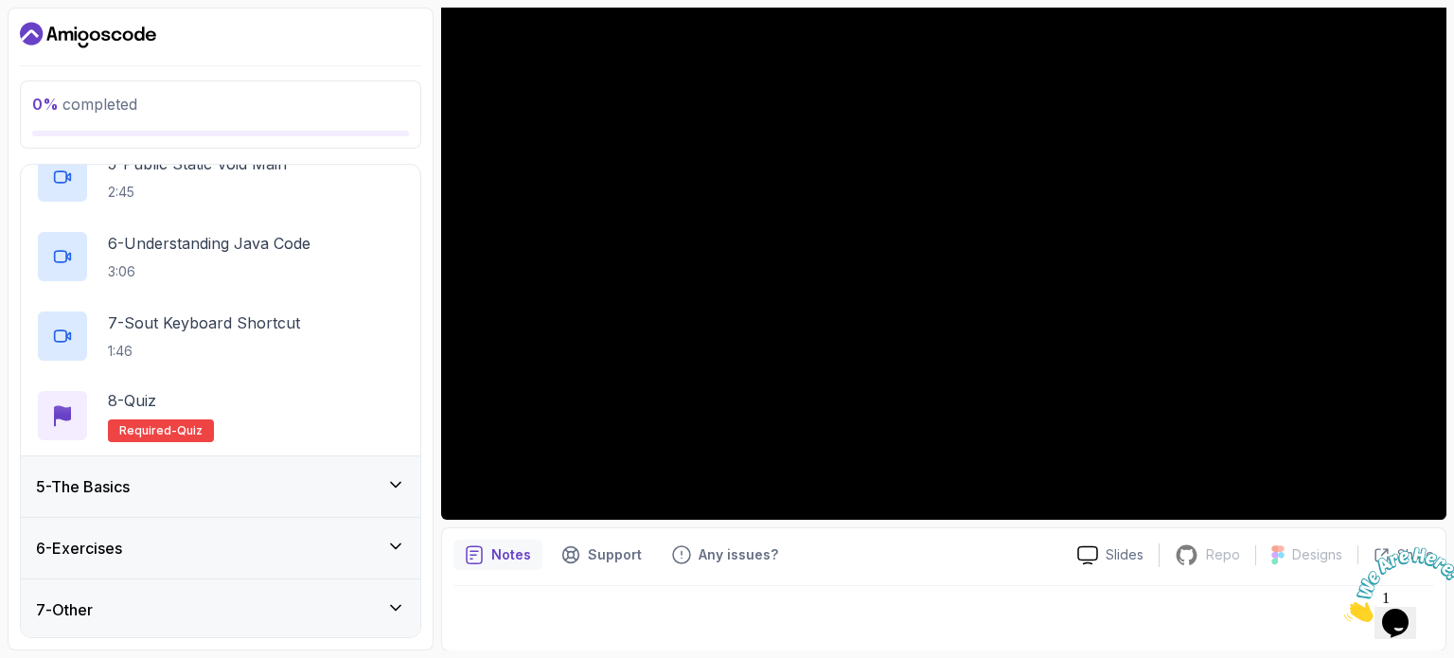
click at [242, 487] on div "5 - The Basics" at bounding box center [220, 486] width 369 height 23
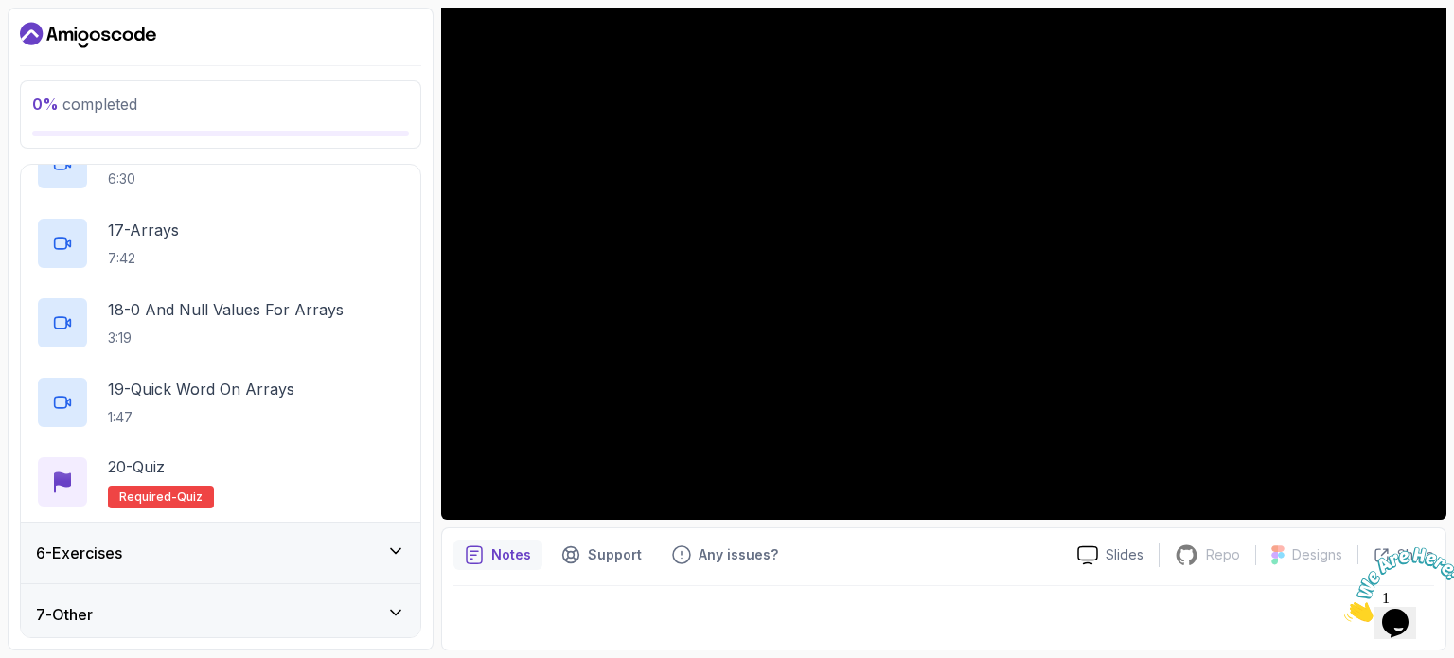
scroll to position [1545, 0]
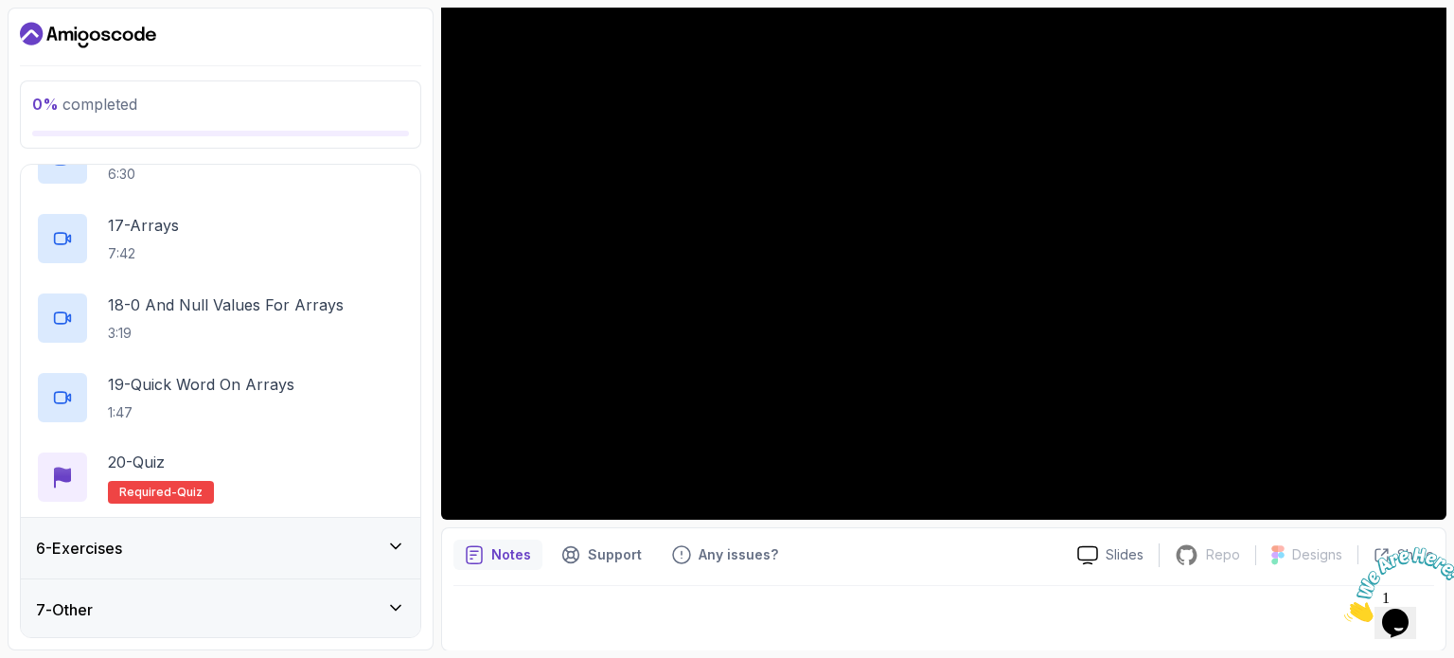
click at [264, 540] on div "6 - Exercises" at bounding box center [220, 548] width 369 height 23
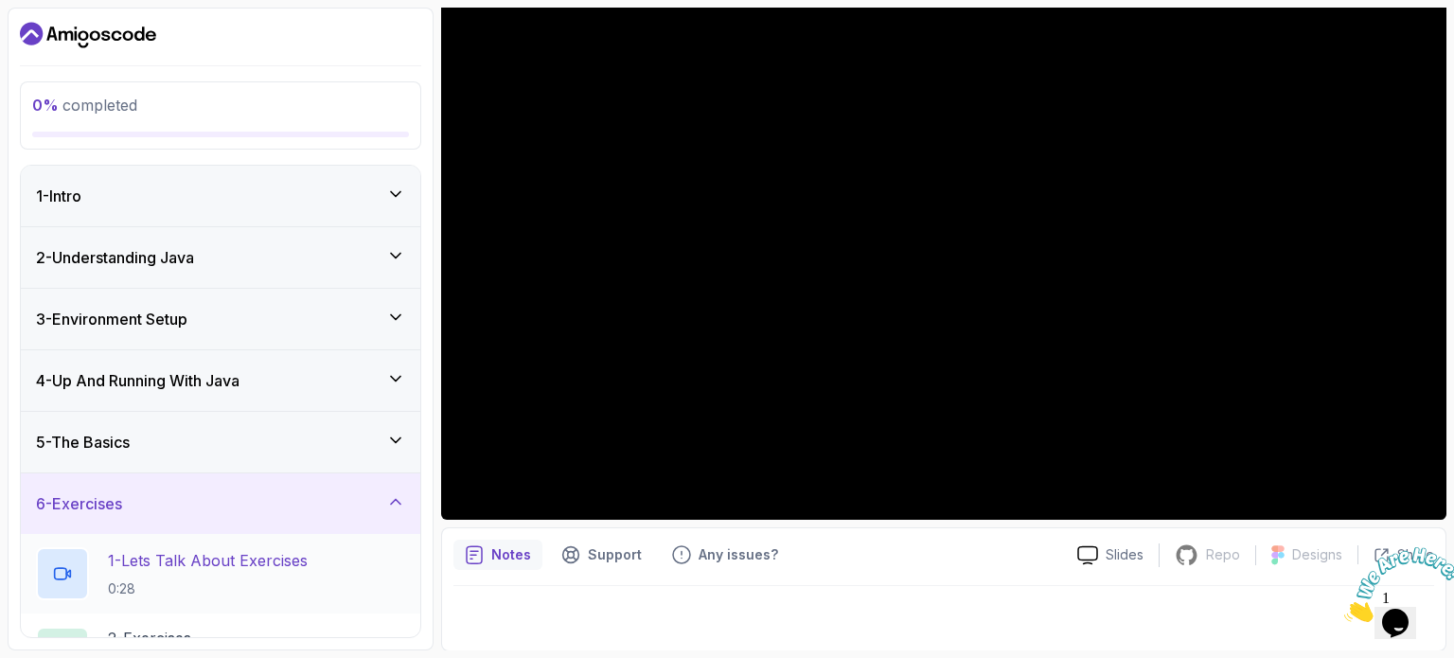
scroll to position [114, 0]
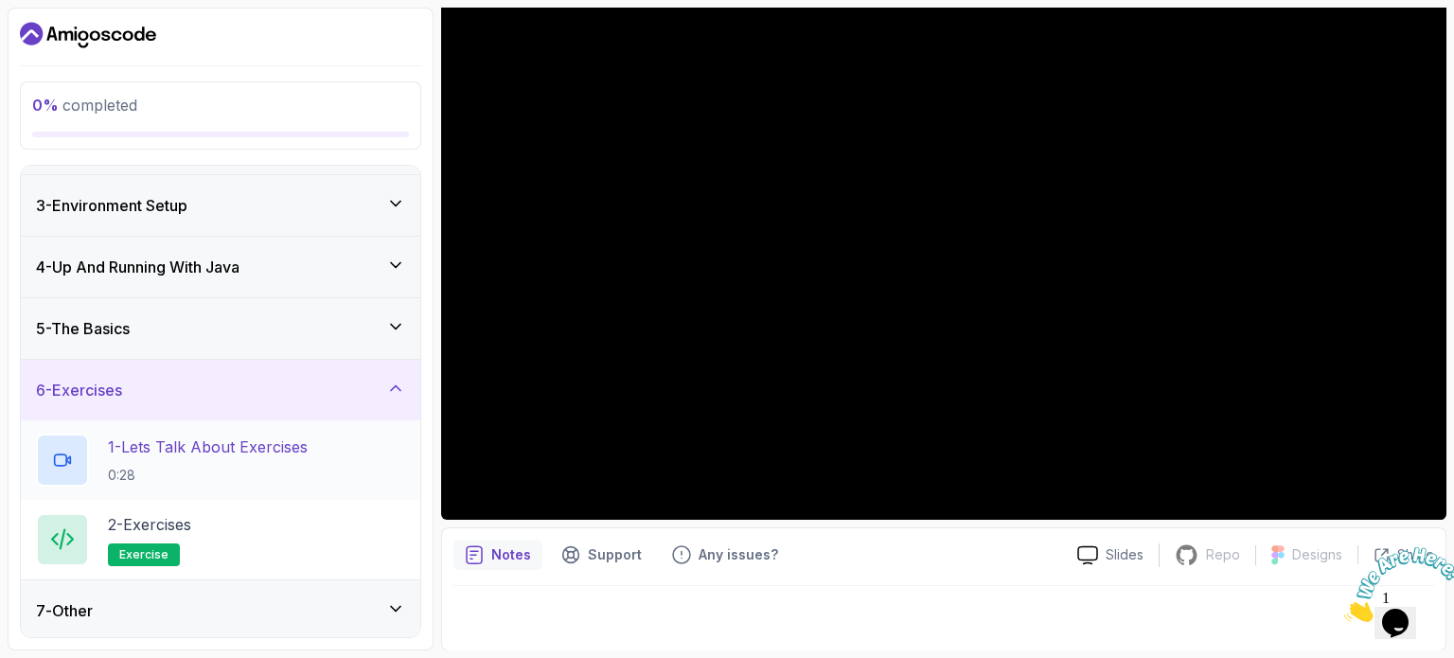
click at [242, 454] on p "1 - Lets Talk About Exercises" at bounding box center [208, 446] width 200 height 23
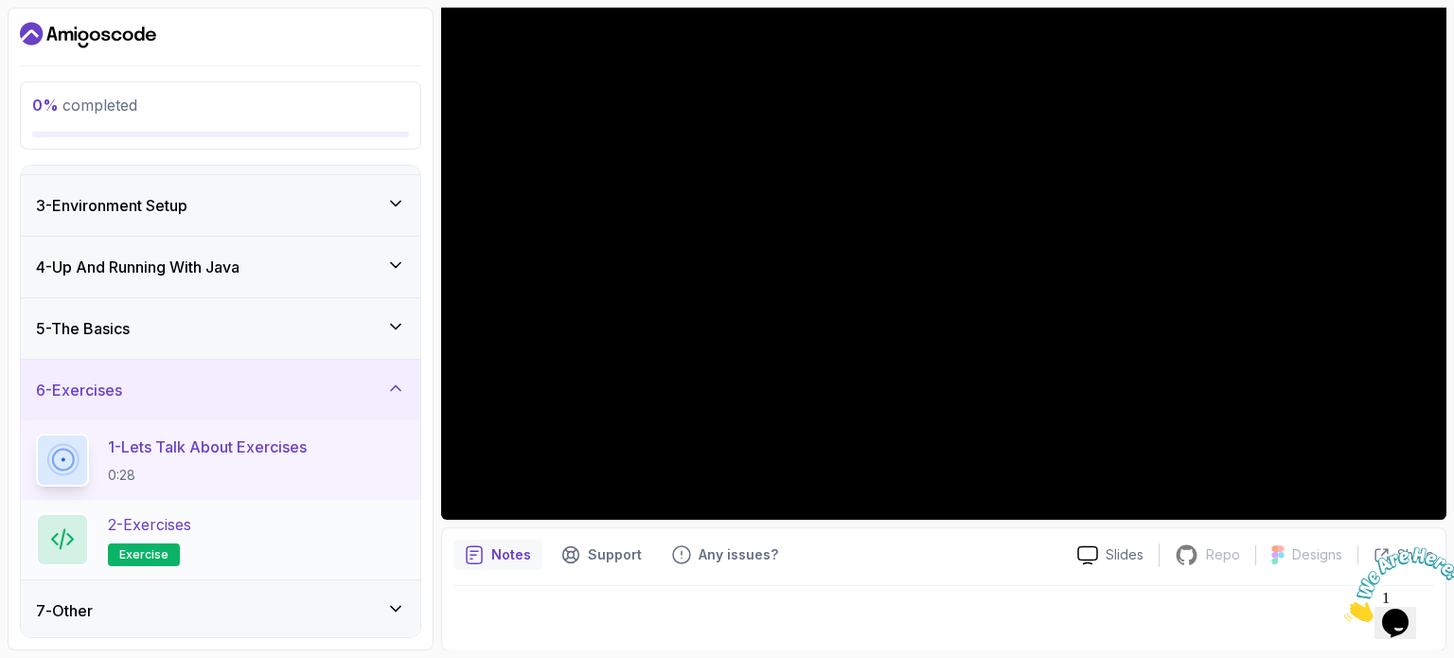
click at [276, 548] on div "2 - Exercises exercise" at bounding box center [220, 539] width 369 height 53
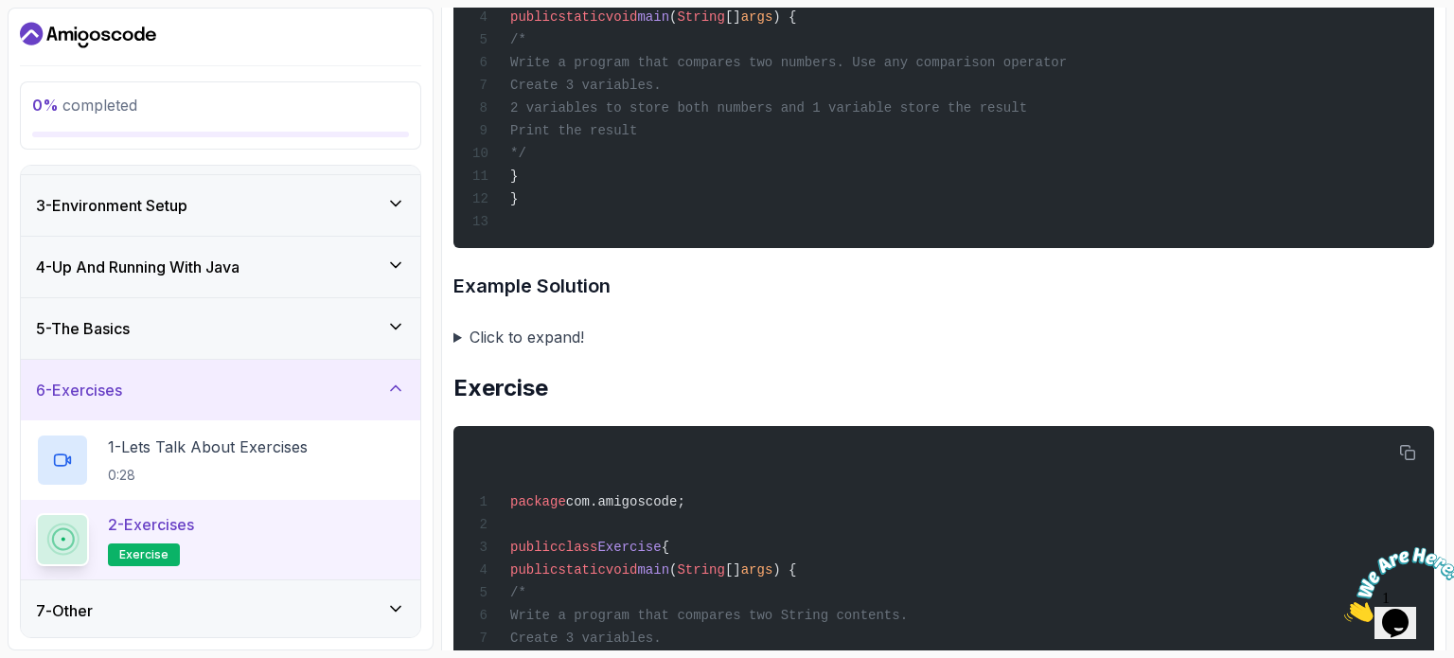
scroll to position [1918, 0]
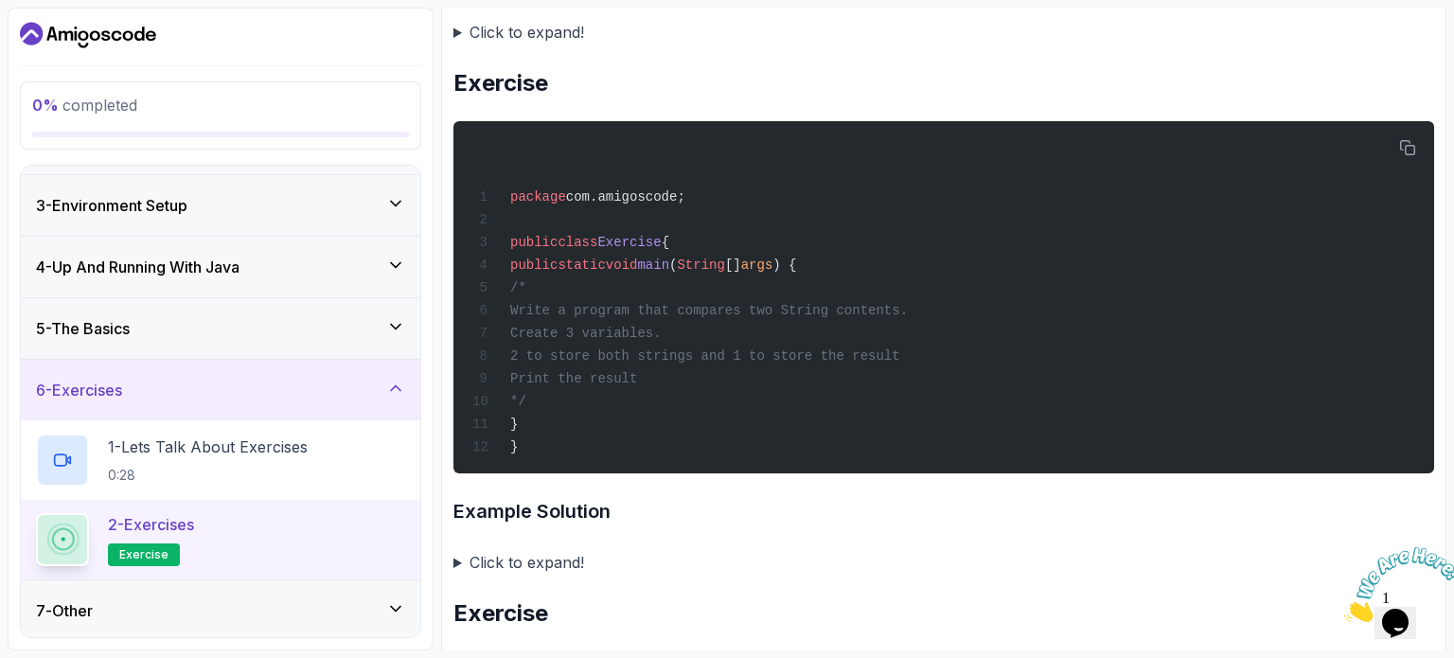
click at [239, 601] on div "7 - Other" at bounding box center [220, 610] width 369 height 23
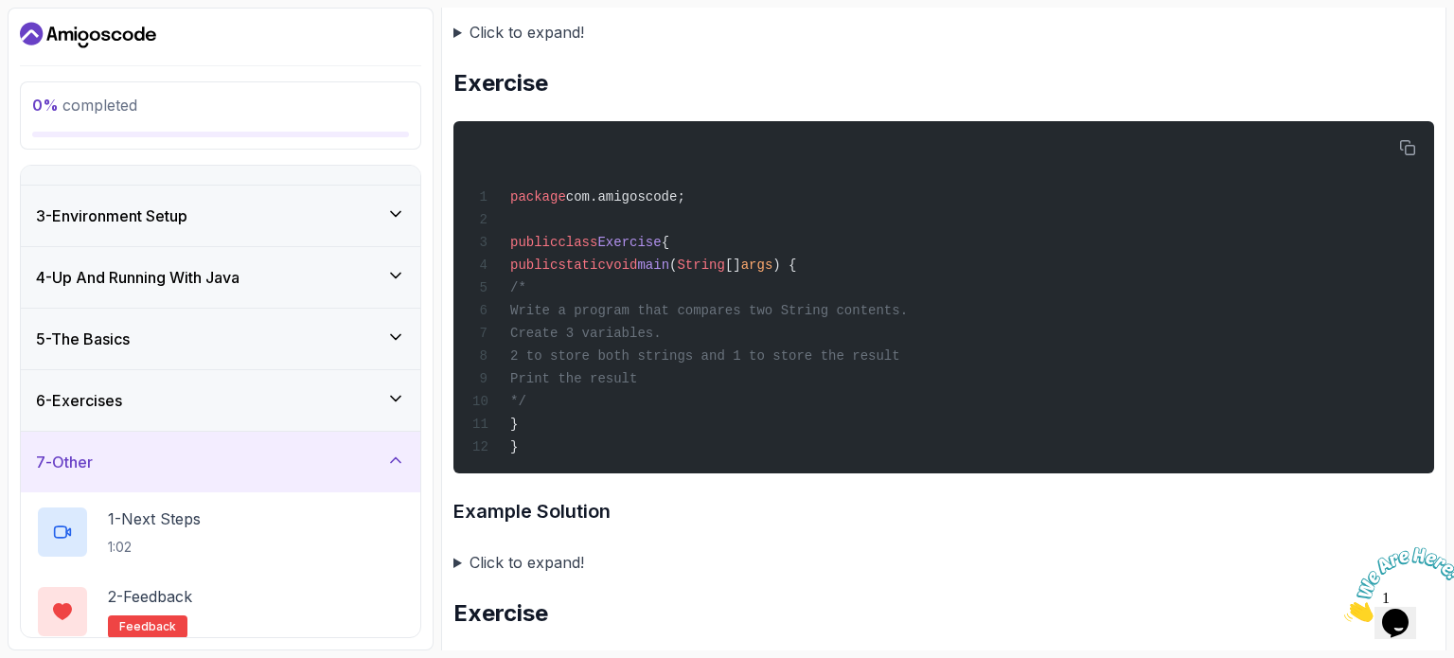
scroll to position [0, 0]
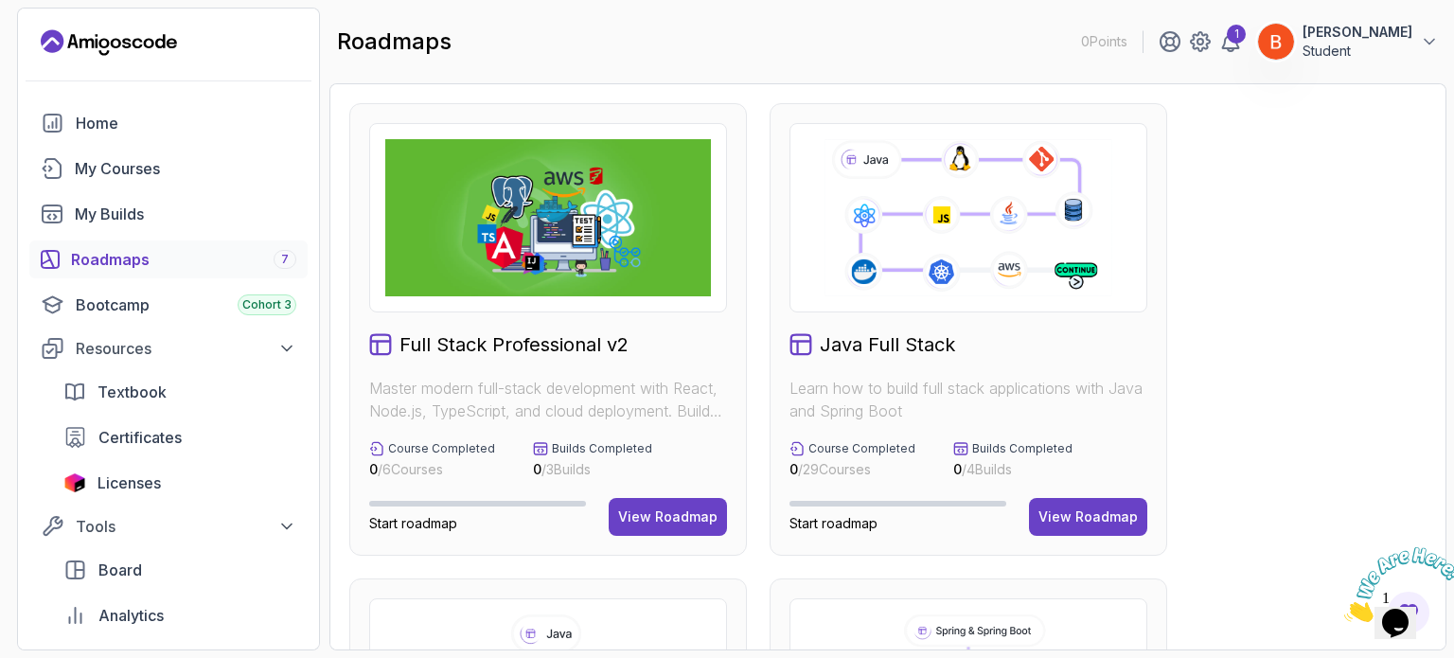
click at [1119, 492] on div "Java Full Stack Learn how to build full stack applications with Java and Spring…" at bounding box center [969, 329] width 398 height 452
click at [1102, 516] on div "View Roadmap" at bounding box center [1087, 516] width 99 height 19
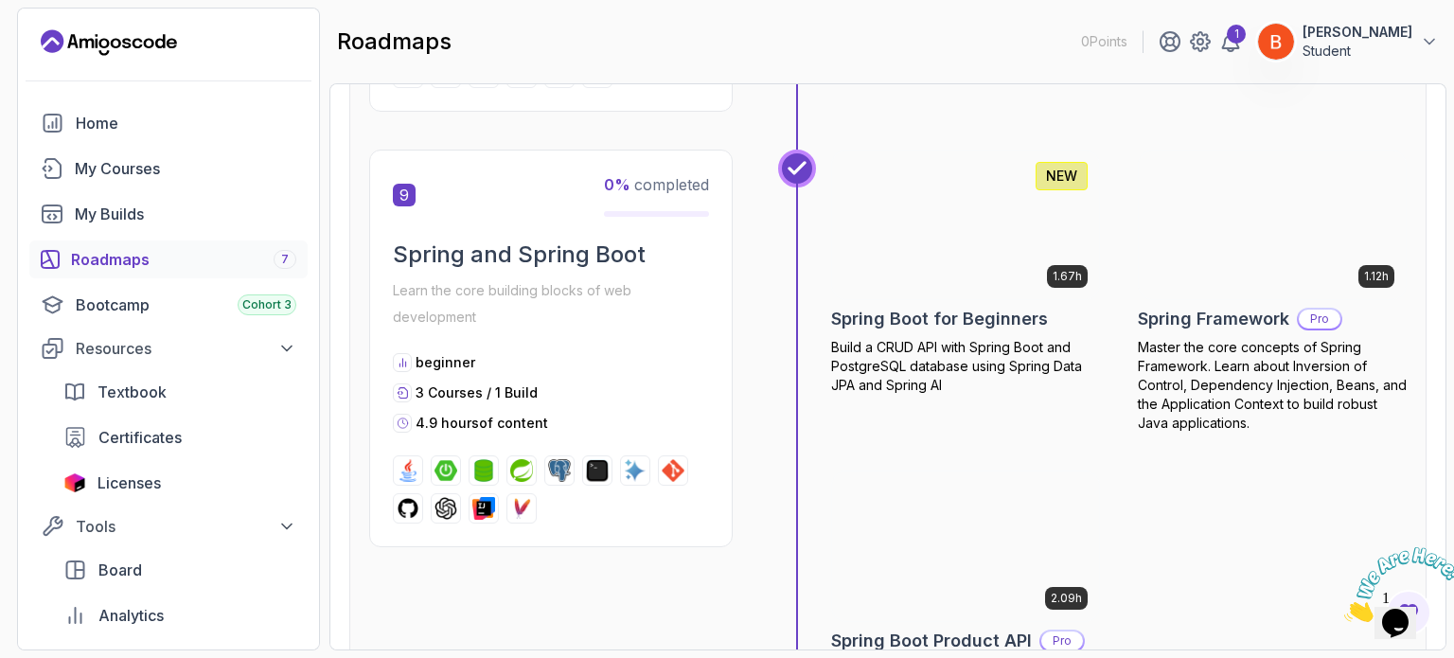
scroll to position [3313, 0]
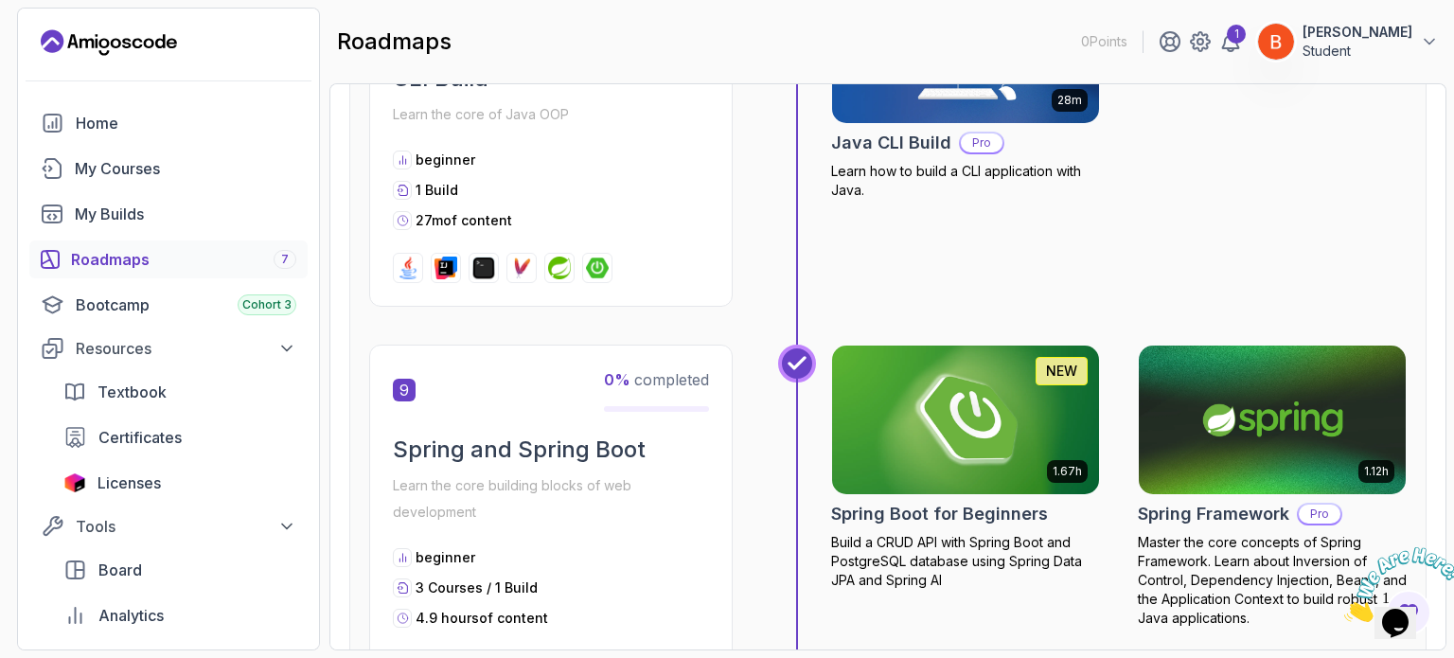
click at [1003, 398] on img at bounding box center [965, 420] width 280 height 157
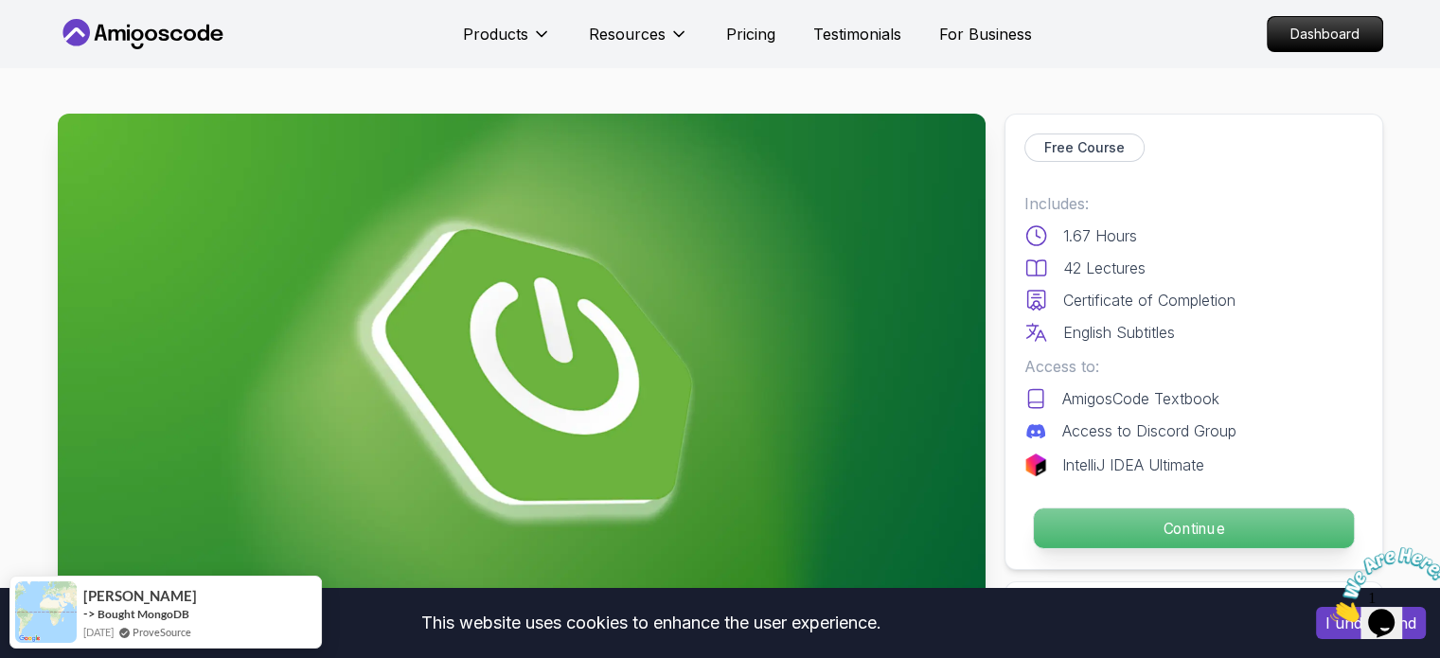
click at [1206, 522] on p "Continue" at bounding box center [1193, 528] width 320 height 40
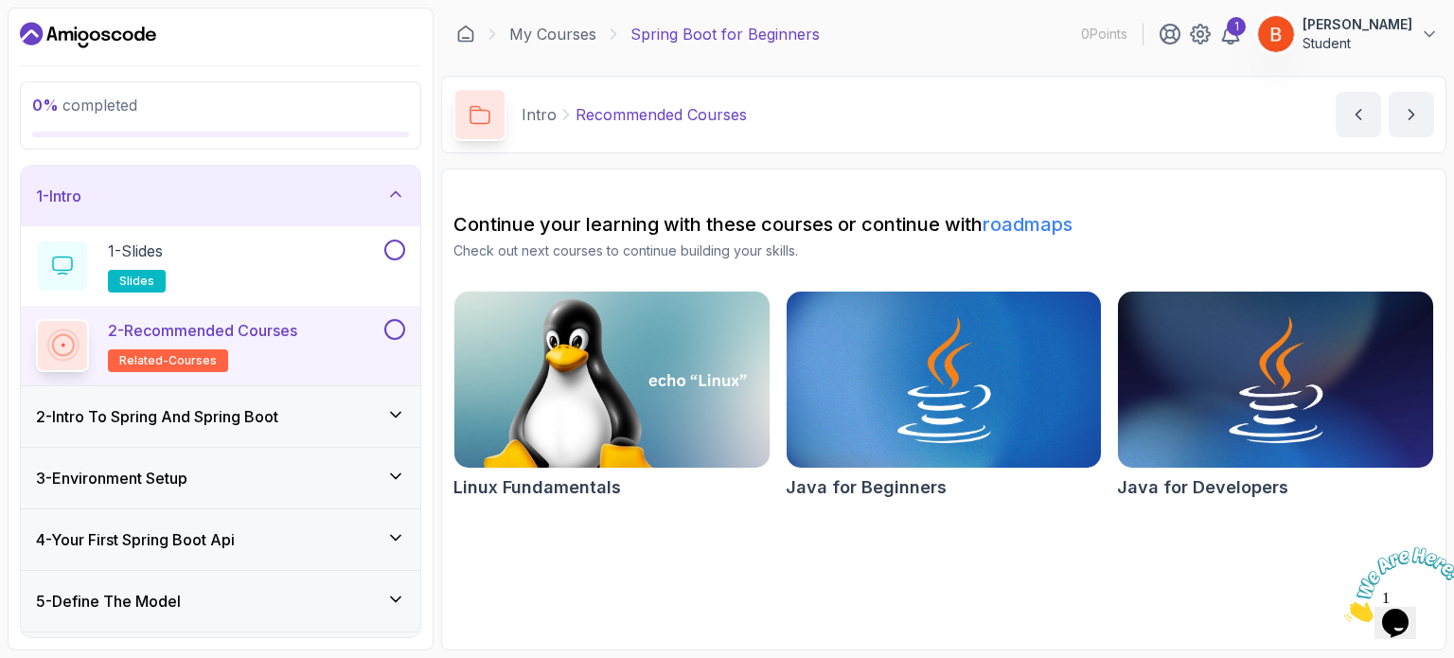
click at [343, 416] on div "2 - Intro To Spring And Spring Boot" at bounding box center [220, 416] width 369 height 23
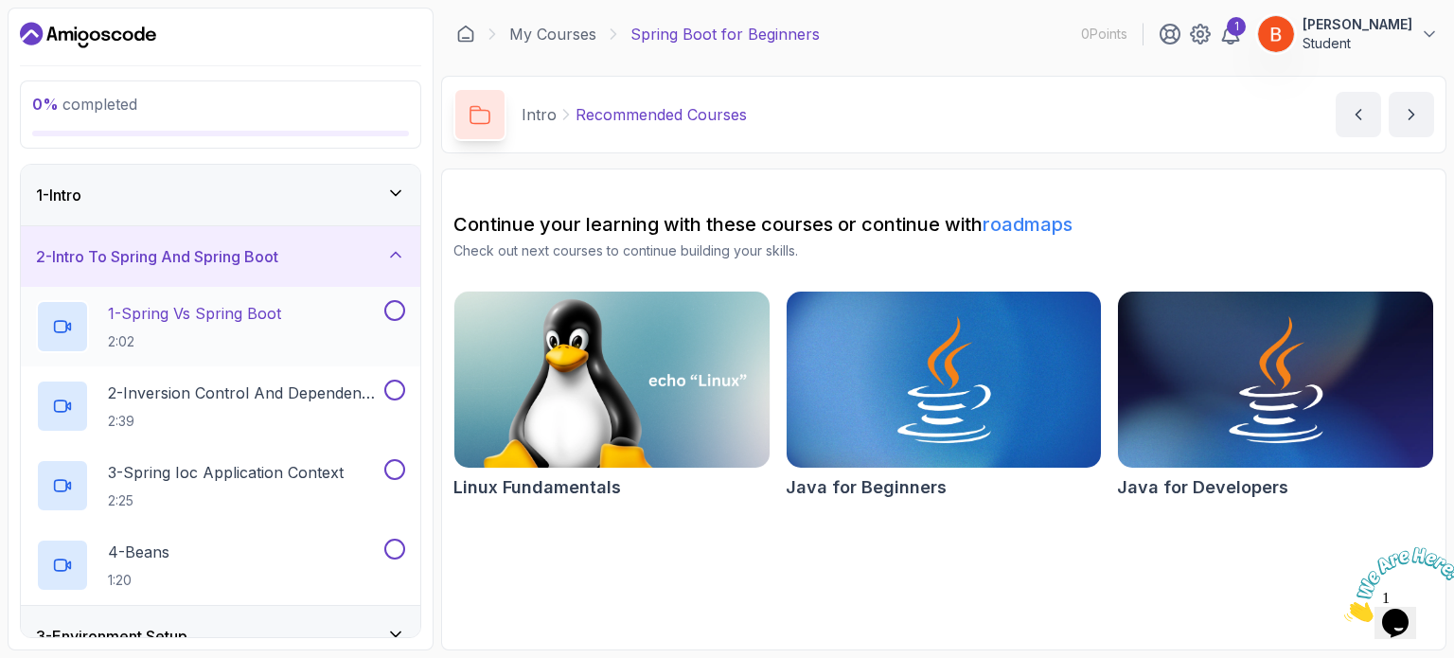
click at [329, 311] on div "1 - Spring Vs Spring Boot 2:02" at bounding box center [208, 326] width 345 height 53
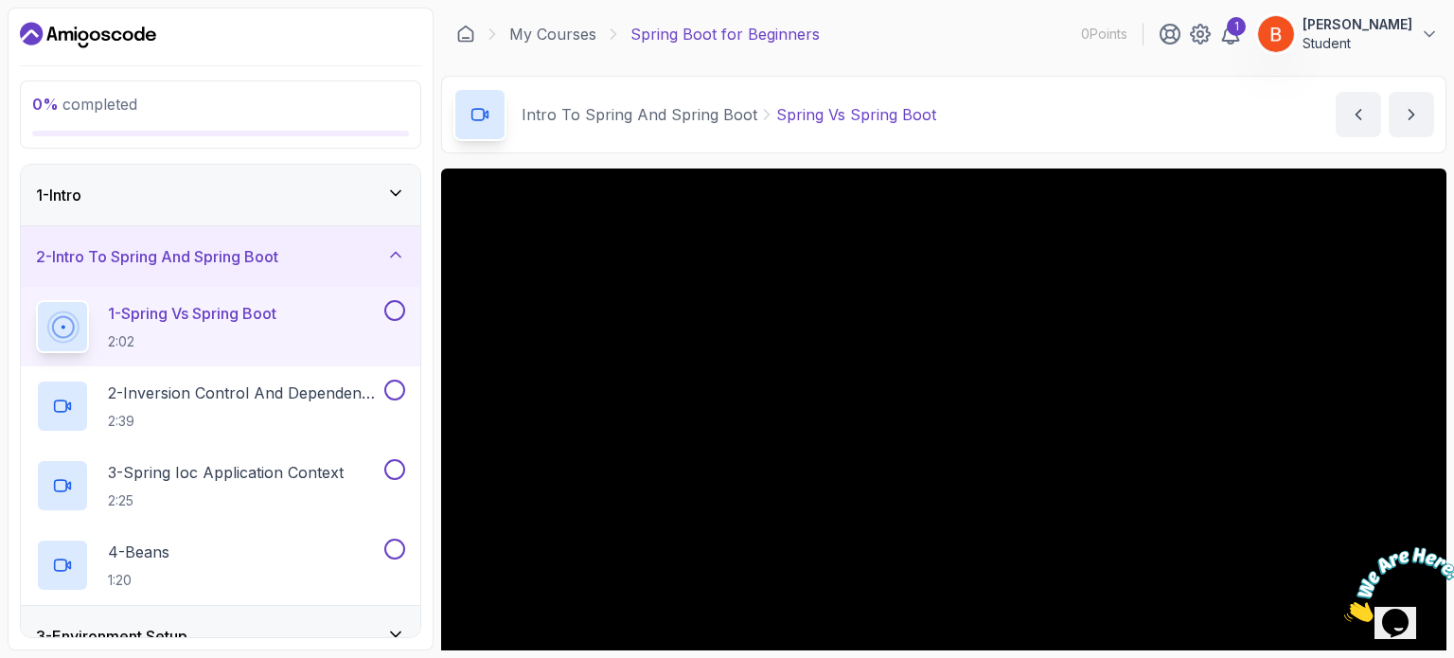
scroll to position [189, 0]
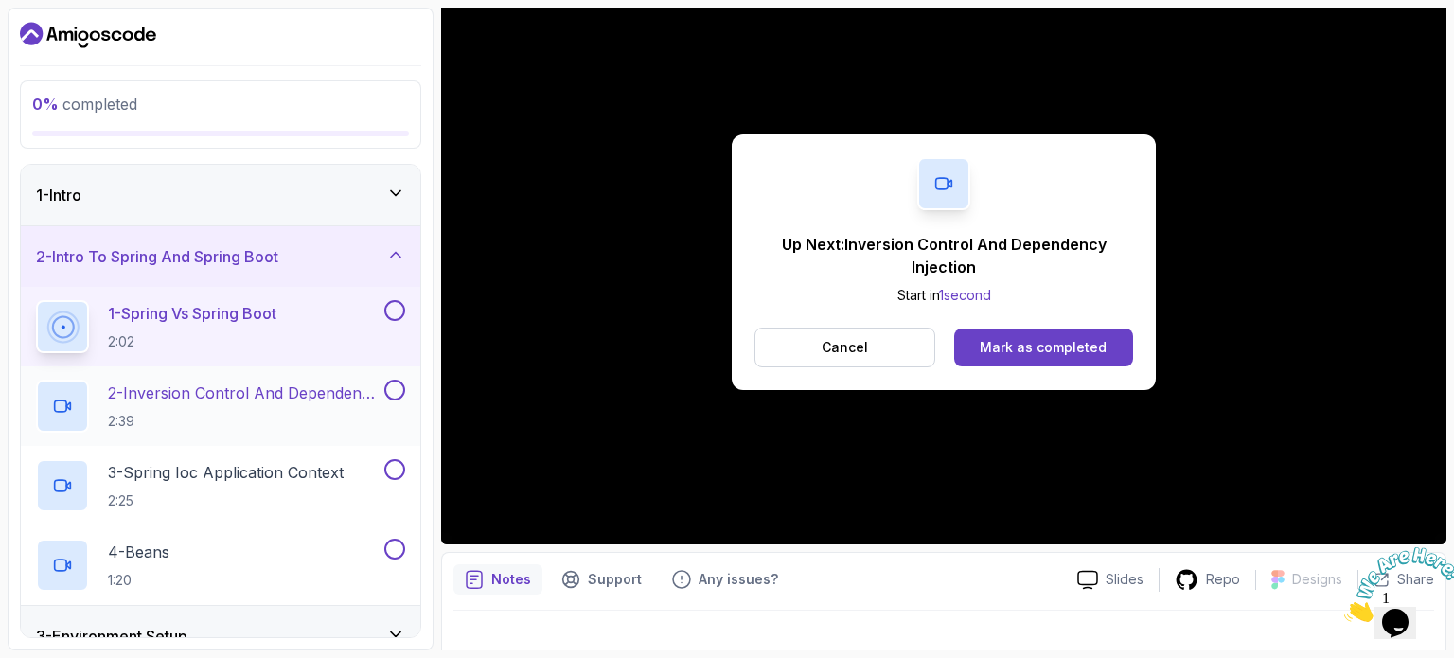
click at [329, 368] on div "2 - Inversion Control And Dependency Injection 2:39" at bounding box center [220, 406] width 399 height 80
